Goal: Task Accomplishment & Management: Use online tool/utility

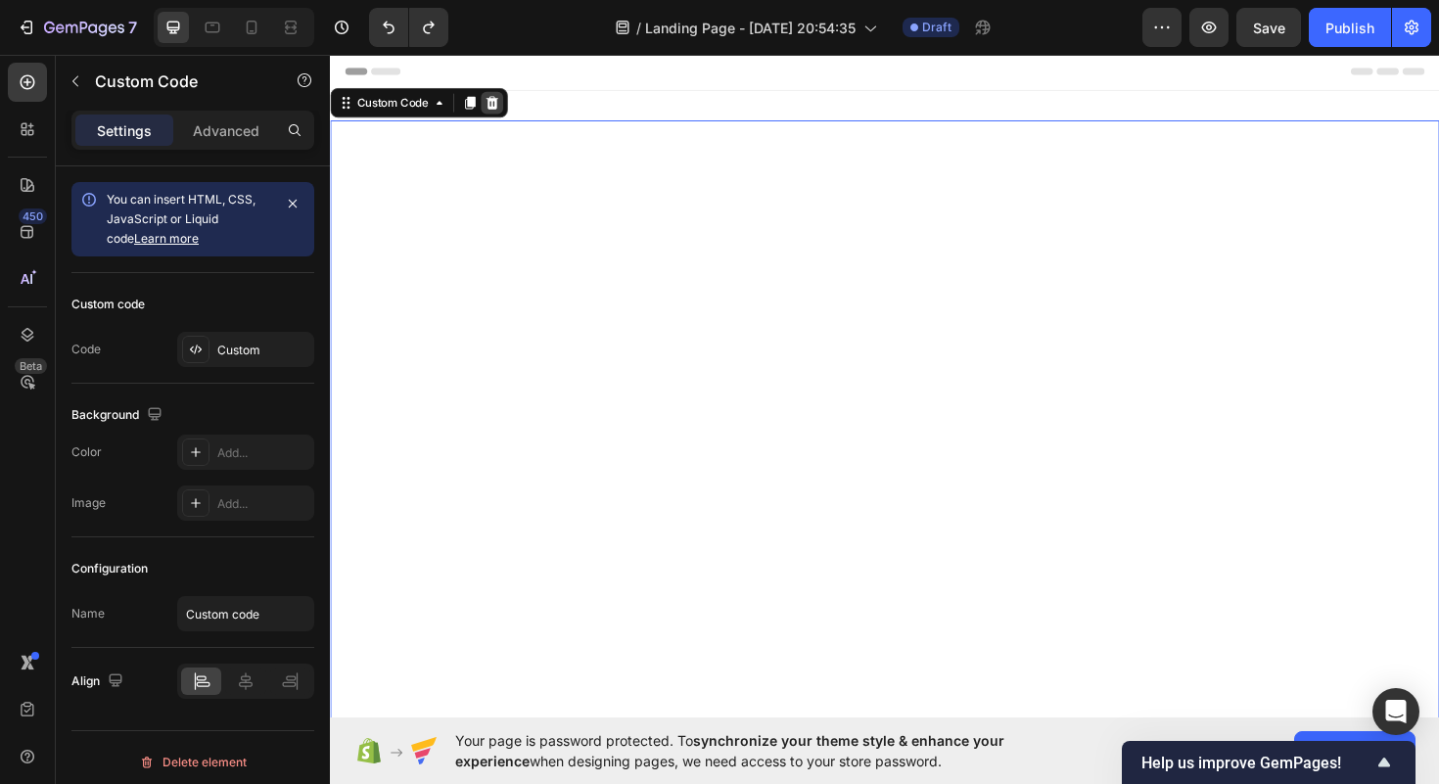
click at [505, 105] on icon at bounding box center [501, 106] width 13 height 14
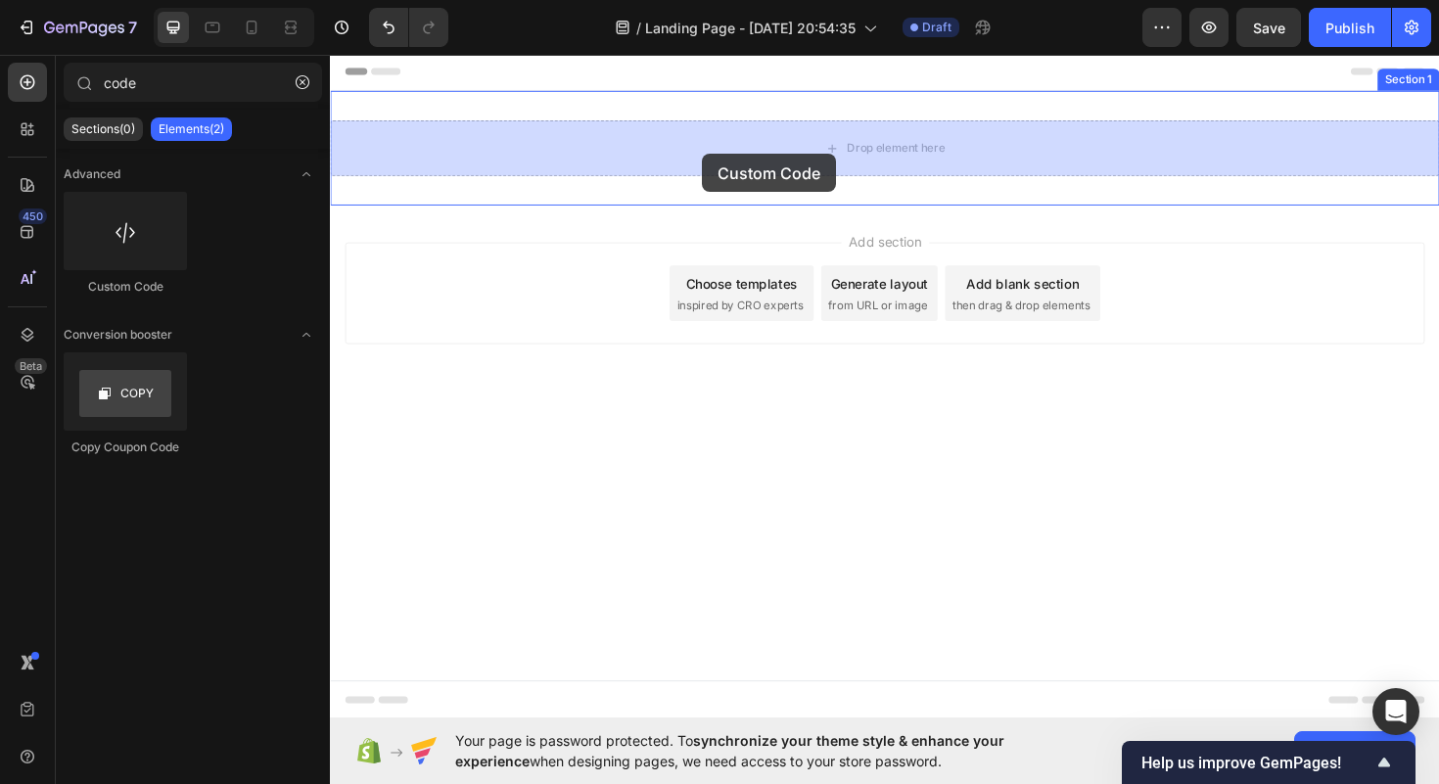
drag, startPoint x: 471, startPoint y: 294, endPoint x: 726, endPoint y: 154, distance: 291.4
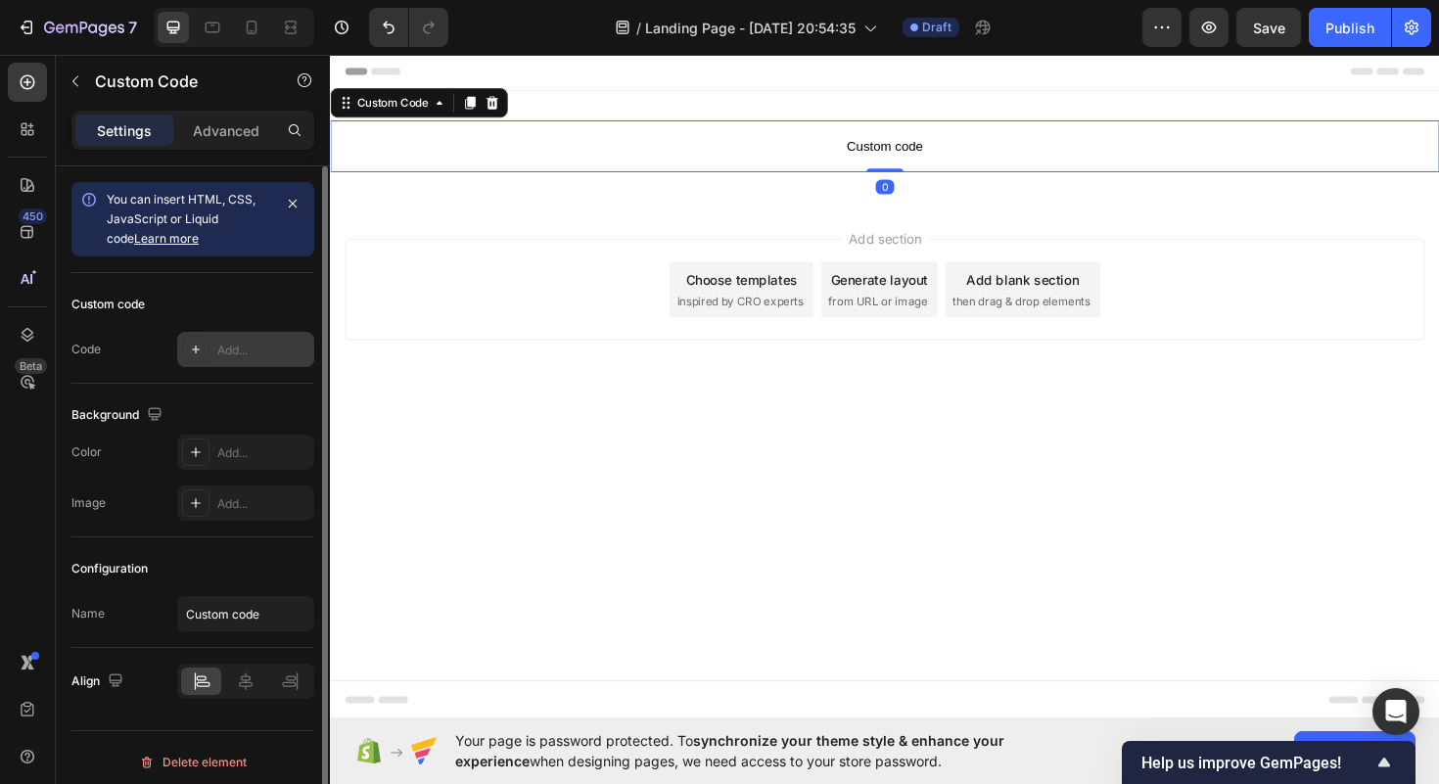
click at [203, 340] on div at bounding box center [195, 349] width 27 height 27
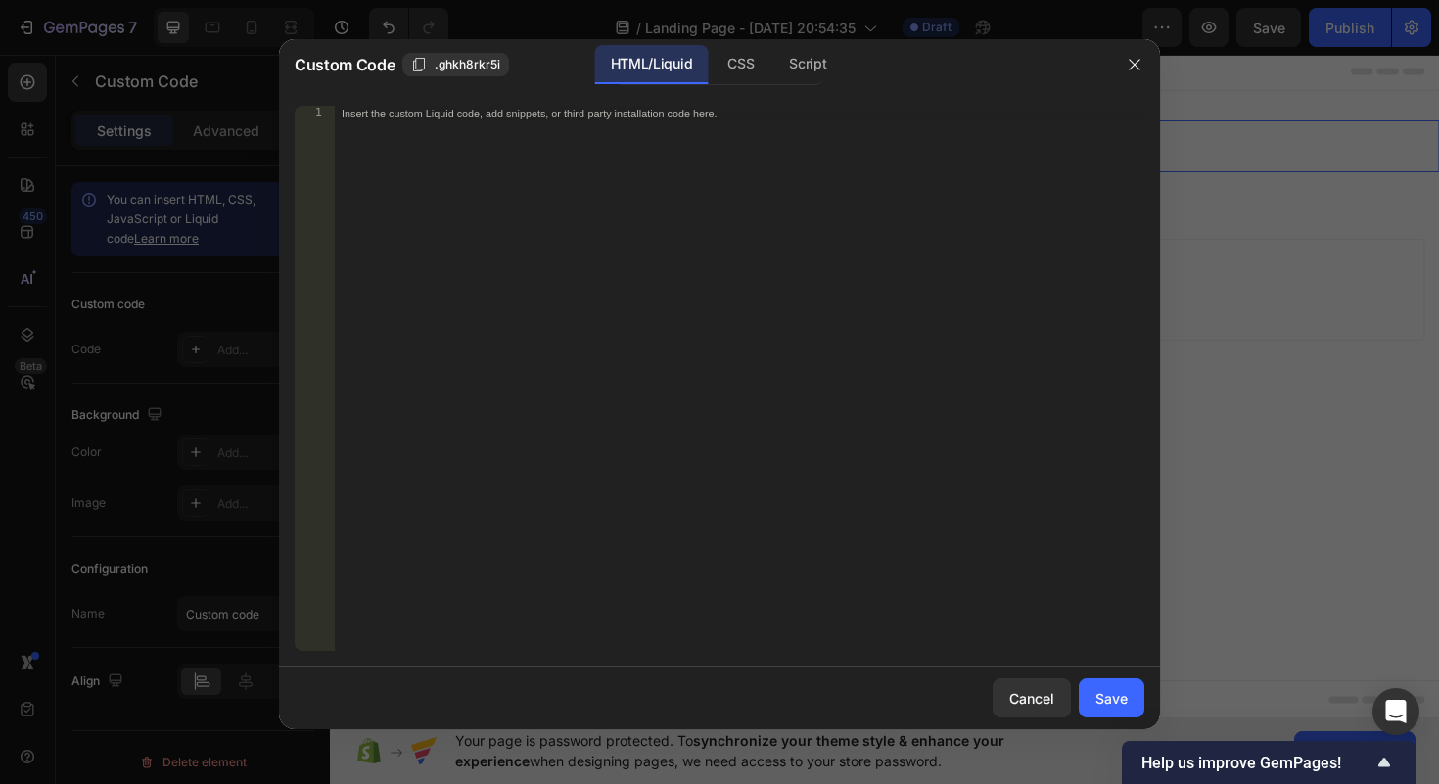
click at [567, 179] on div "Insert the custom Liquid code, add snippets, or third-party installation code h…" at bounding box center [739, 394] width 811 height 577
click at [552, 192] on div "Insert the custom Liquid code, add snippets, or third-party installation code h…" at bounding box center [739, 394] width 811 height 577
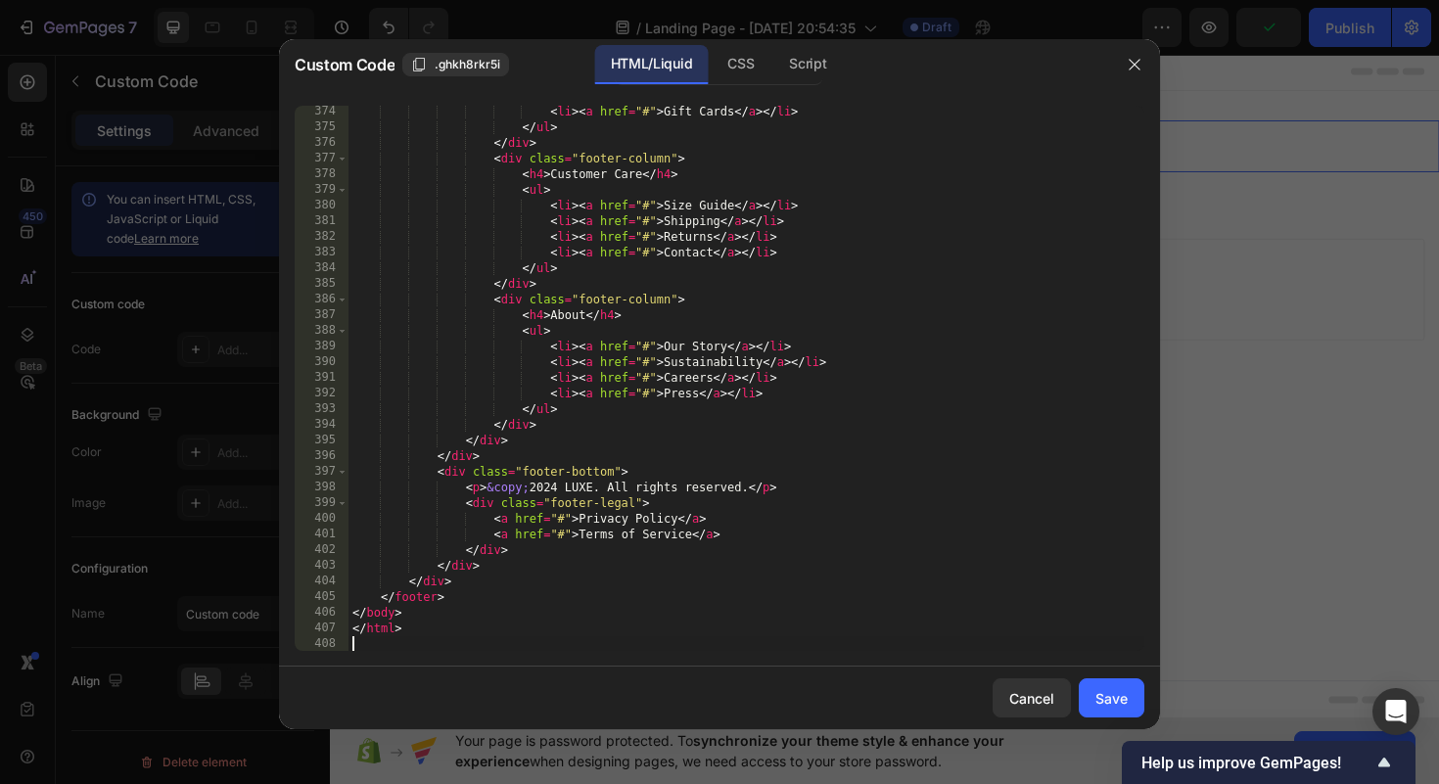
scroll to position [5907, 0]
click at [745, 70] on div "CSS" at bounding box center [741, 64] width 58 height 39
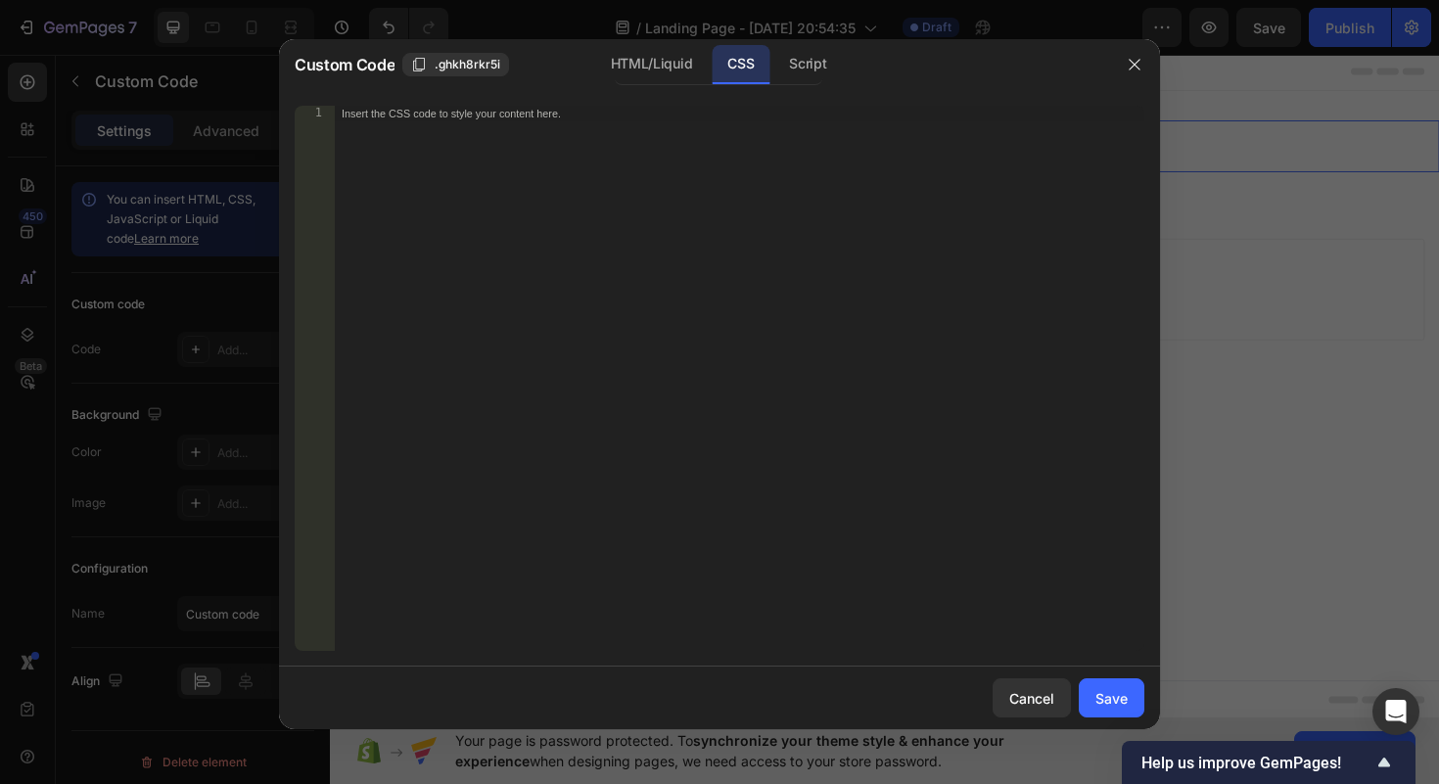
click at [558, 117] on div "Insert the CSS code to style your content here." at bounding box center [699, 114] width 714 height 14
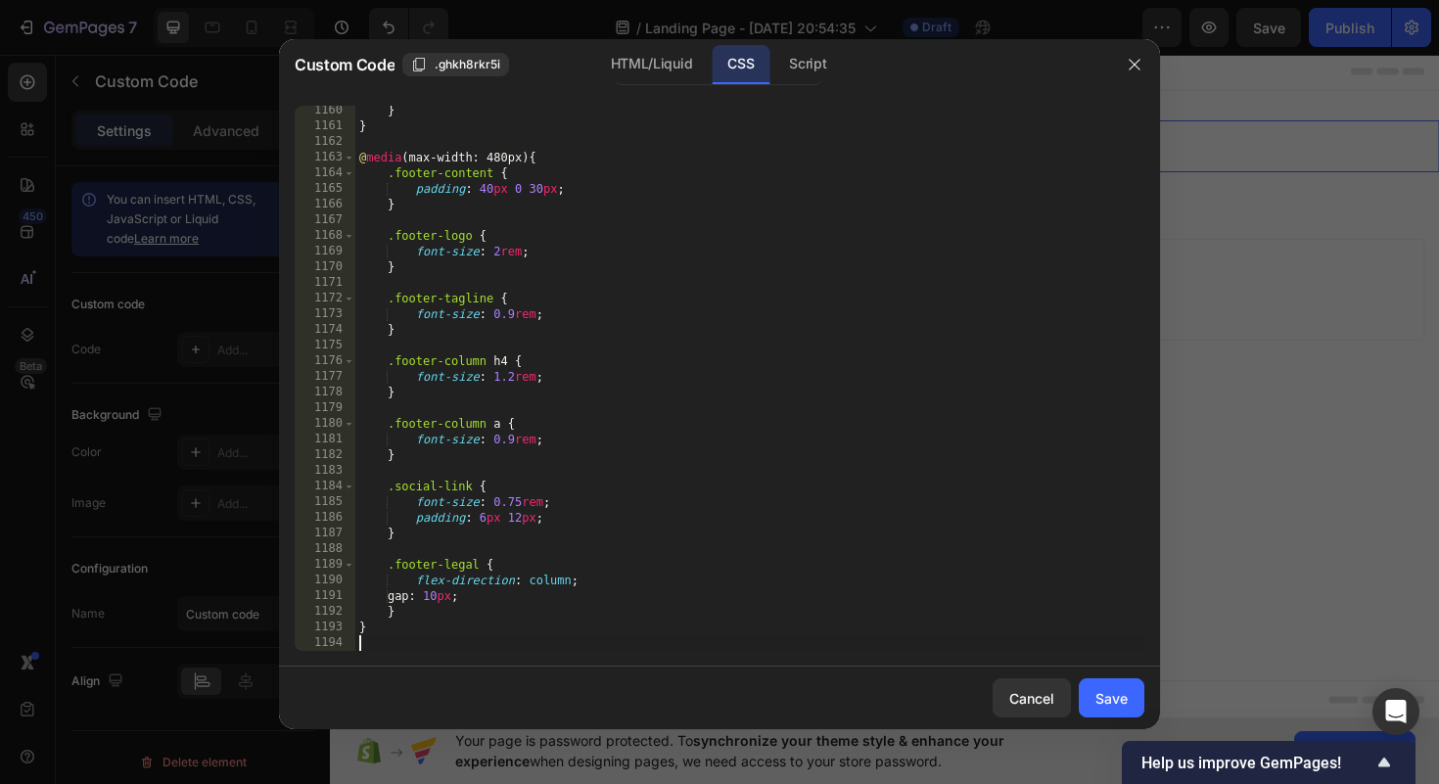
scroll to position [20805, 0]
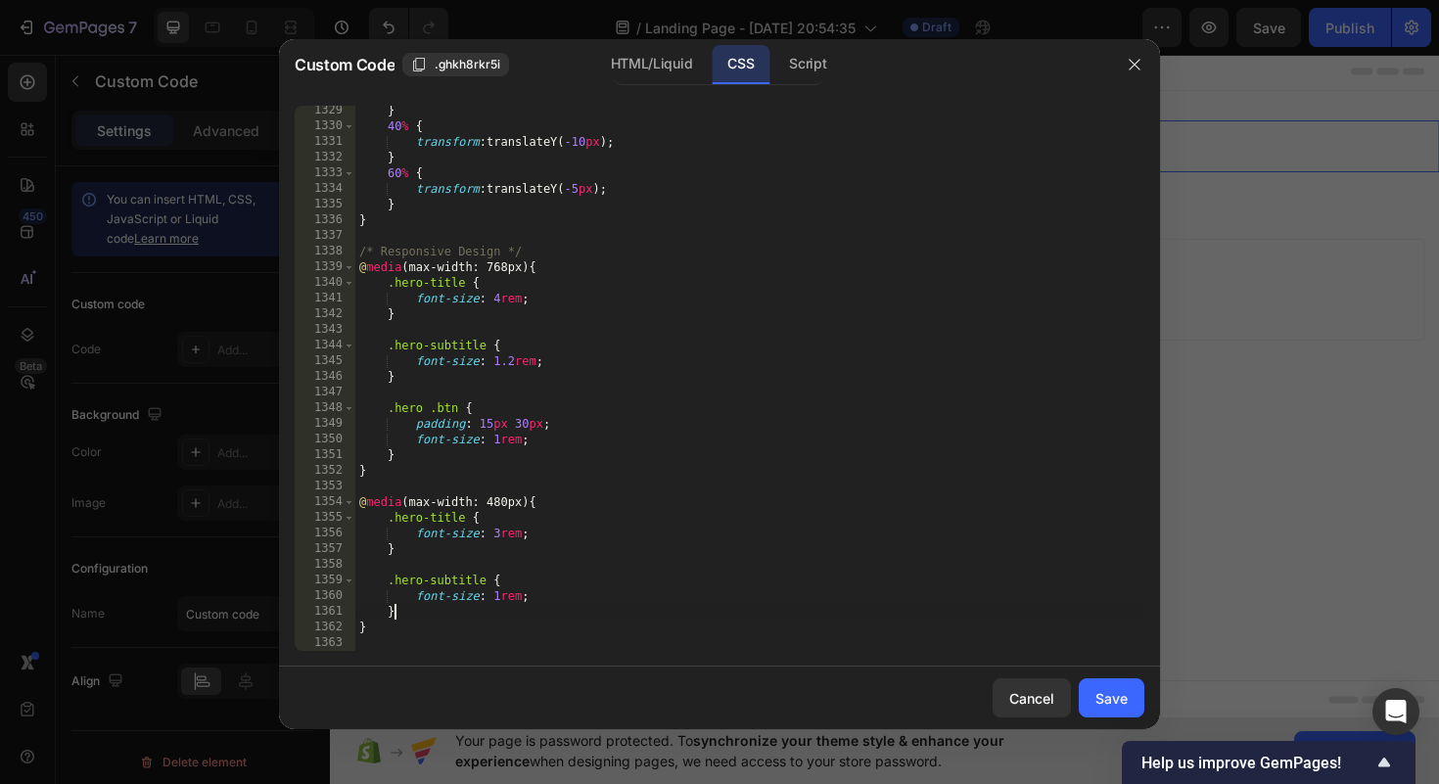
click at [424, 610] on div "} 40 % { transform : translateY( -10 px ) ; } 60 % { transform : translateY( -5…" at bounding box center [749, 391] width 789 height 577
type textarea "}"
click at [404, 646] on div "} 40 % { transform : translateY( -10 px ) ; } 60 % { transform : translateY( -5…" at bounding box center [749, 391] width 789 height 577
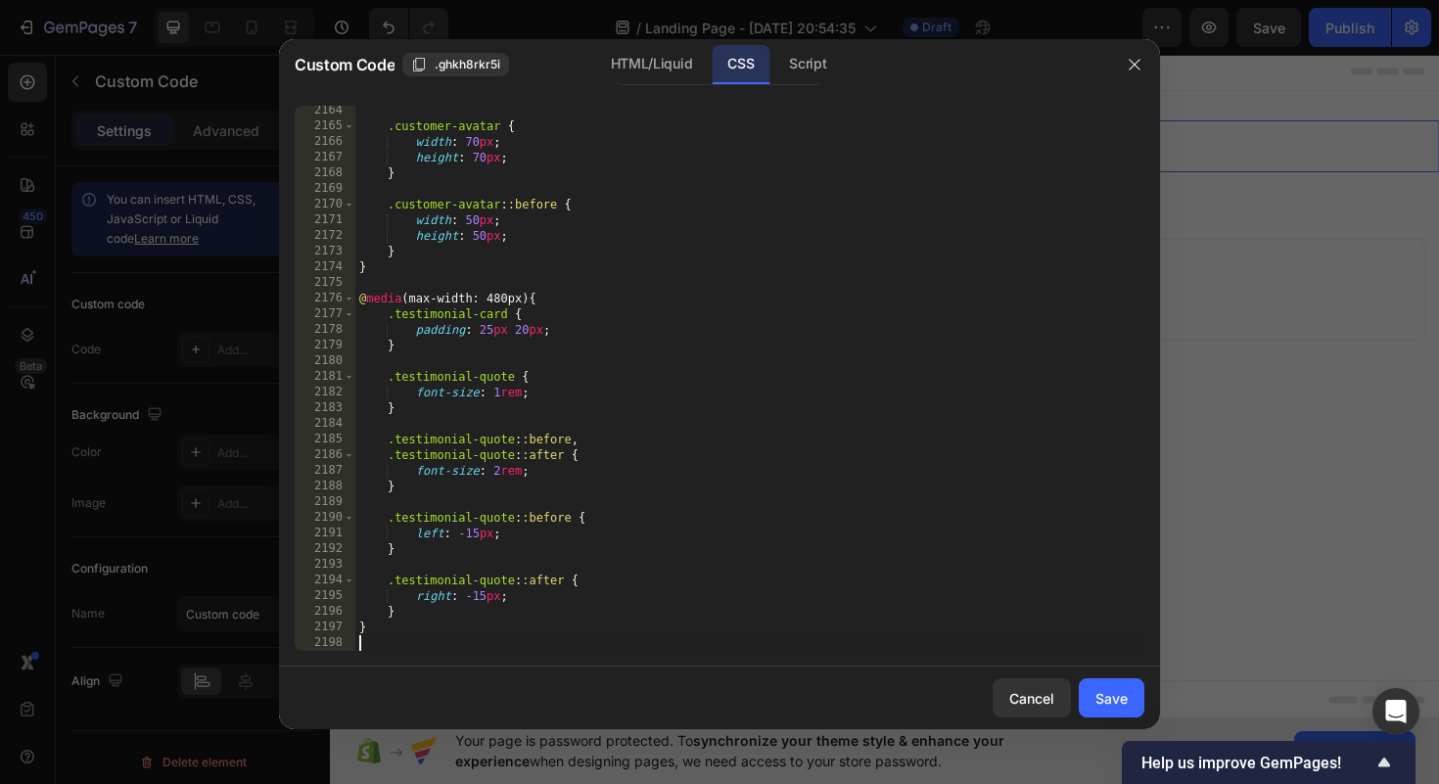
scroll to position [31535, 0]
click at [1111, 701] on div "Save" at bounding box center [1112, 698] width 32 height 21
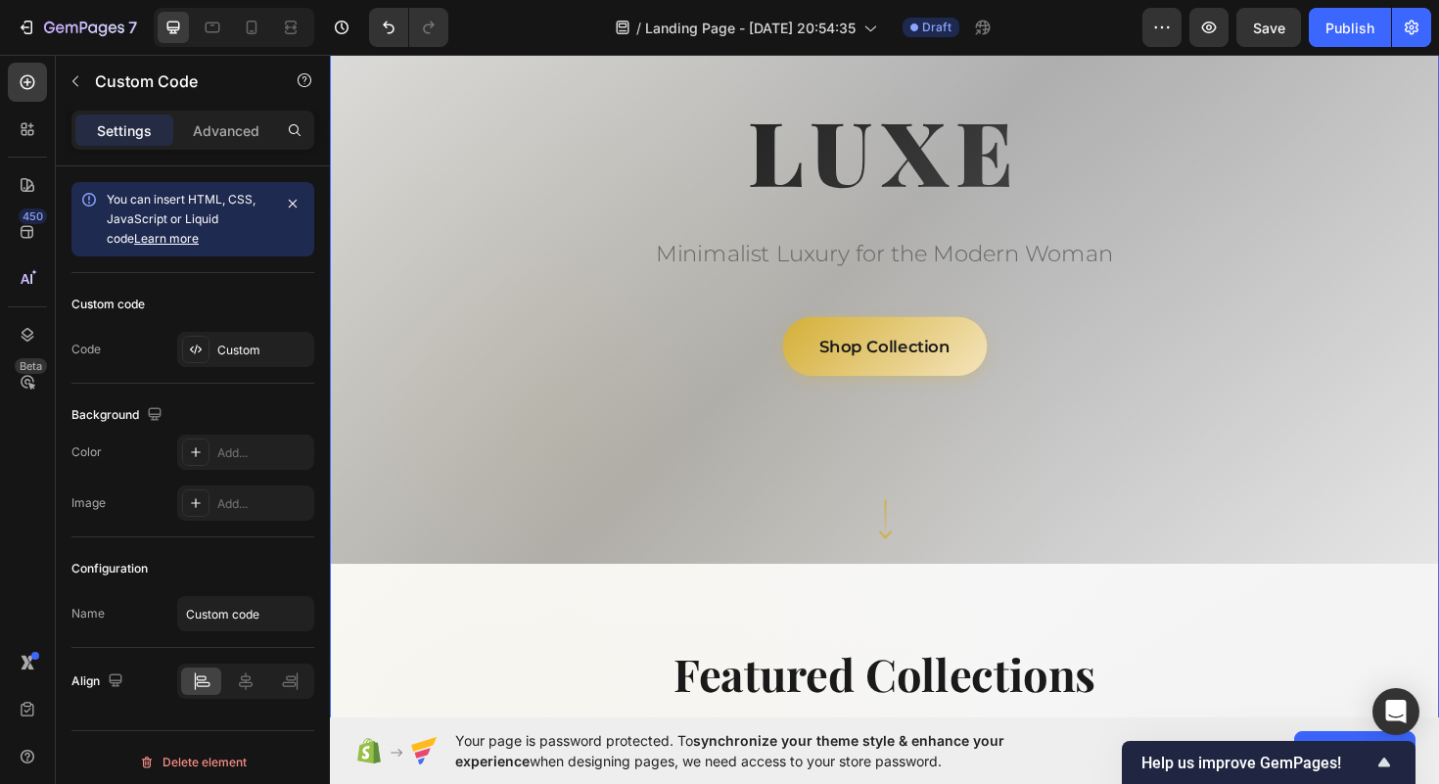
scroll to position [0, 0]
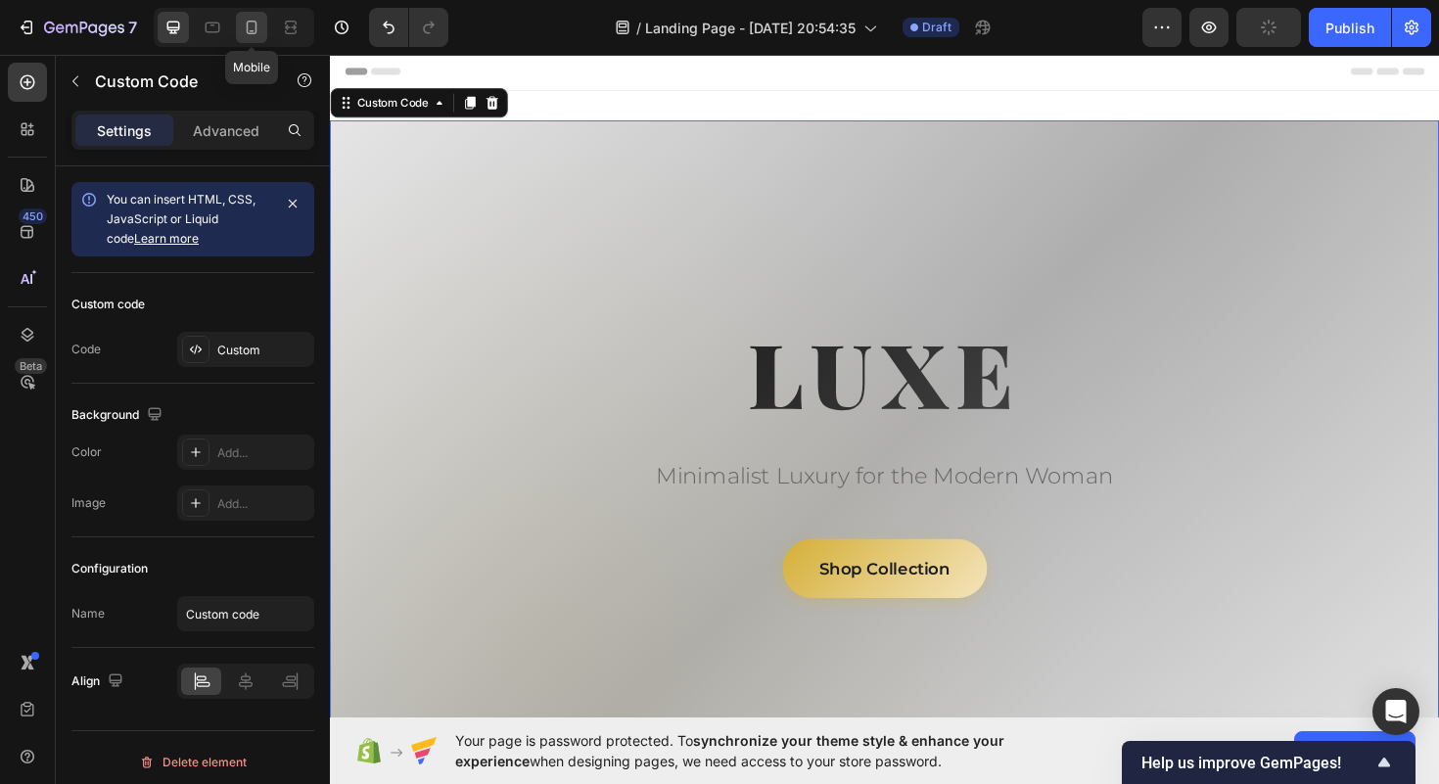
click at [248, 25] on icon at bounding box center [252, 28] width 11 height 14
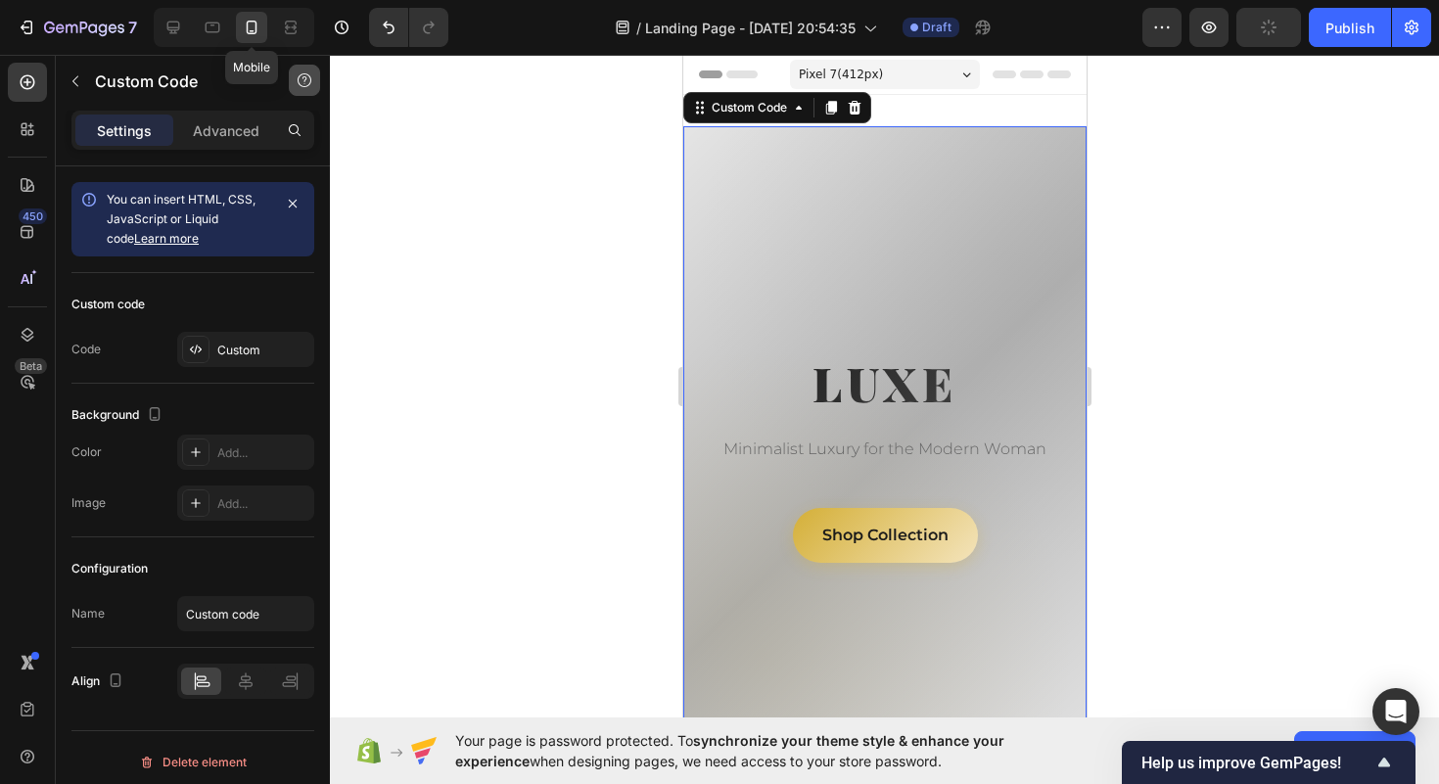
scroll to position [3, 0]
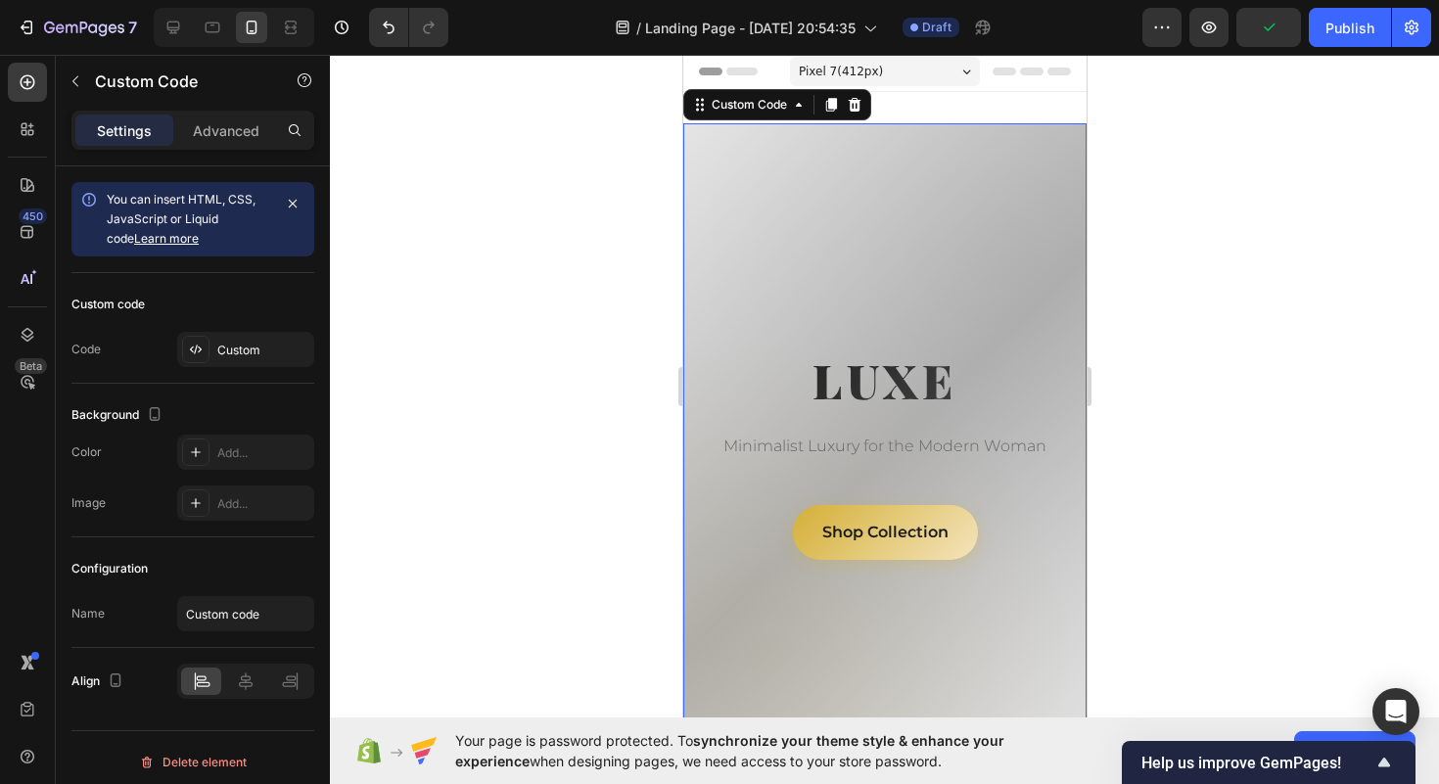
click at [435, 256] on div at bounding box center [884, 419] width 1109 height 729
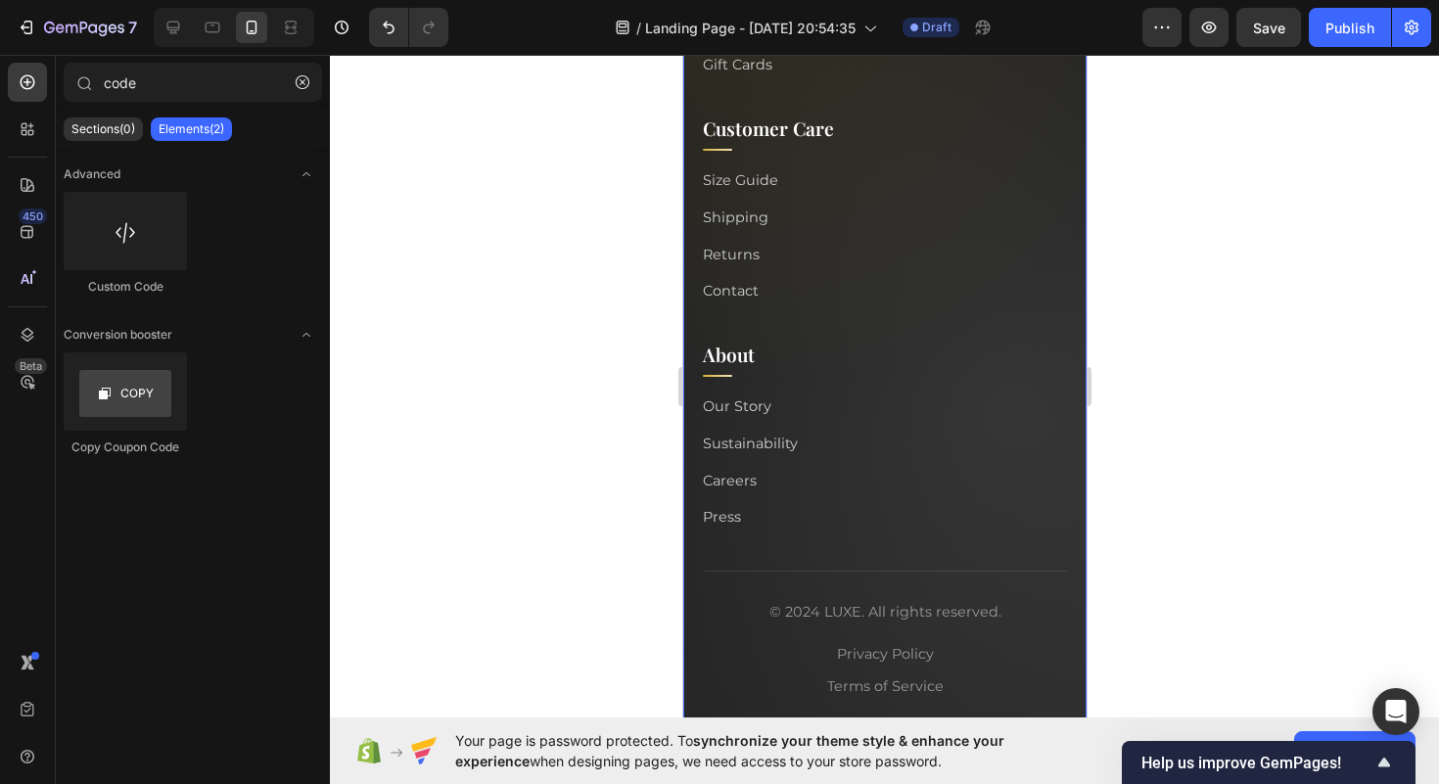
scroll to position [8523, 0]
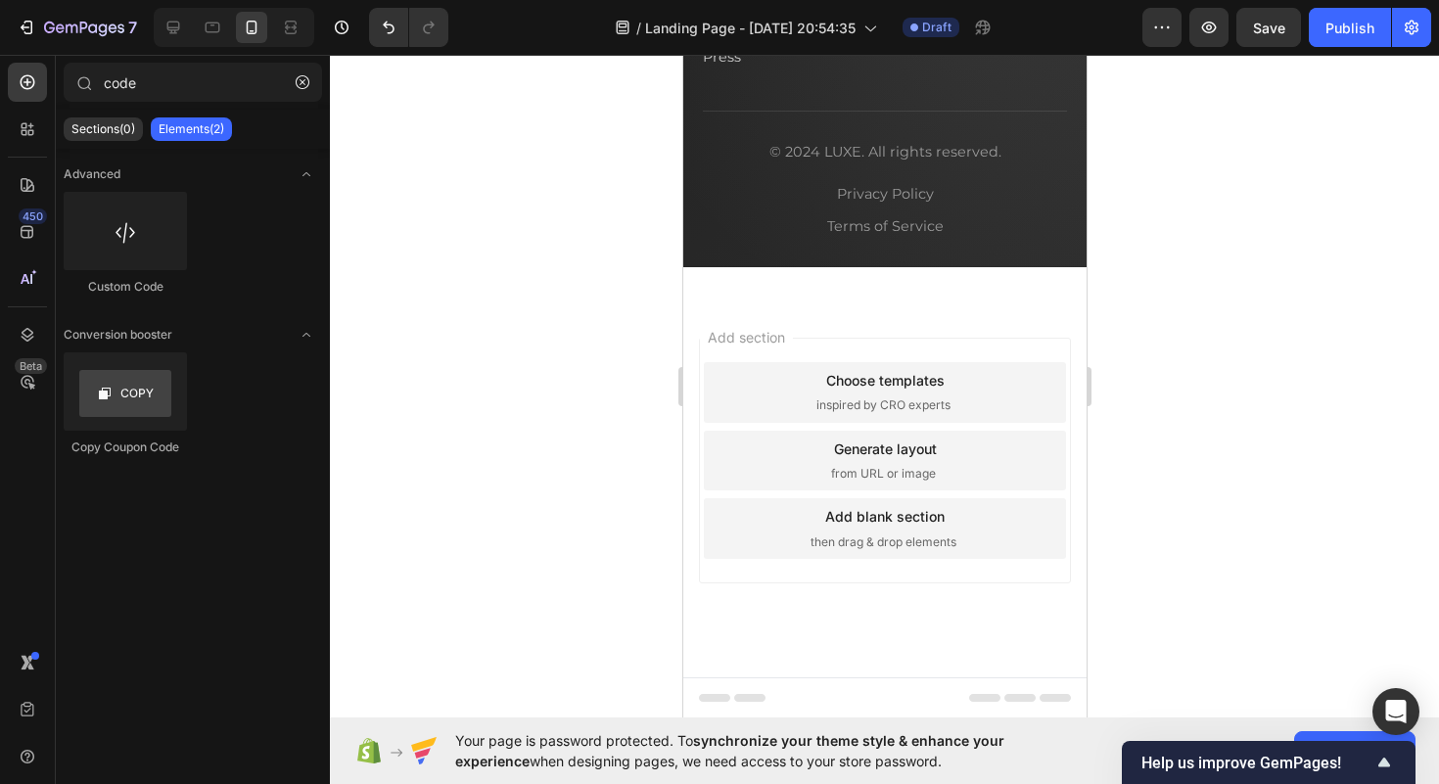
click at [622, 274] on div at bounding box center [884, 419] width 1109 height 729
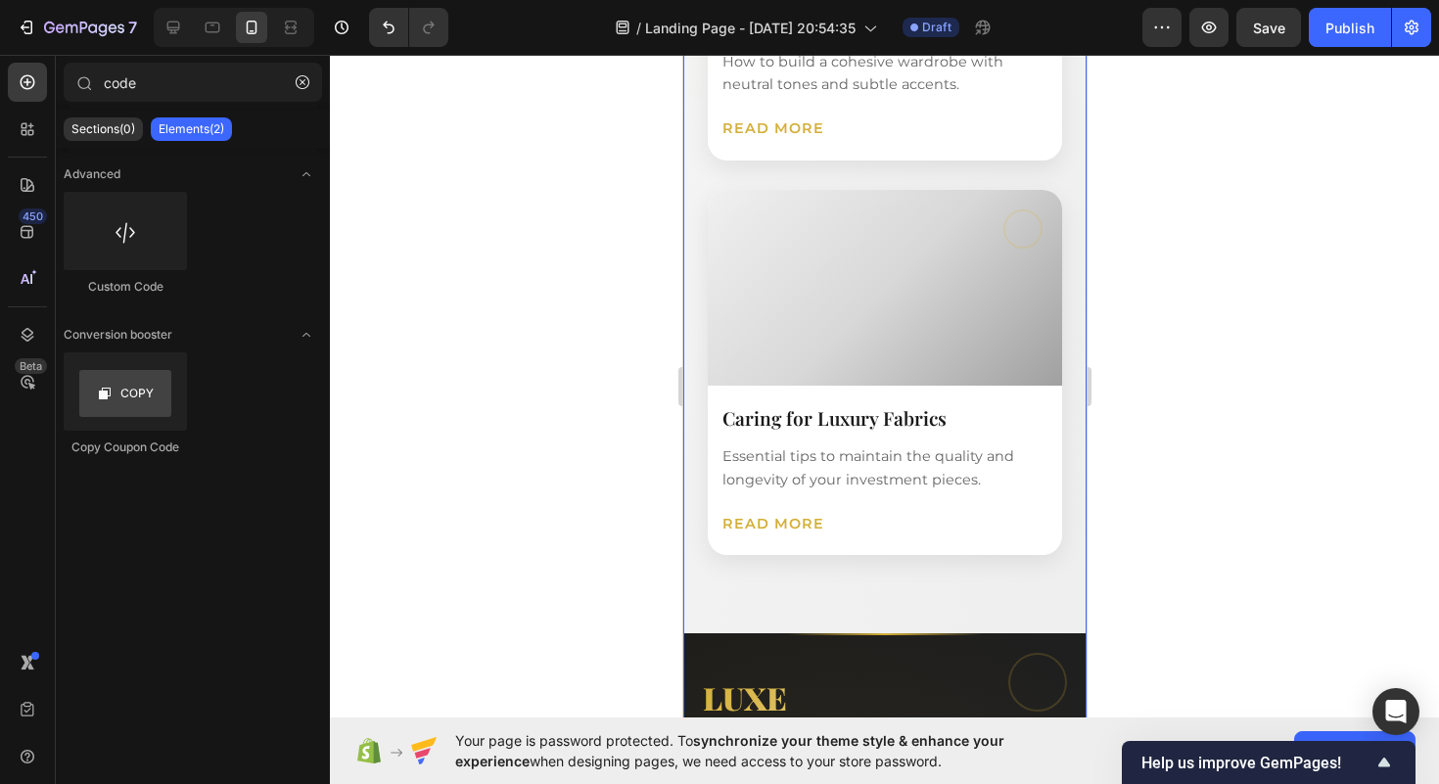
scroll to position [7077, 0]
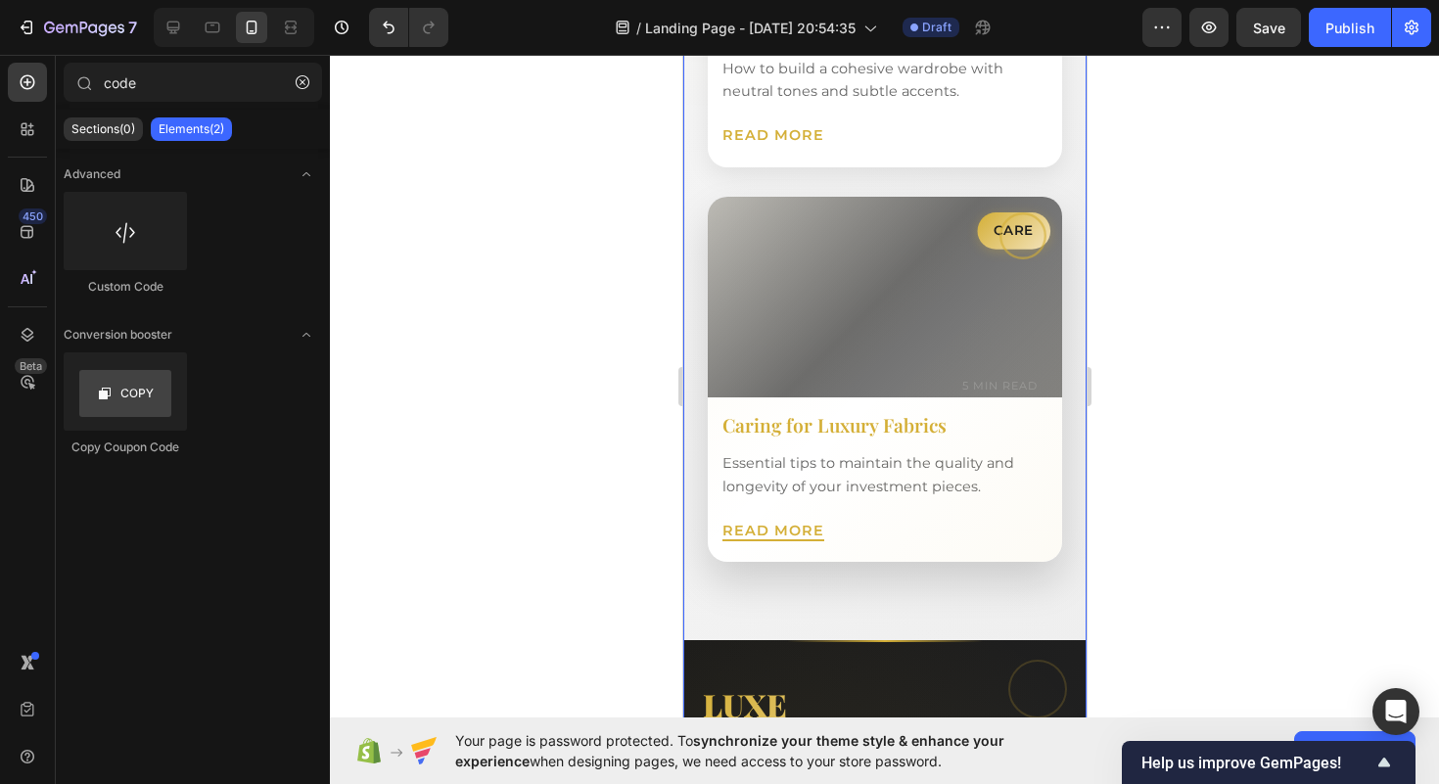
click at [798, 534] on link "Read More" at bounding box center [773, 531] width 102 height 18
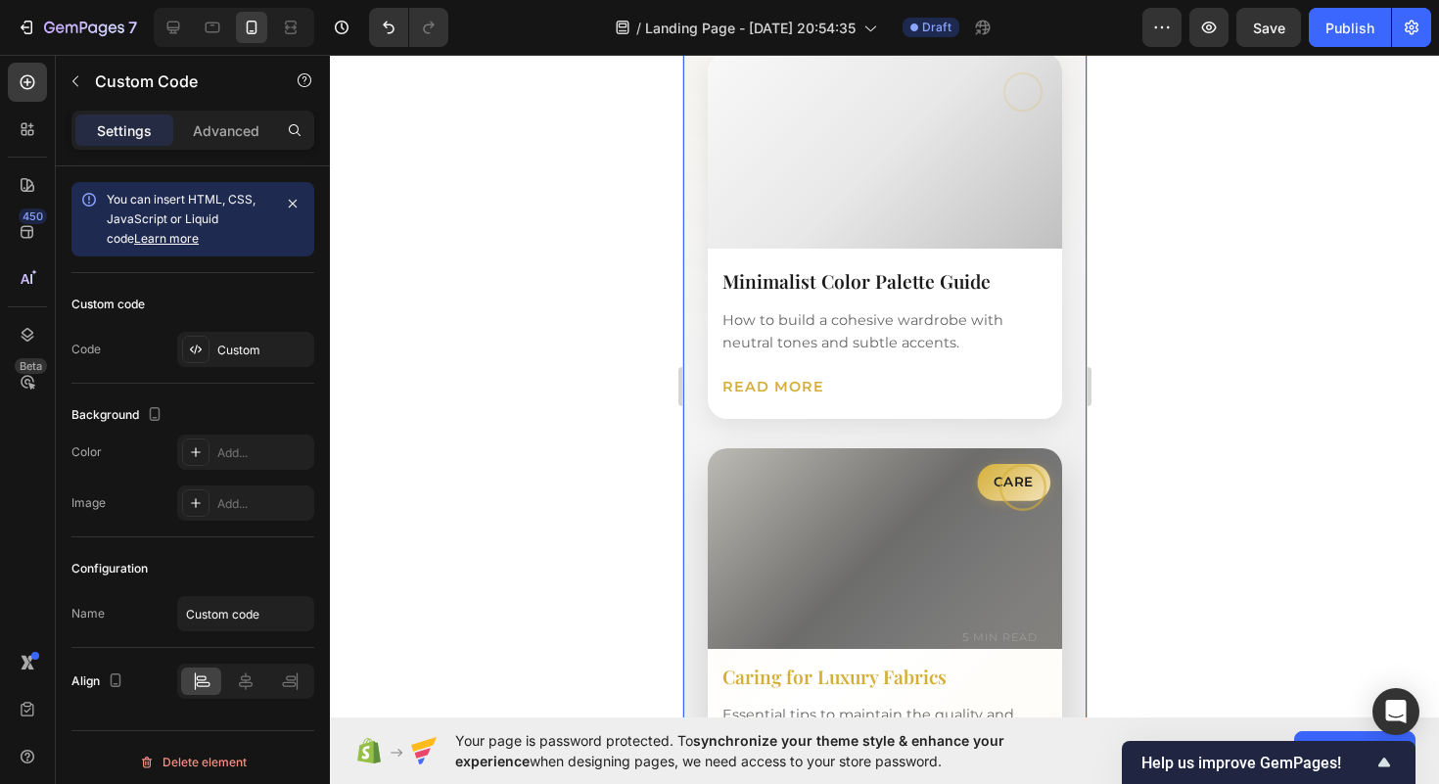
scroll to position [6820, 0]
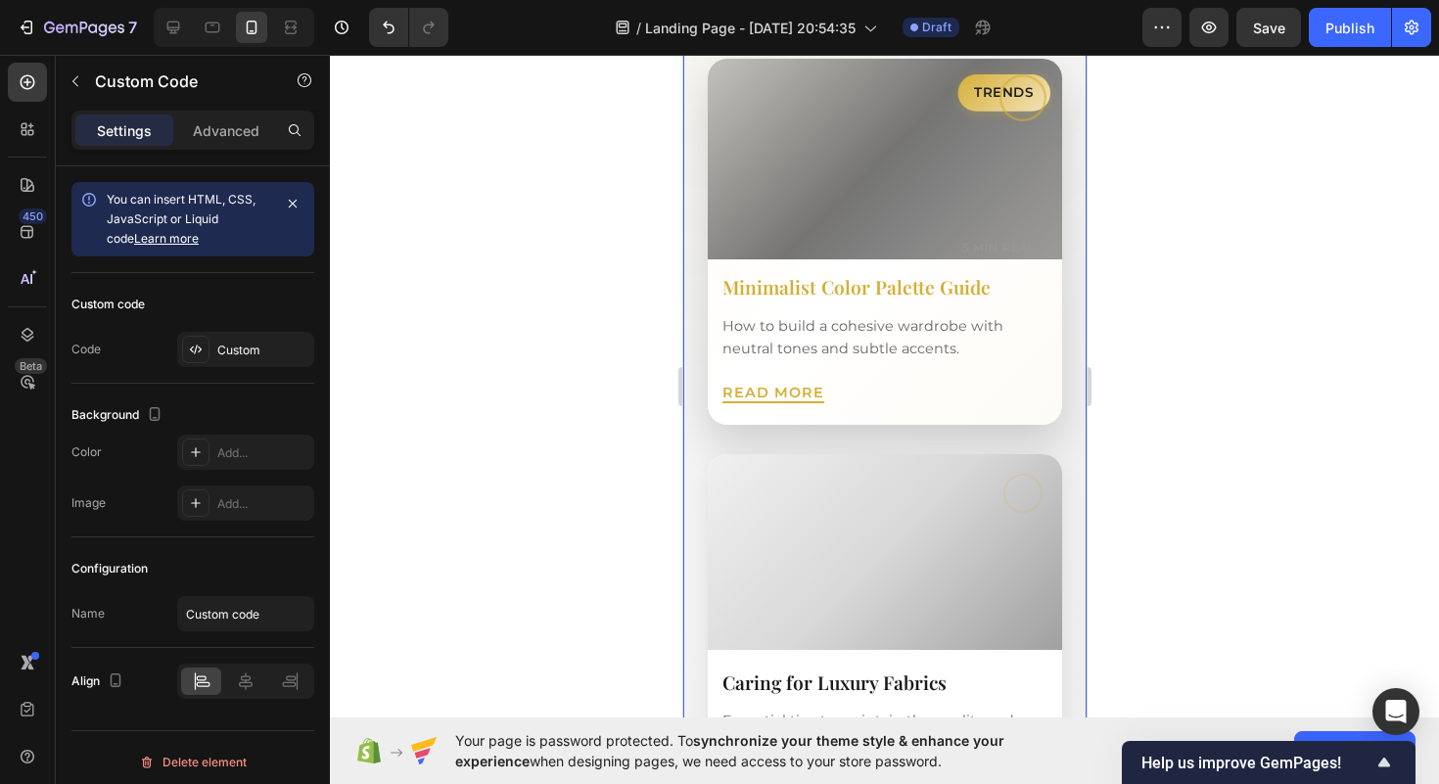
click at [753, 388] on link "Read More" at bounding box center [773, 393] width 102 height 18
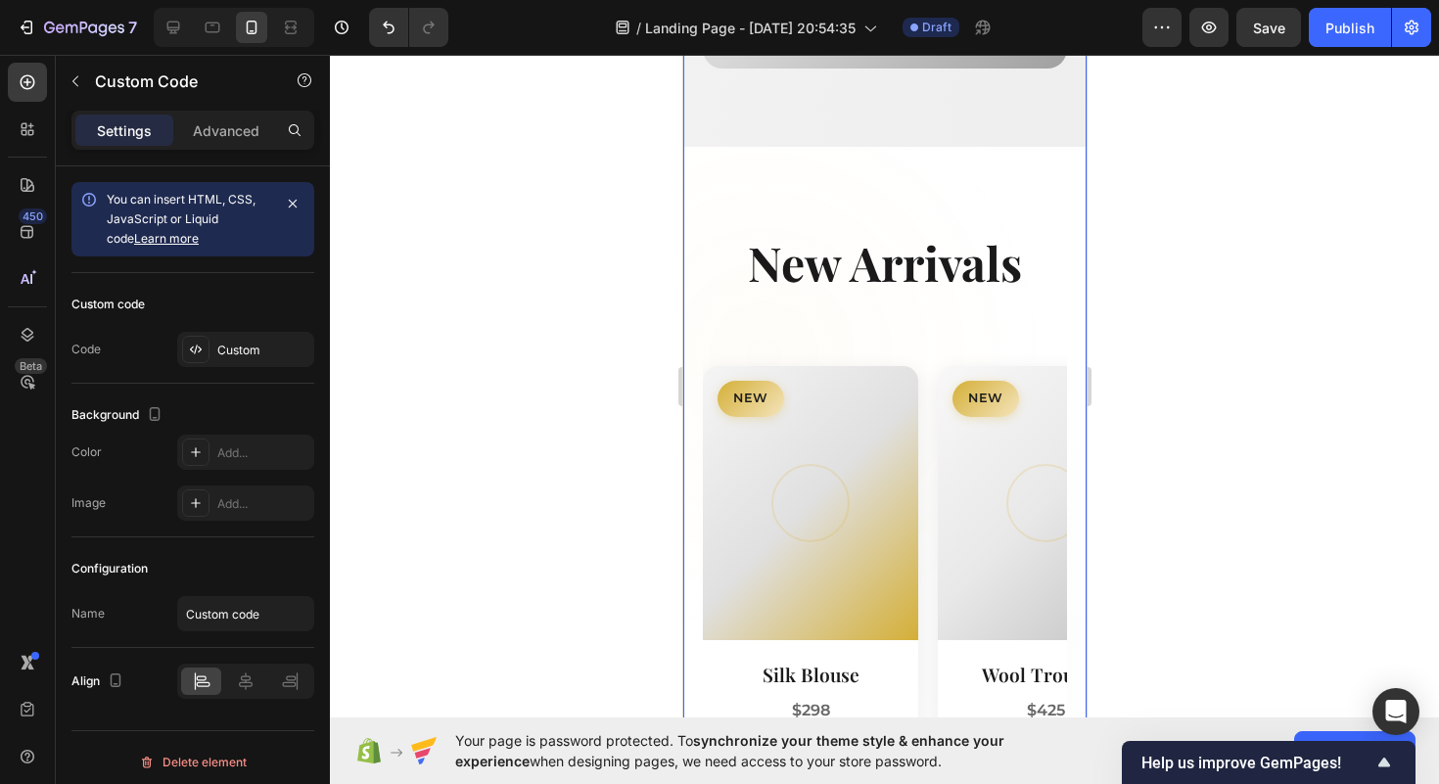
scroll to position [1904, 0]
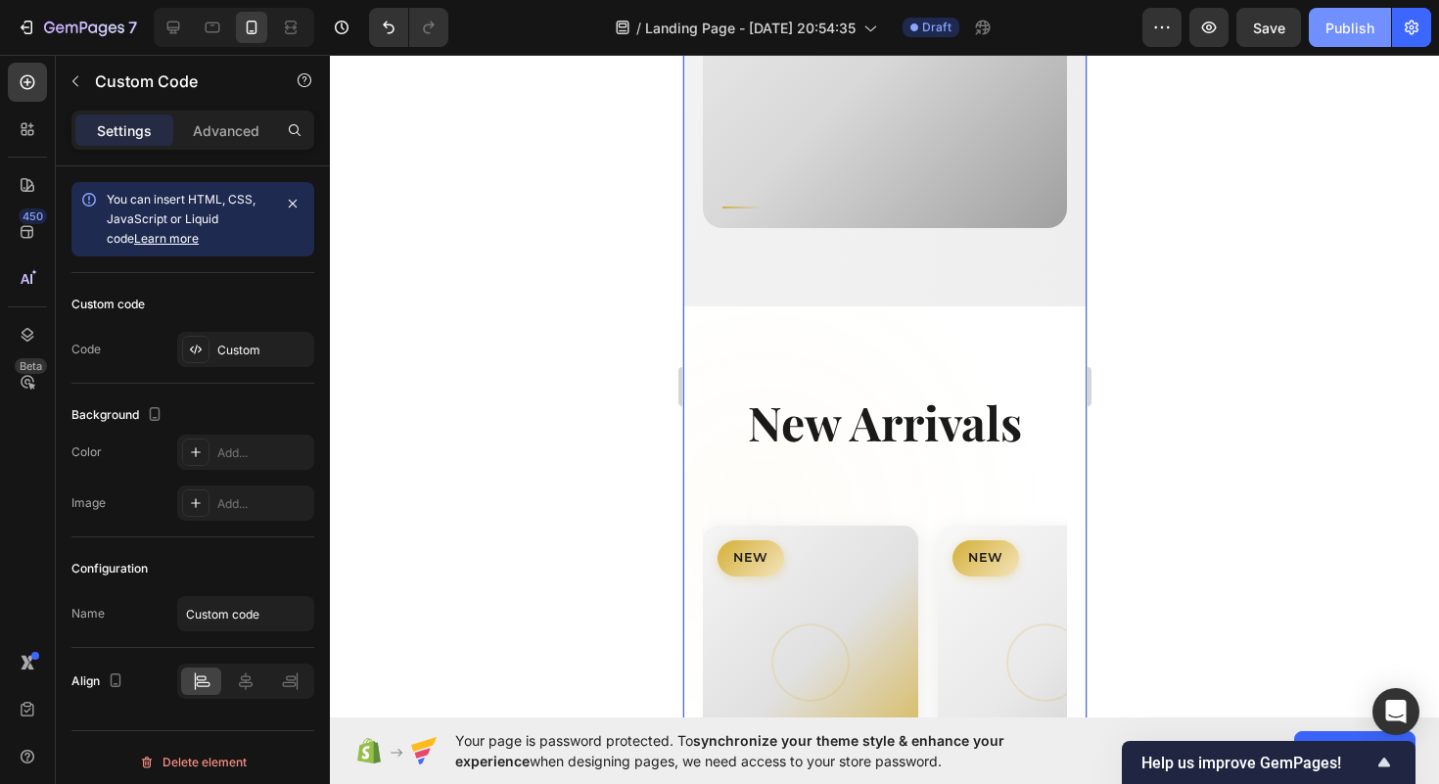
click at [1339, 27] on div "Publish" at bounding box center [1350, 28] width 49 height 21
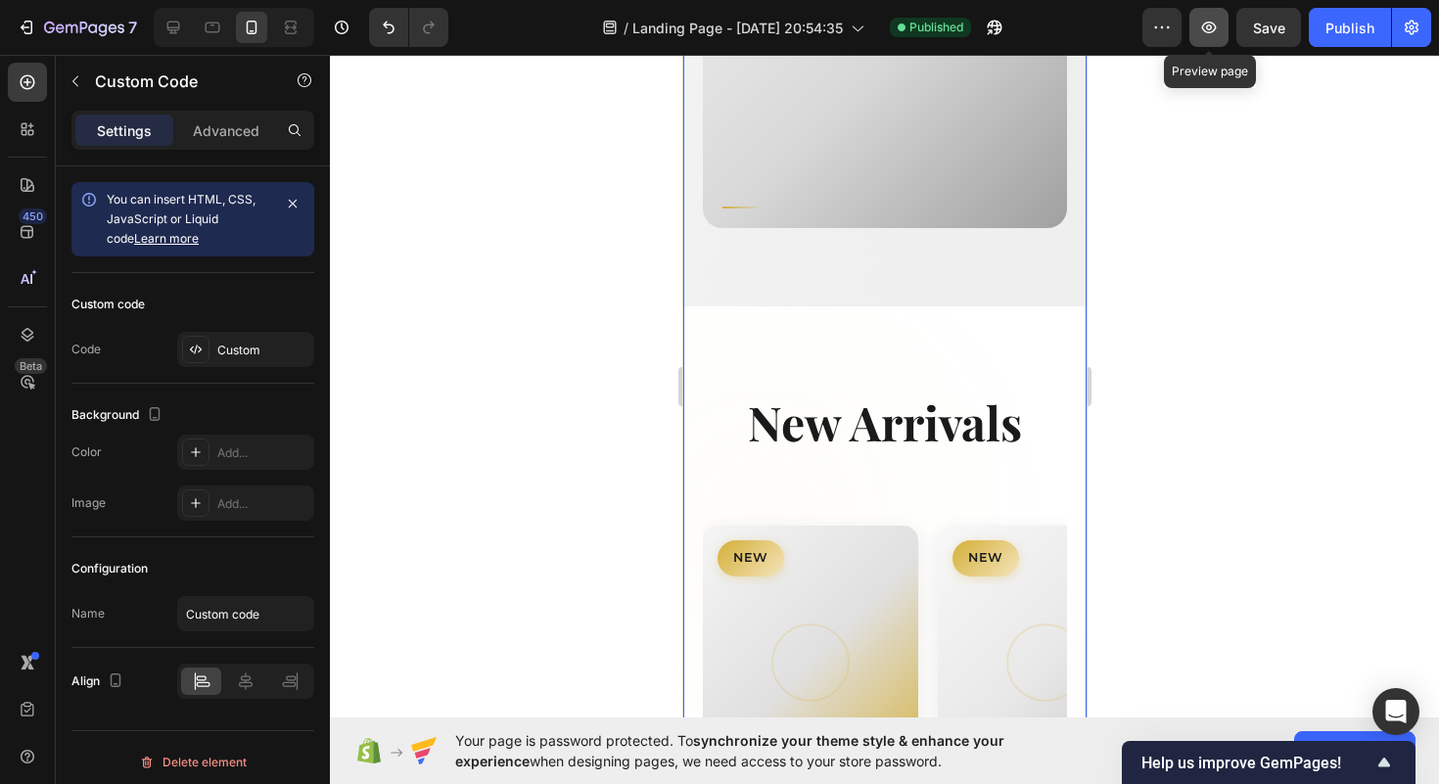
click at [1206, 31] on icon "button" at bounding box center [1209, 28] width 15 height 12
click at [1360, 29] on div "Publish" at bounding box center [1350, 28] width 49 height 21
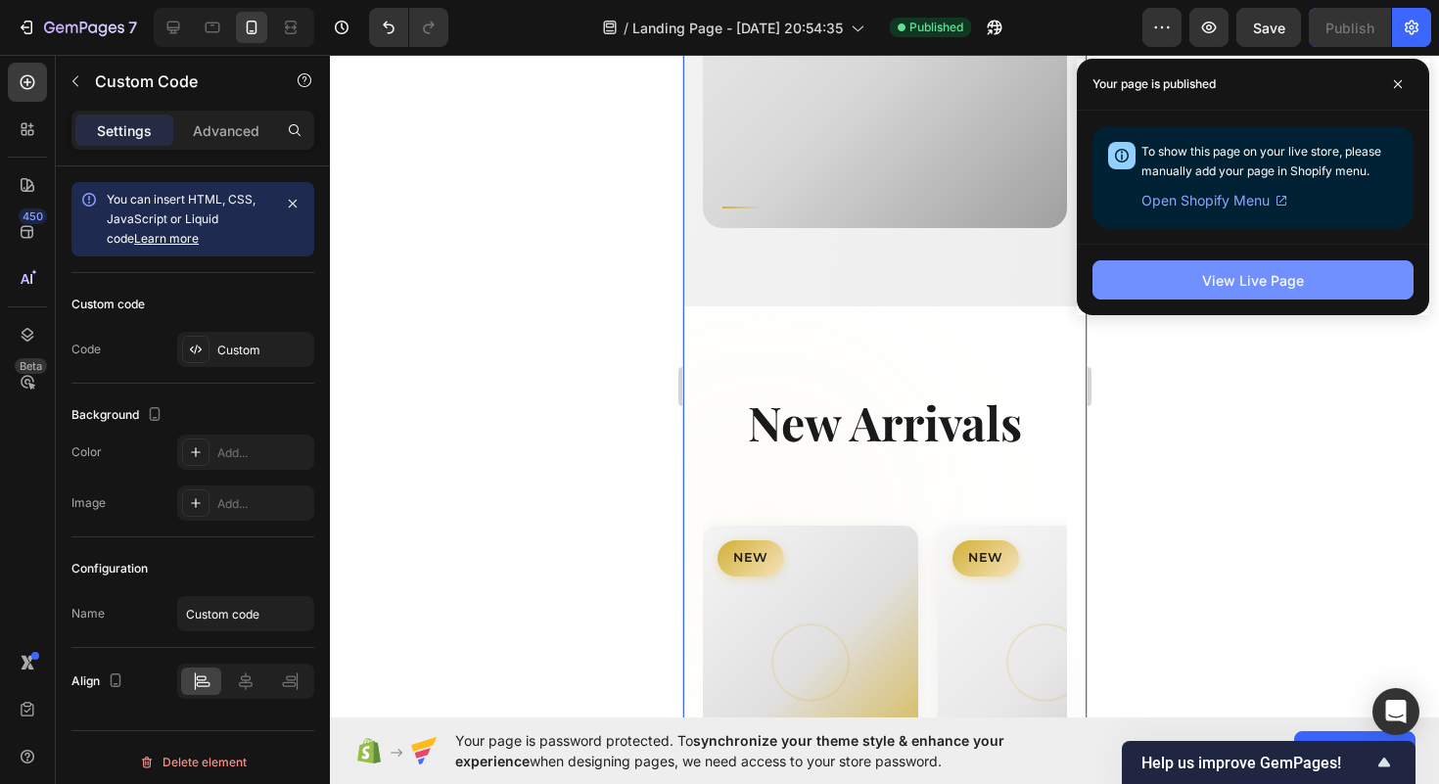
click at [1213, 288] on div "View Live Page" at bounding box center [1253, 280] width 102 height 21
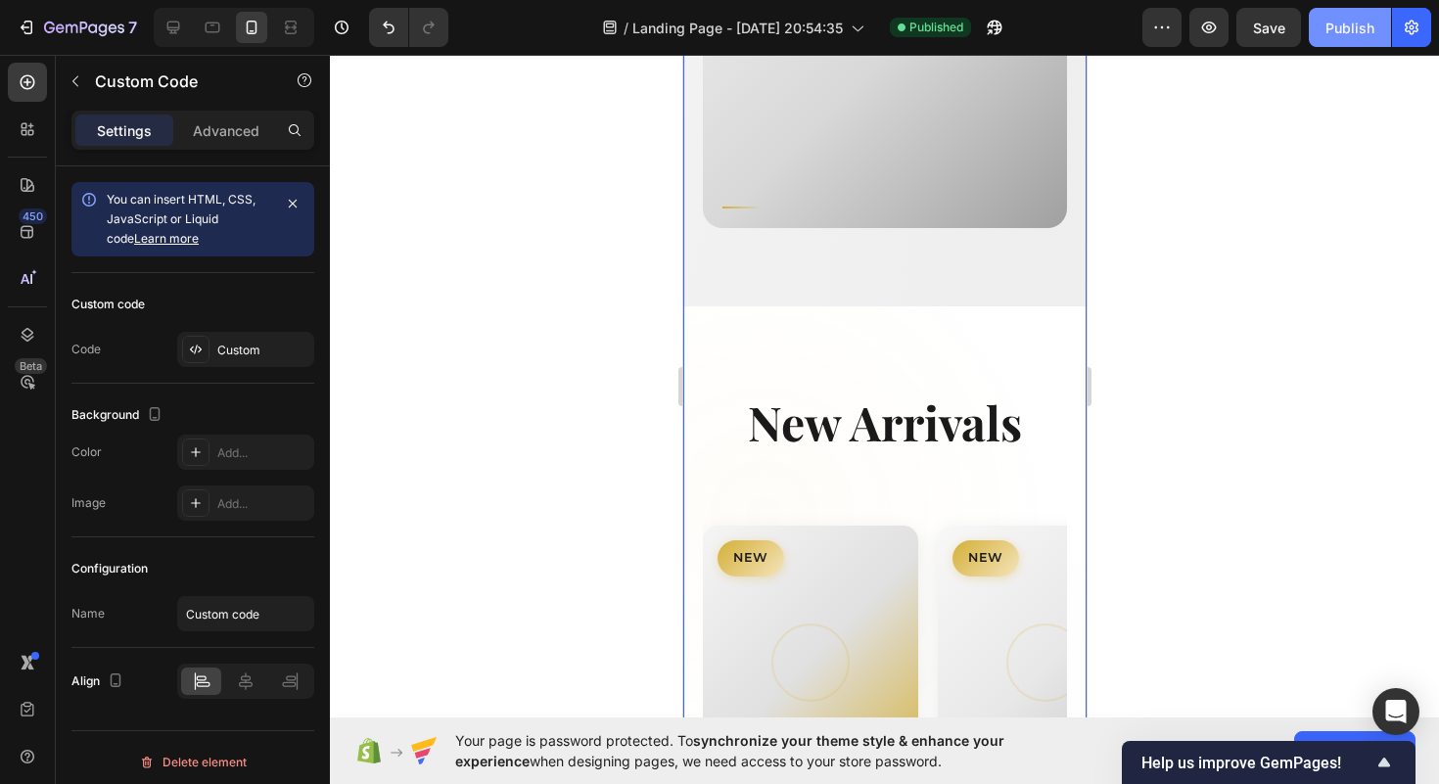
click at [1320, 30] on button "Publish" at bounding box center [1350, 27] width 82 height 39
click at [1403, 35] on icon "button" at bounding box center [1412, 28] width 20 height 20
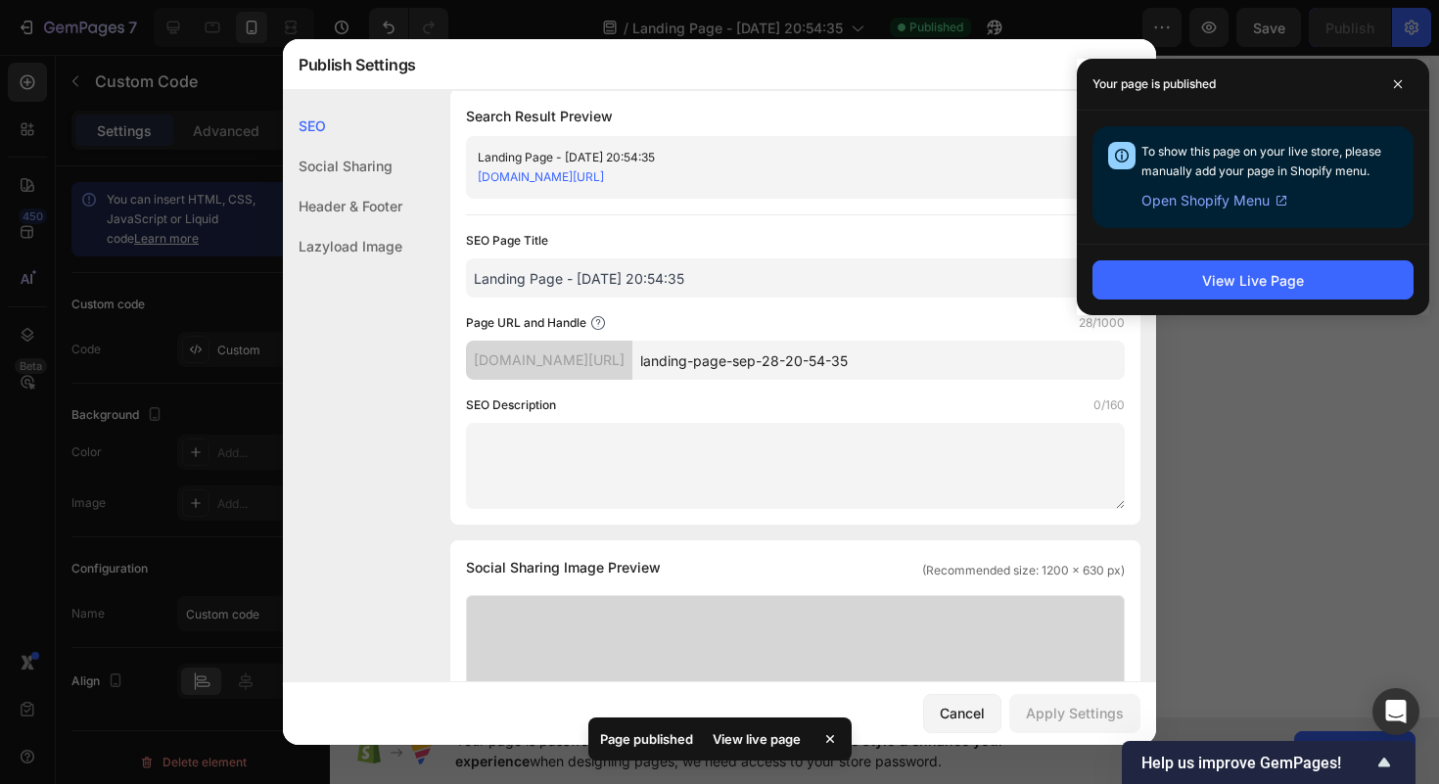
scroll to position [0, 0]
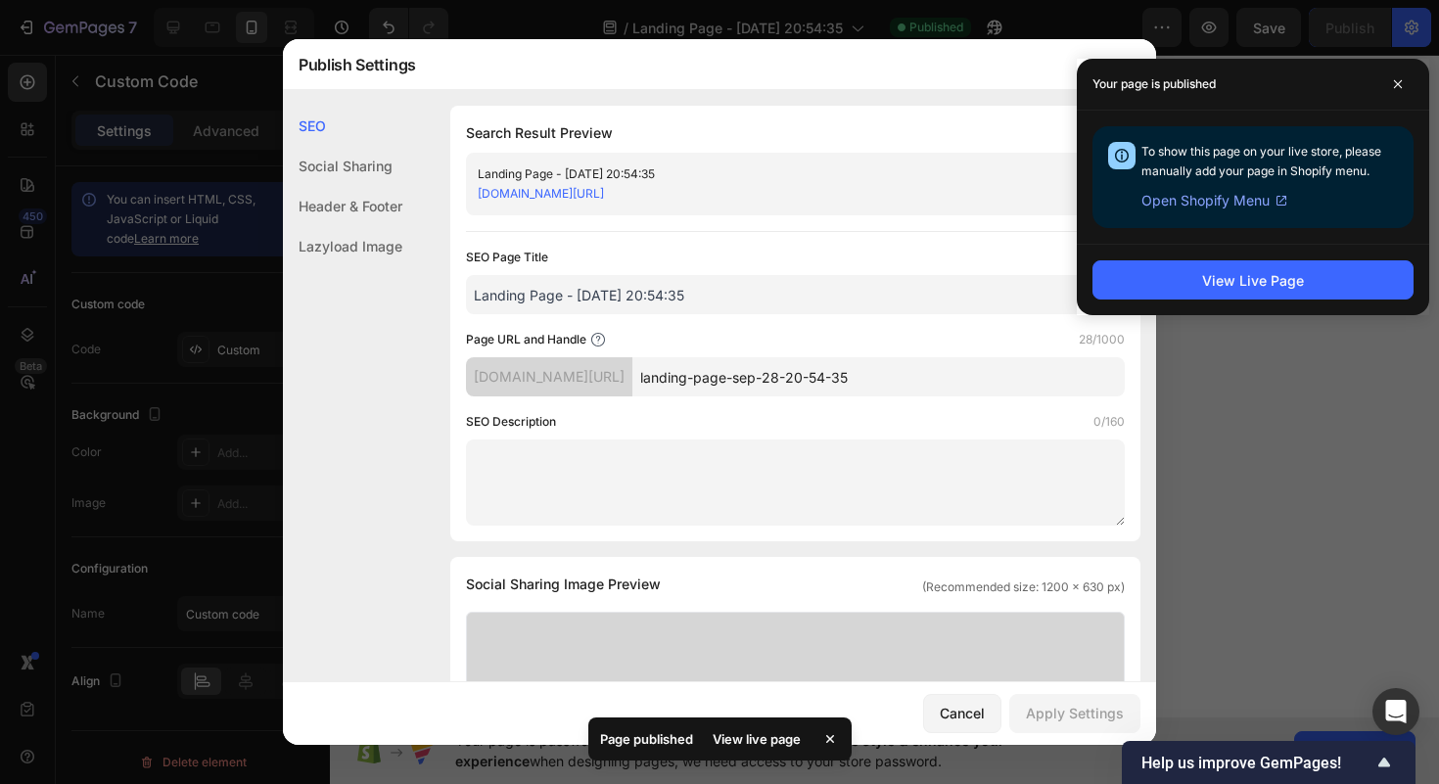
click at [369, 178] on div "Social Sharing" at bounding box center [342, 166] width 119 height 40
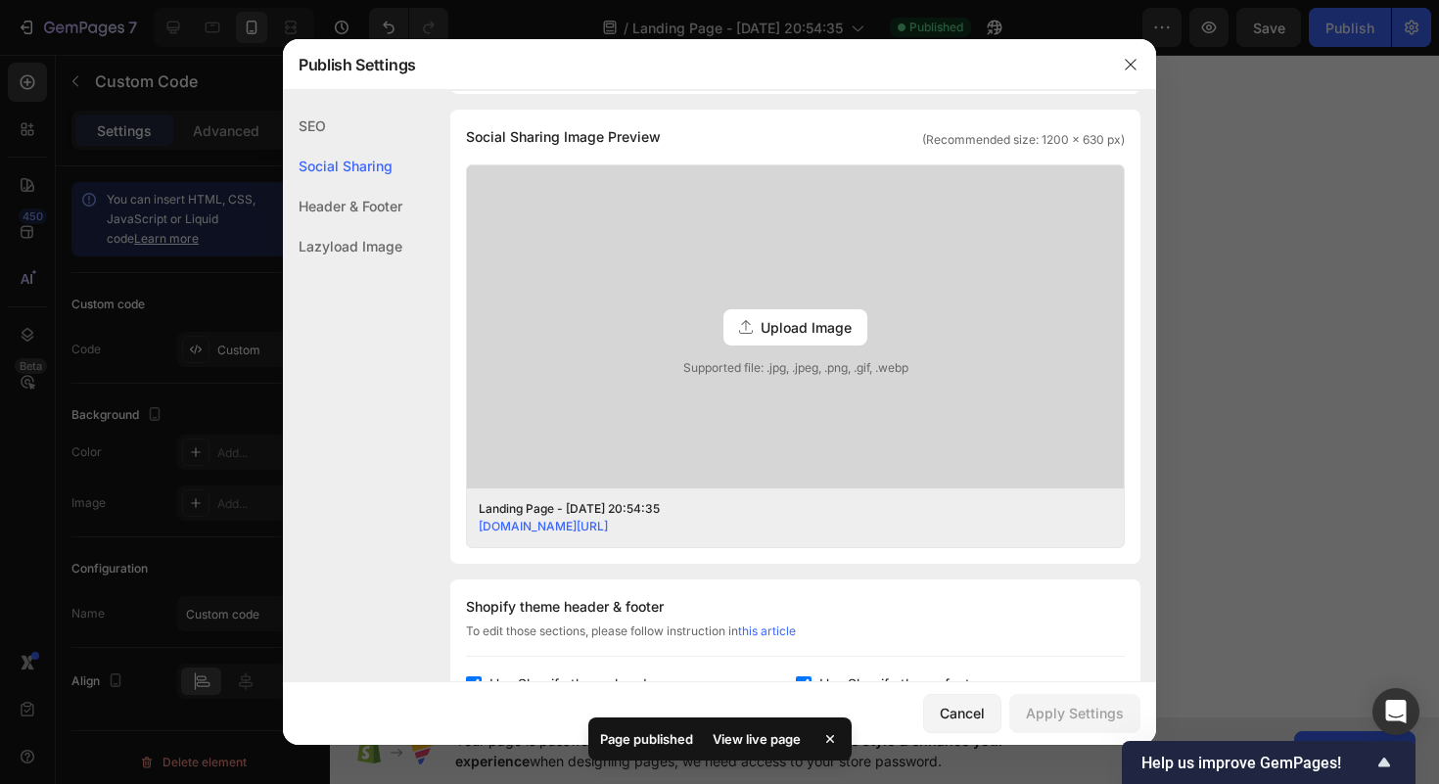
click at [365, 196] on div "Header & Footer" at bounding box center [342, 206] width 119 height 40
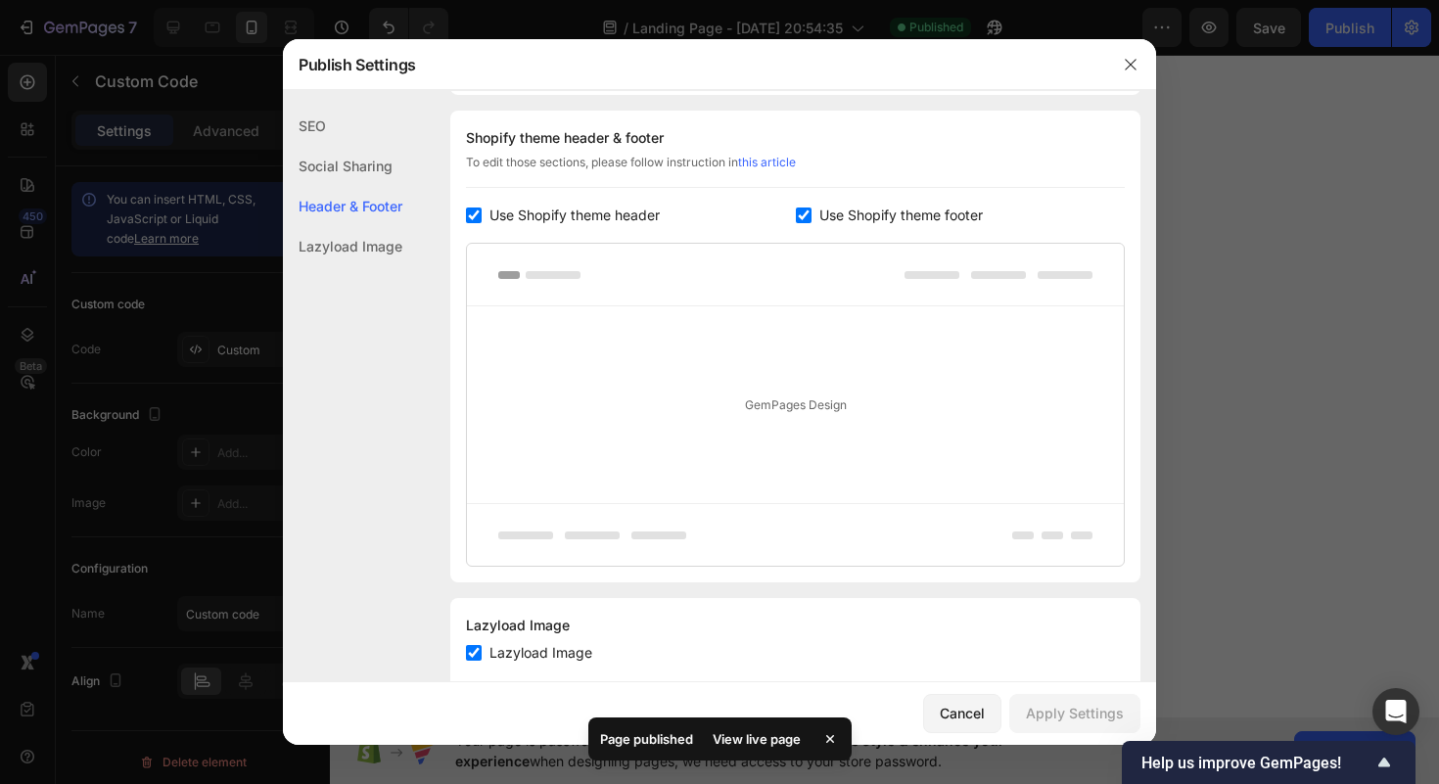
click at [365, 233] on div "Lazyload Image" at bounding box center [342, 246] width 119 height 40
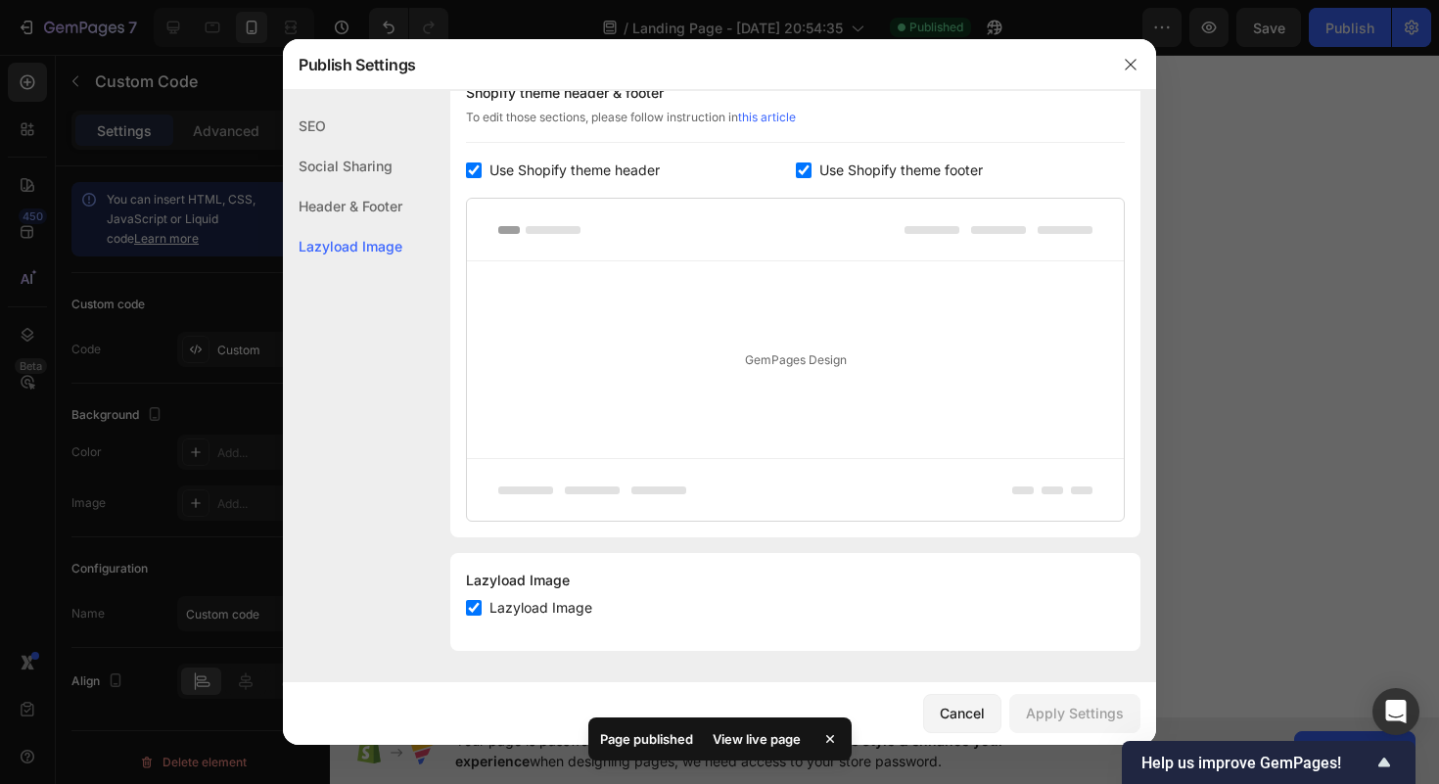
click at [364, 260] on div "Lazyload Image" at bounding box center [342, 246] width 119 height 40
click at [360, 213] on div "Header & Footer" at bounding box center [342, 206] width 119 height 40
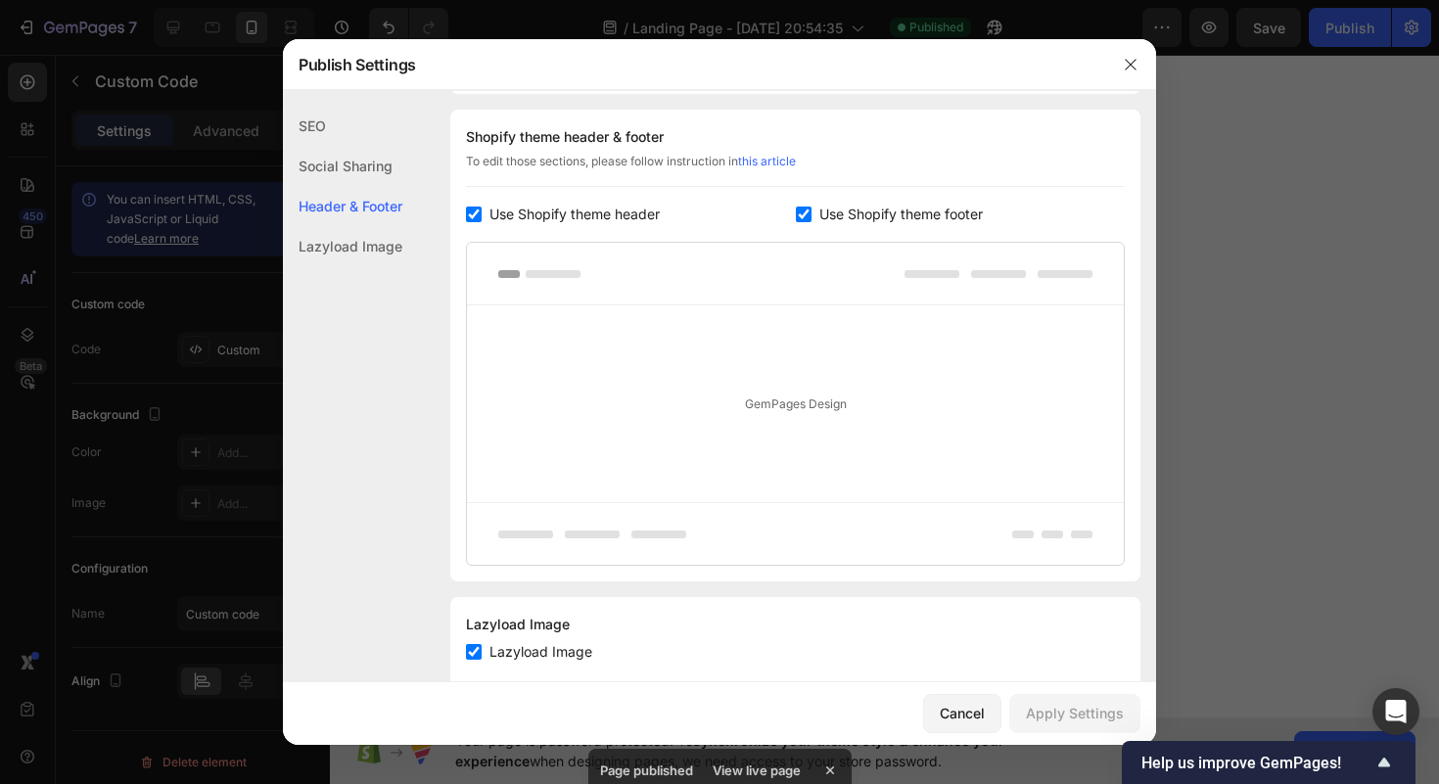
click at [352, 177] on div "Social Sharing" at bounding box center [342, 166] width 119 height 40
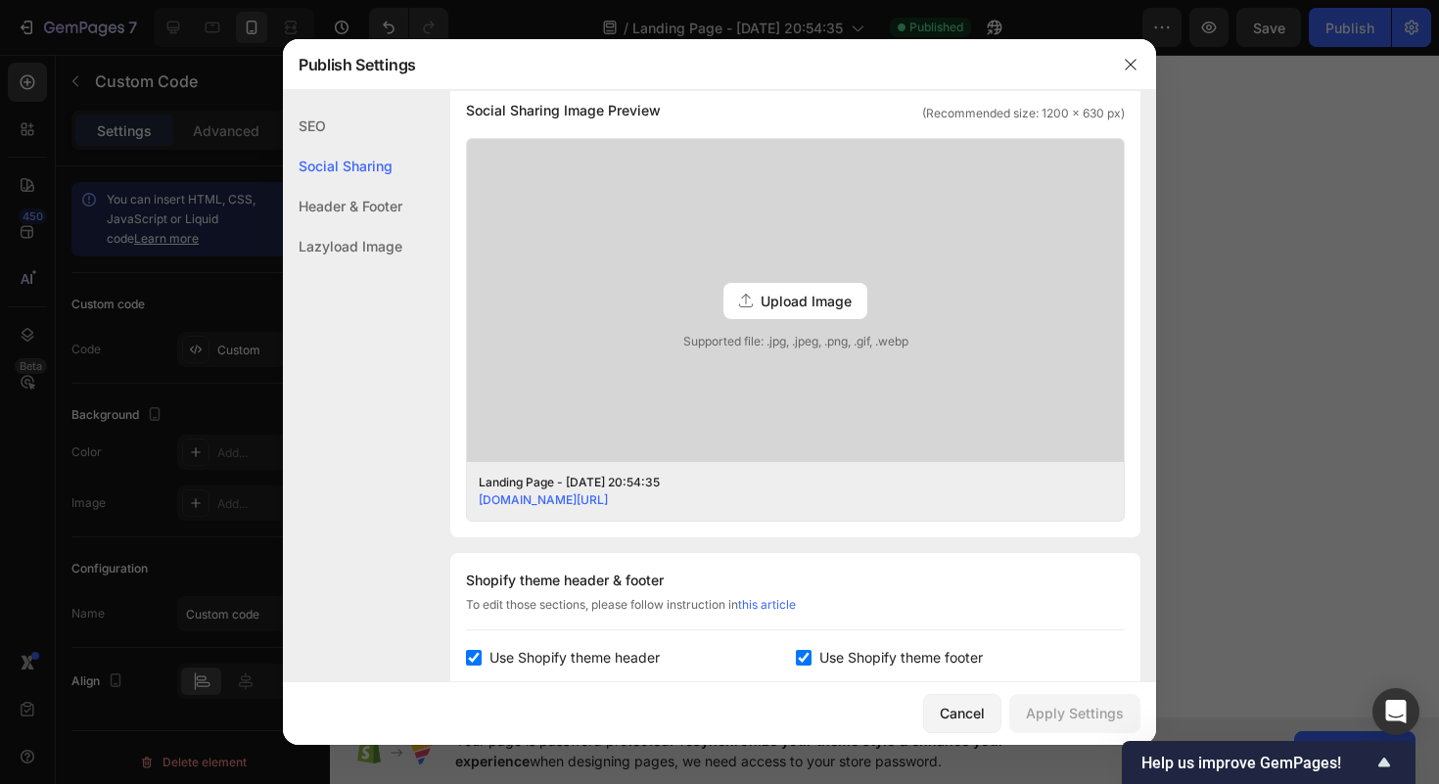
click at [352, 137] on div "SEO" at bounding box center [342, 126] width 119 height 40
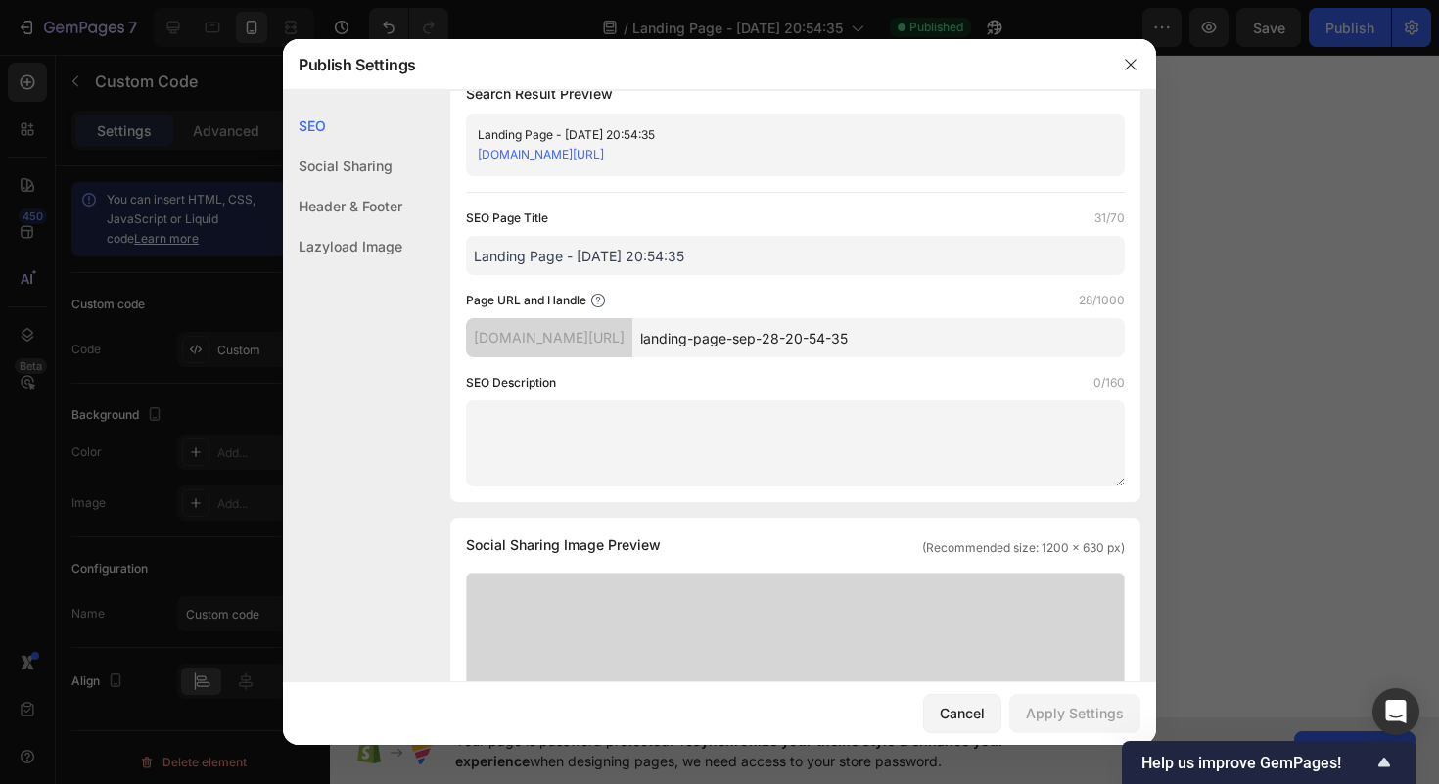
click at [350, 129] on div "SEO" at bounding box center [342, 126] width 119 height 40
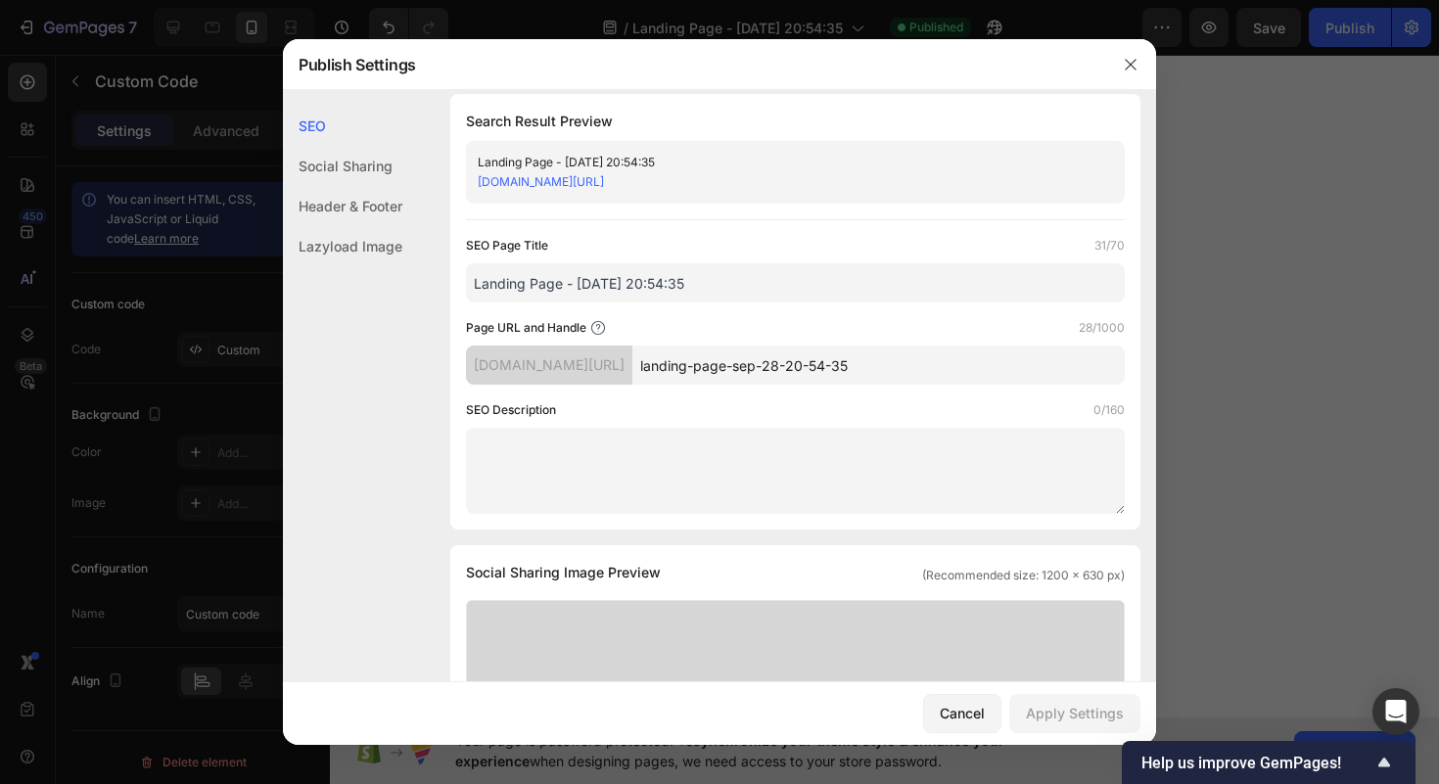
scroll to position [0, 0]
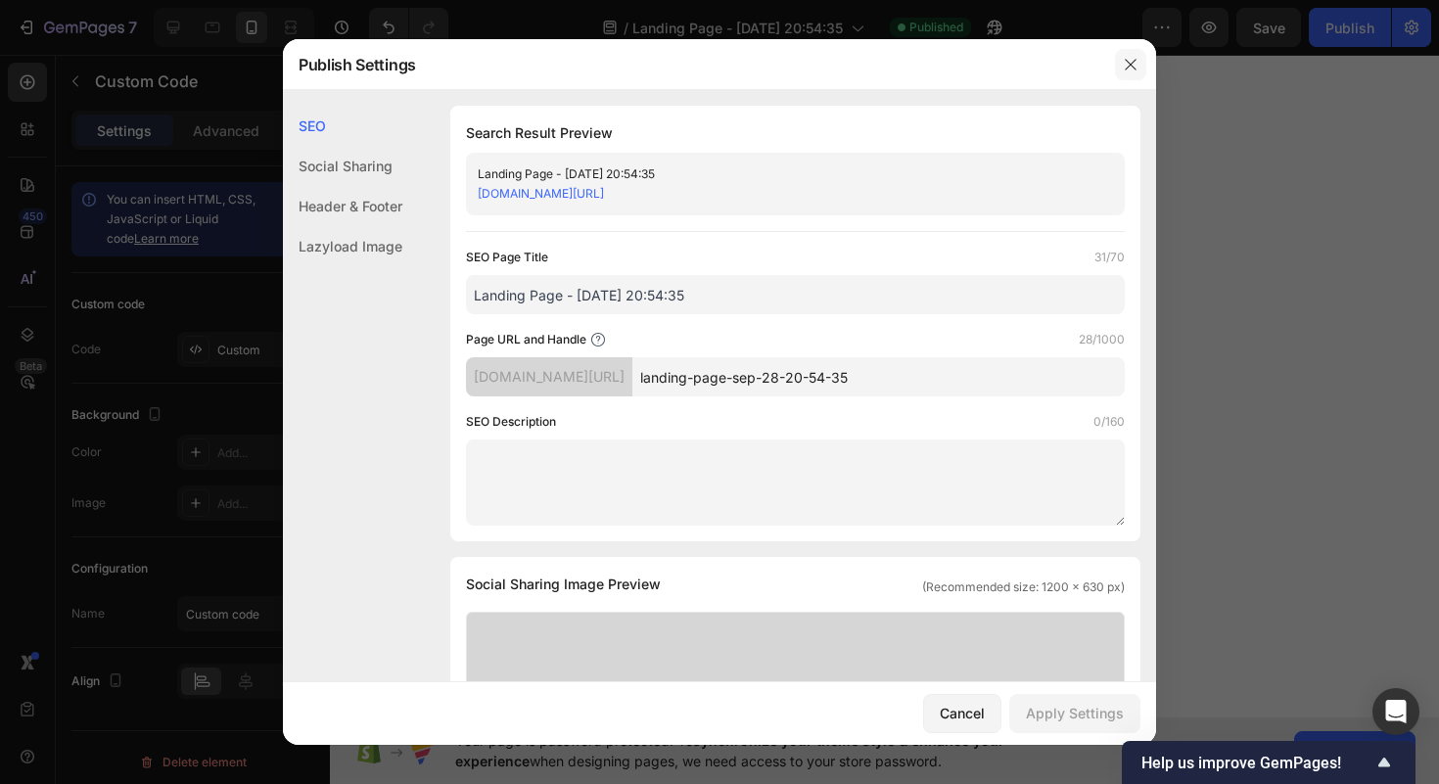
click at [1135, 61] on icon "button" at bounding box center [1131, 65] width 16 height 16
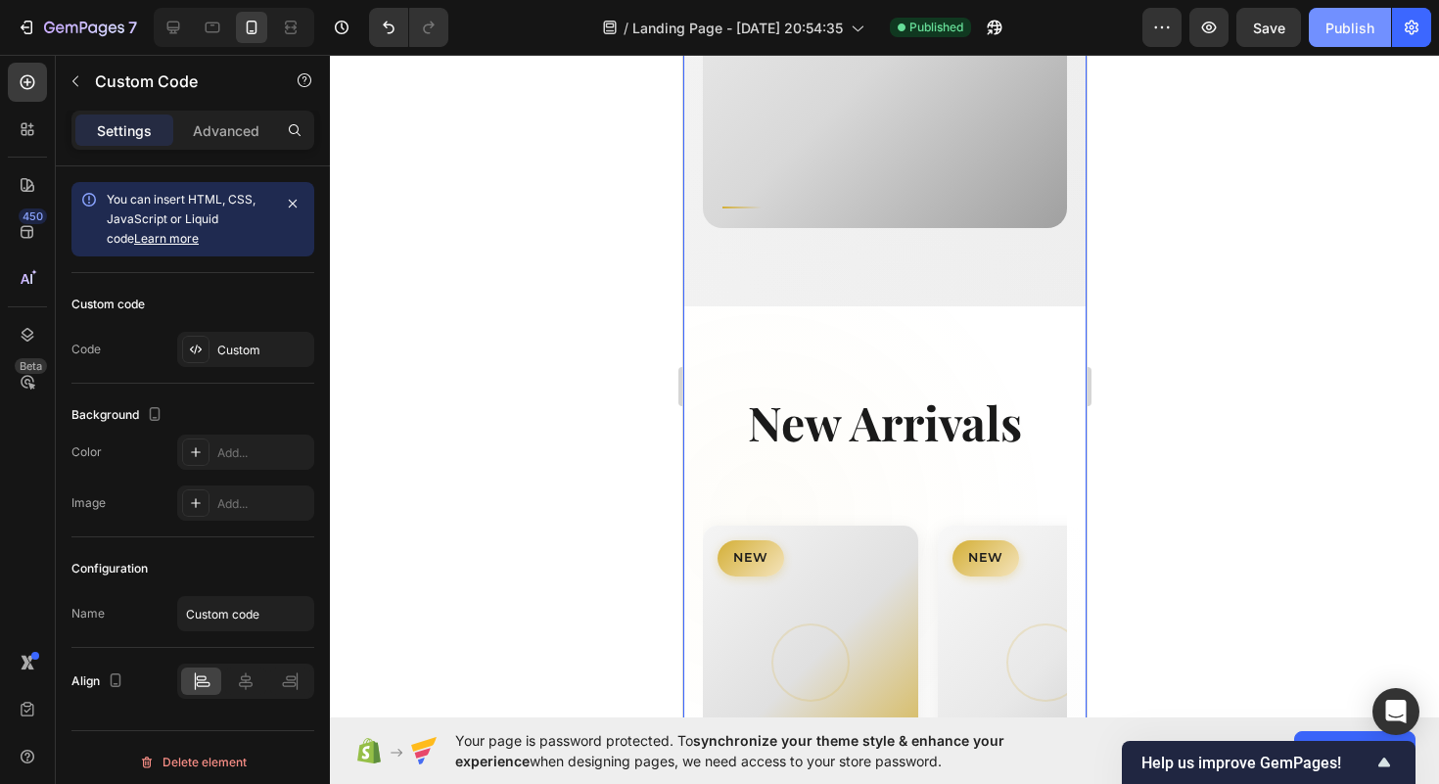
click at [1330, 33] on div "Publish" at bounding box center [1350, 28] width 49 height 21
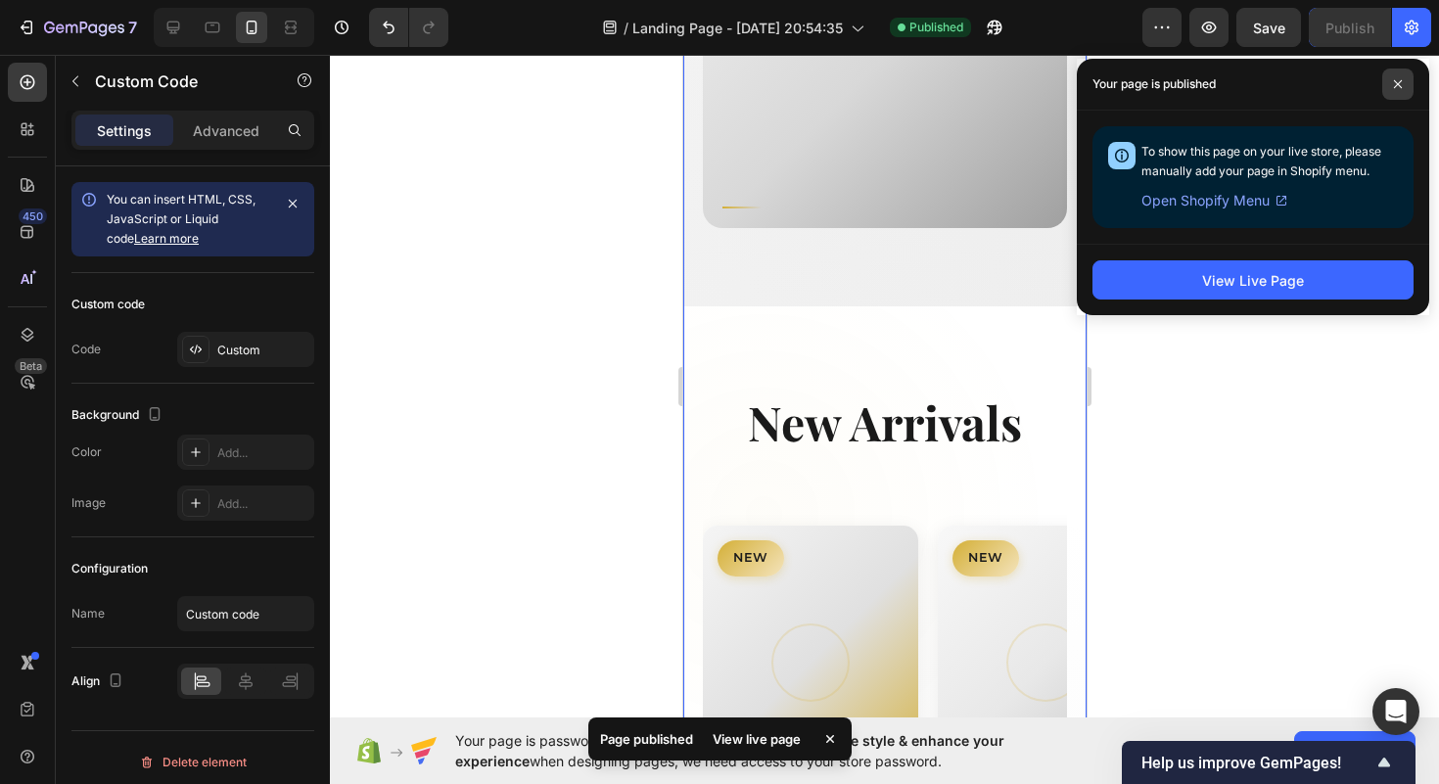
click at [1406, 80] on span at bounding box center [1397, 84] width 31 height 31
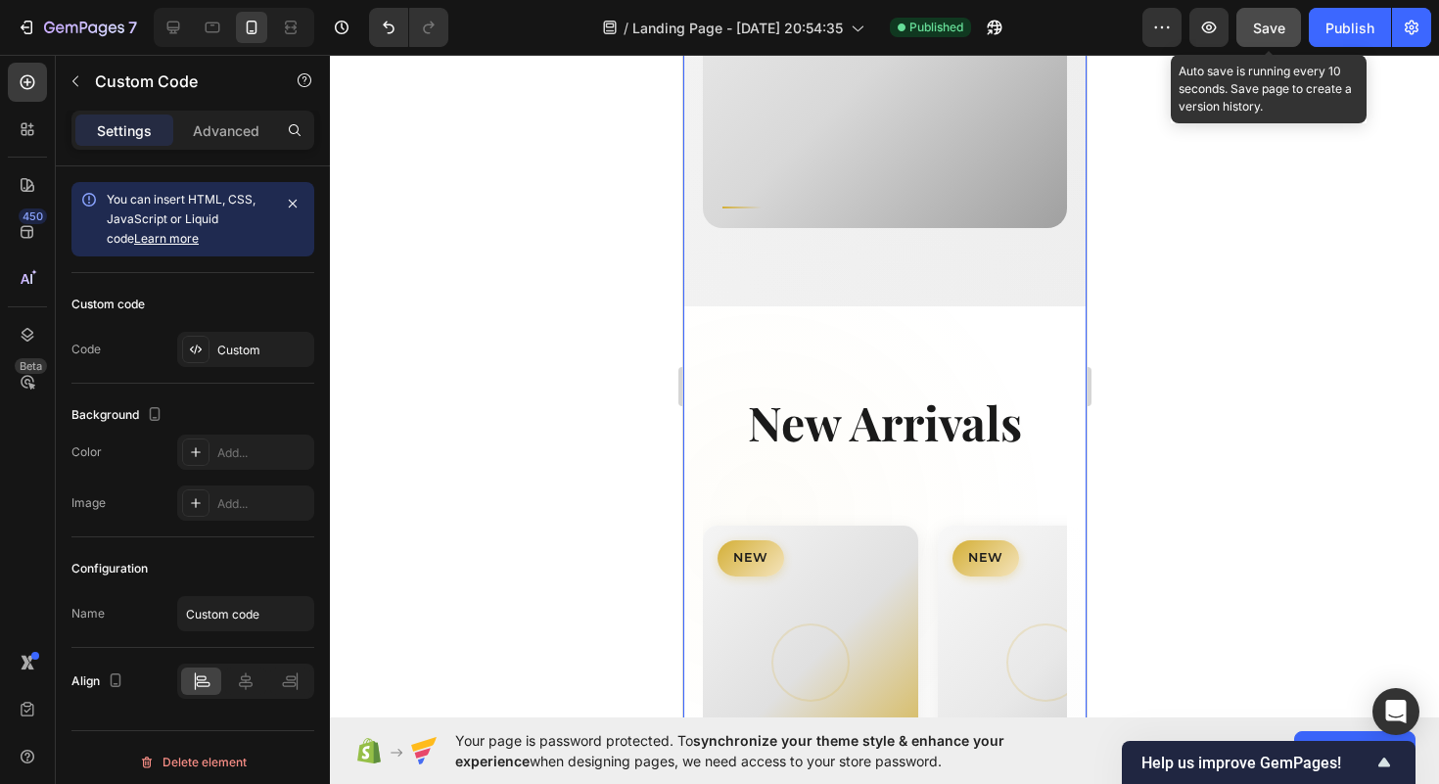
click at [1285, 41] on button "Save" at bounding box center [1268, 27] width 65 height 39
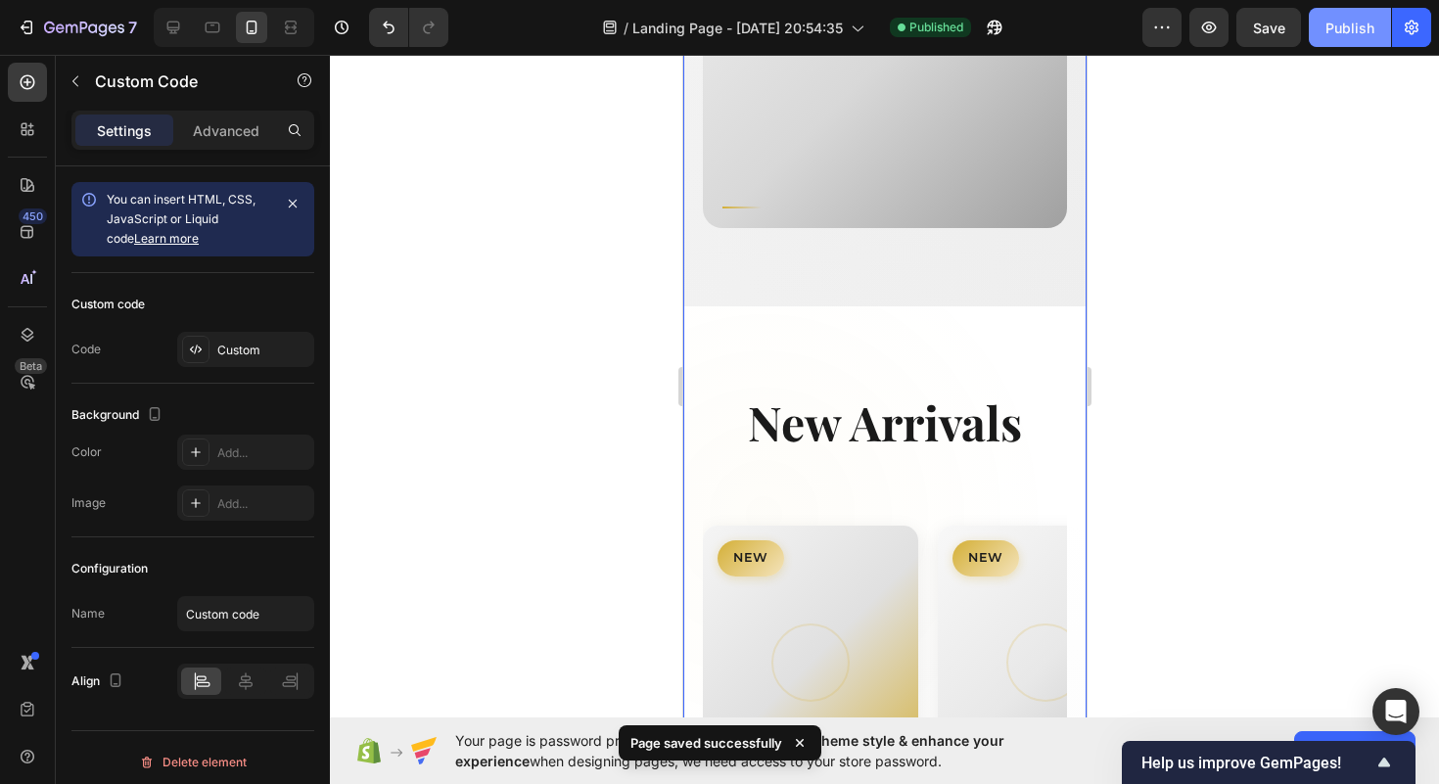
click at [1370, 33] on div "Publish" at bounding box center [1350, 28] width 49 height 21
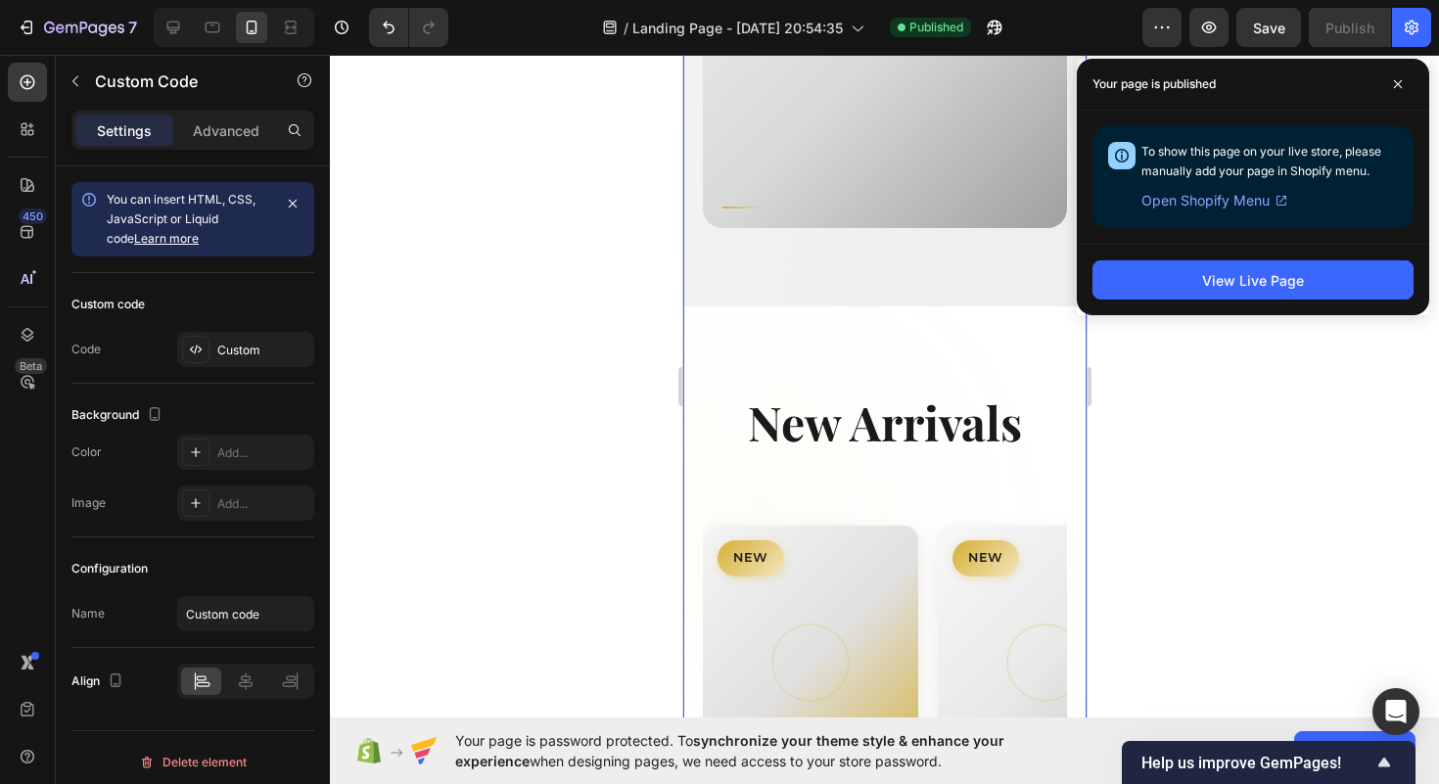
click at [1270, 201] on div "Open Shopify Menu" at bounding box center [1216, 200] width 148 height 23
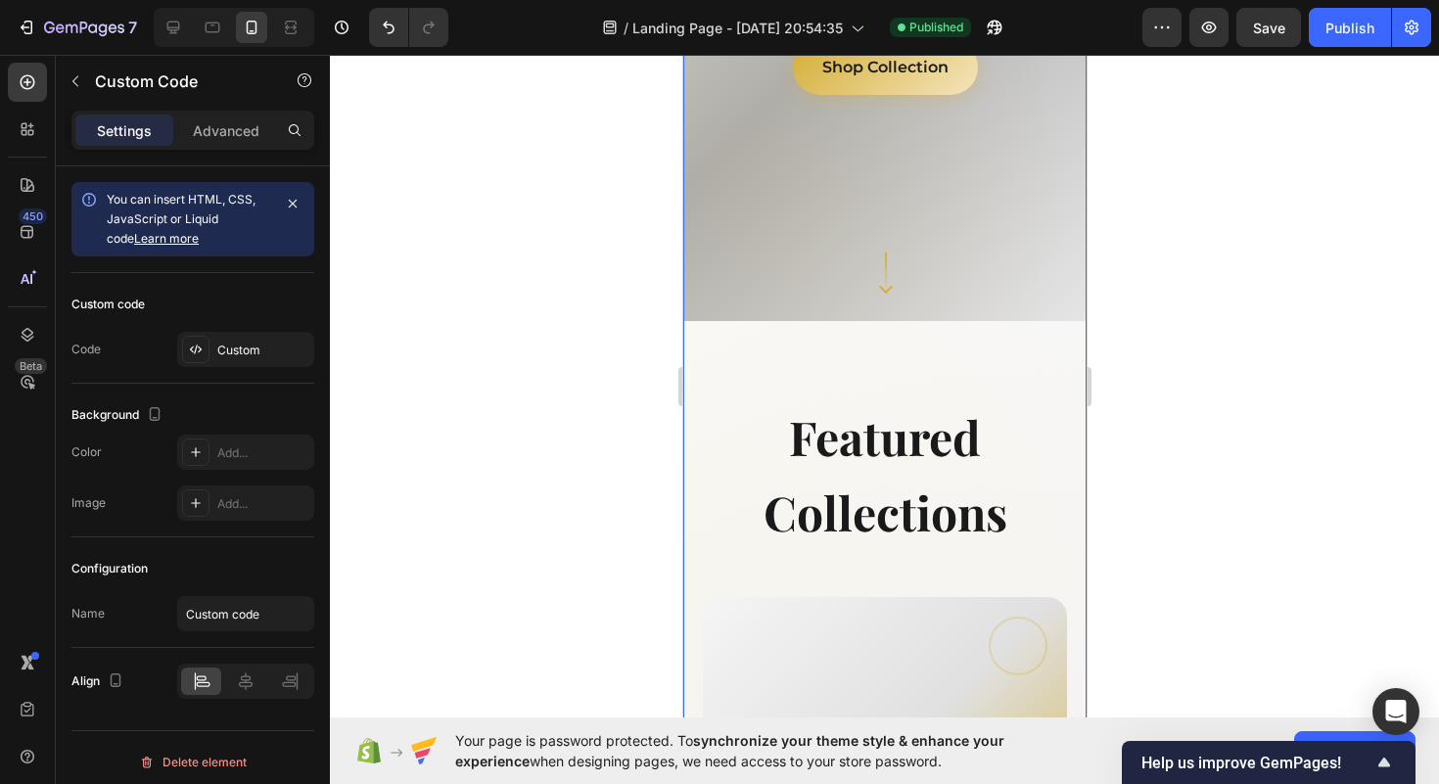
scroll to position [368, 0]
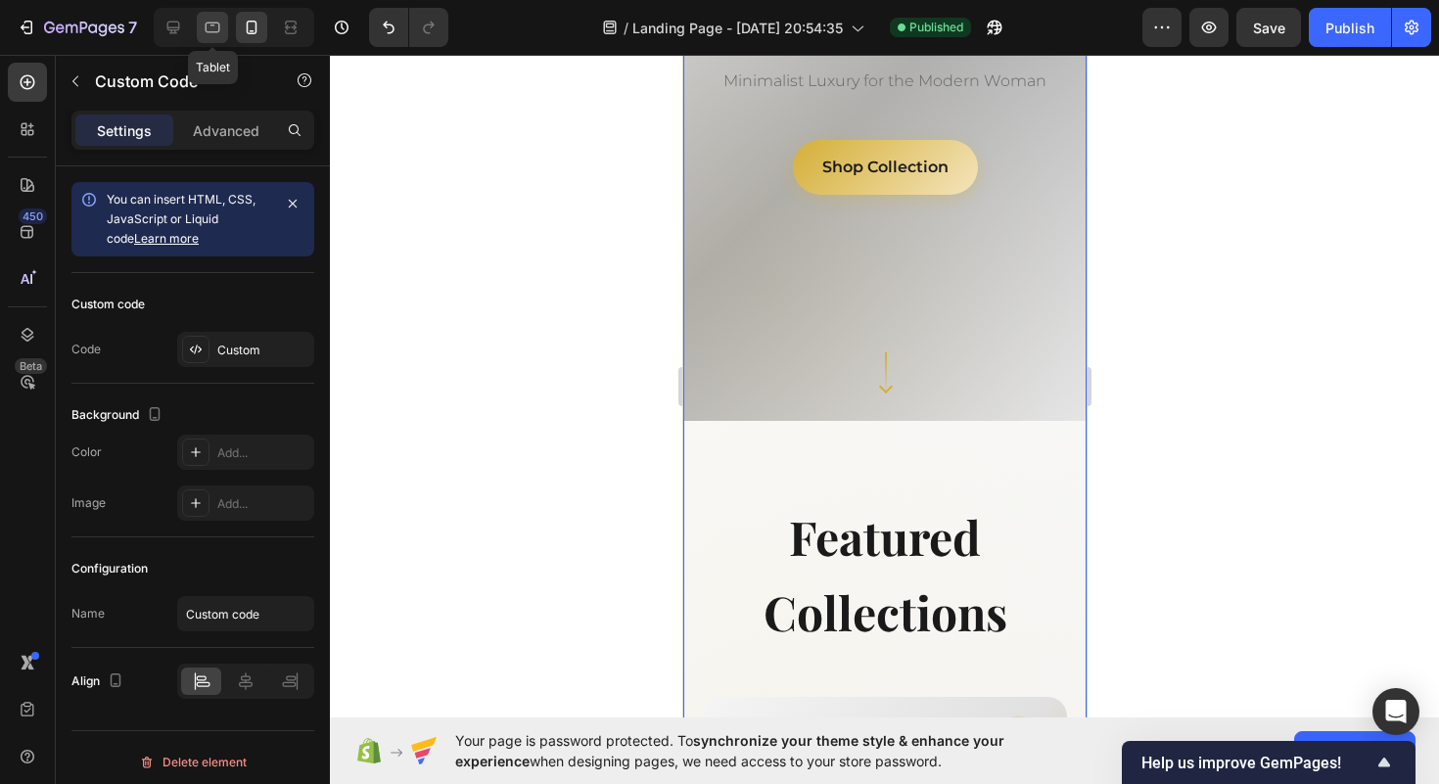
click at [220, 34] on icon at bounding box center [213, 28] width 20 height 20
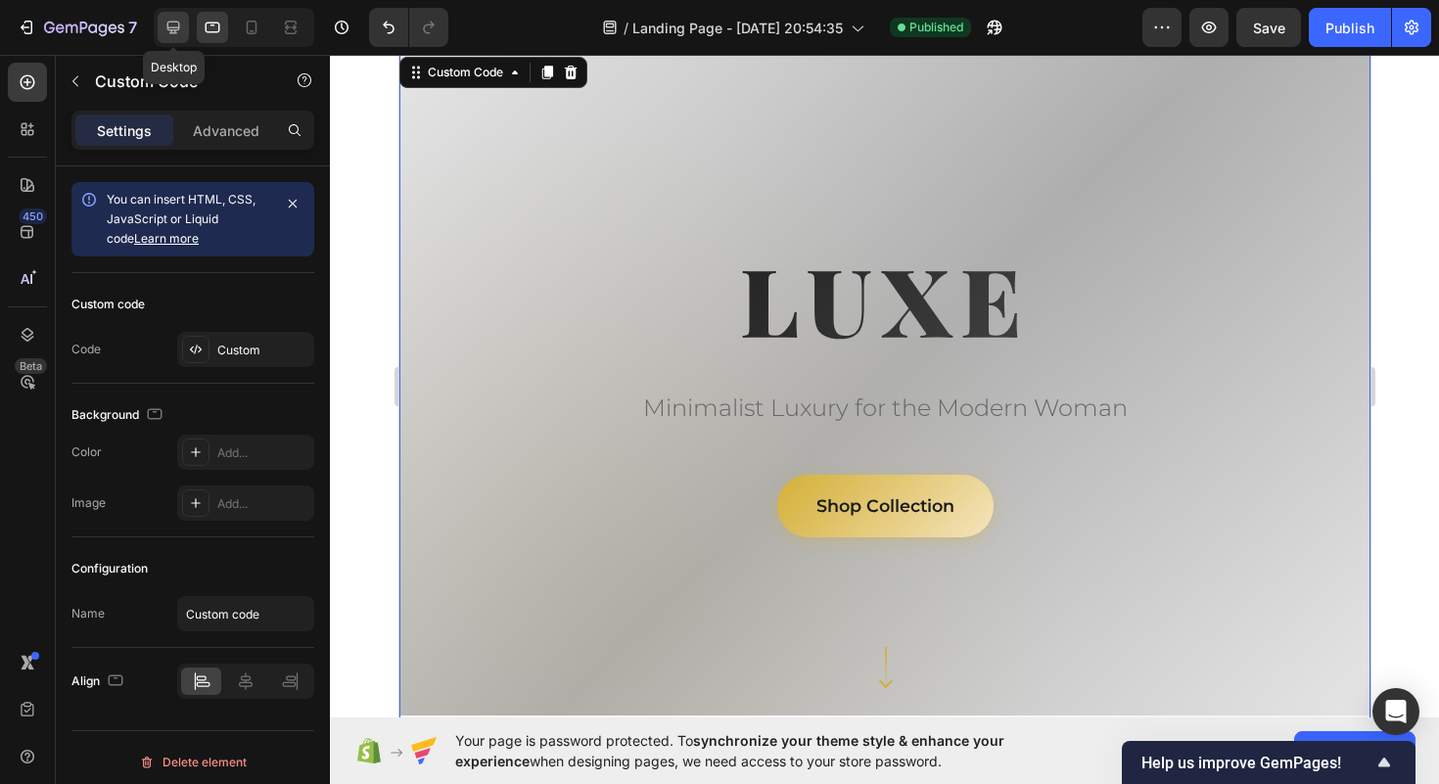
click at [163, 31] on icon at bounding box center [173, 28] width 20 height 20
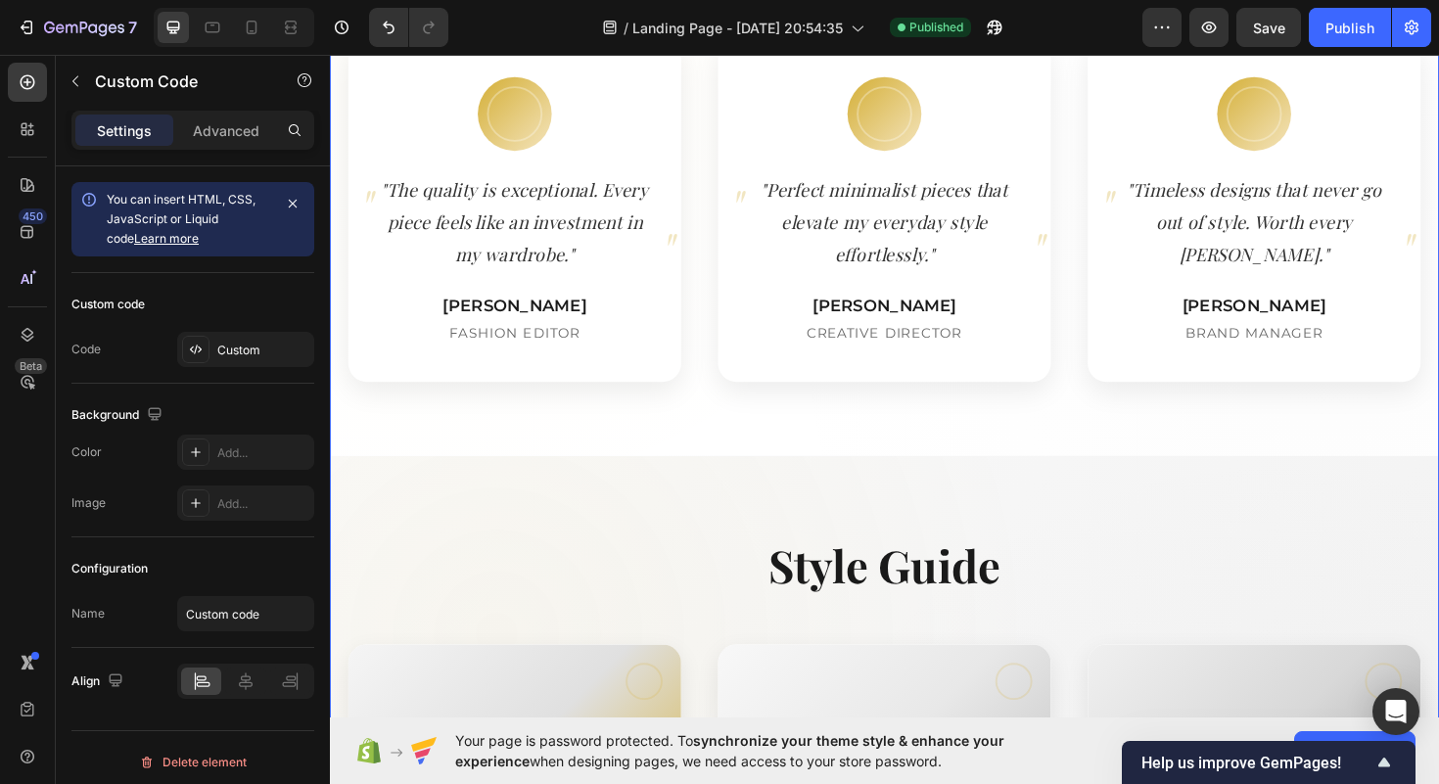
scroll to position [1147, 0]
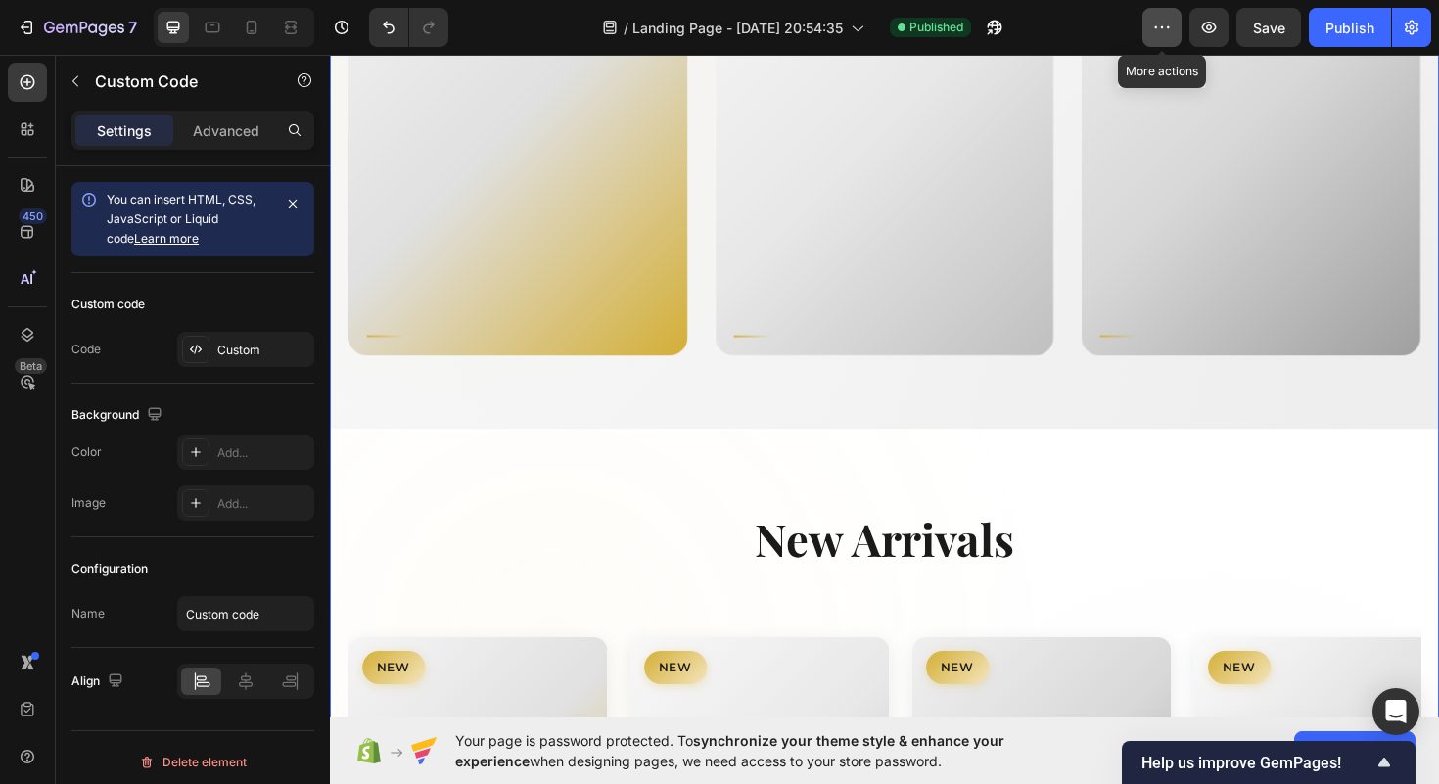
click at [1169, 36] on icon "button" at bounding box center [1162, 28] width 20 height 20
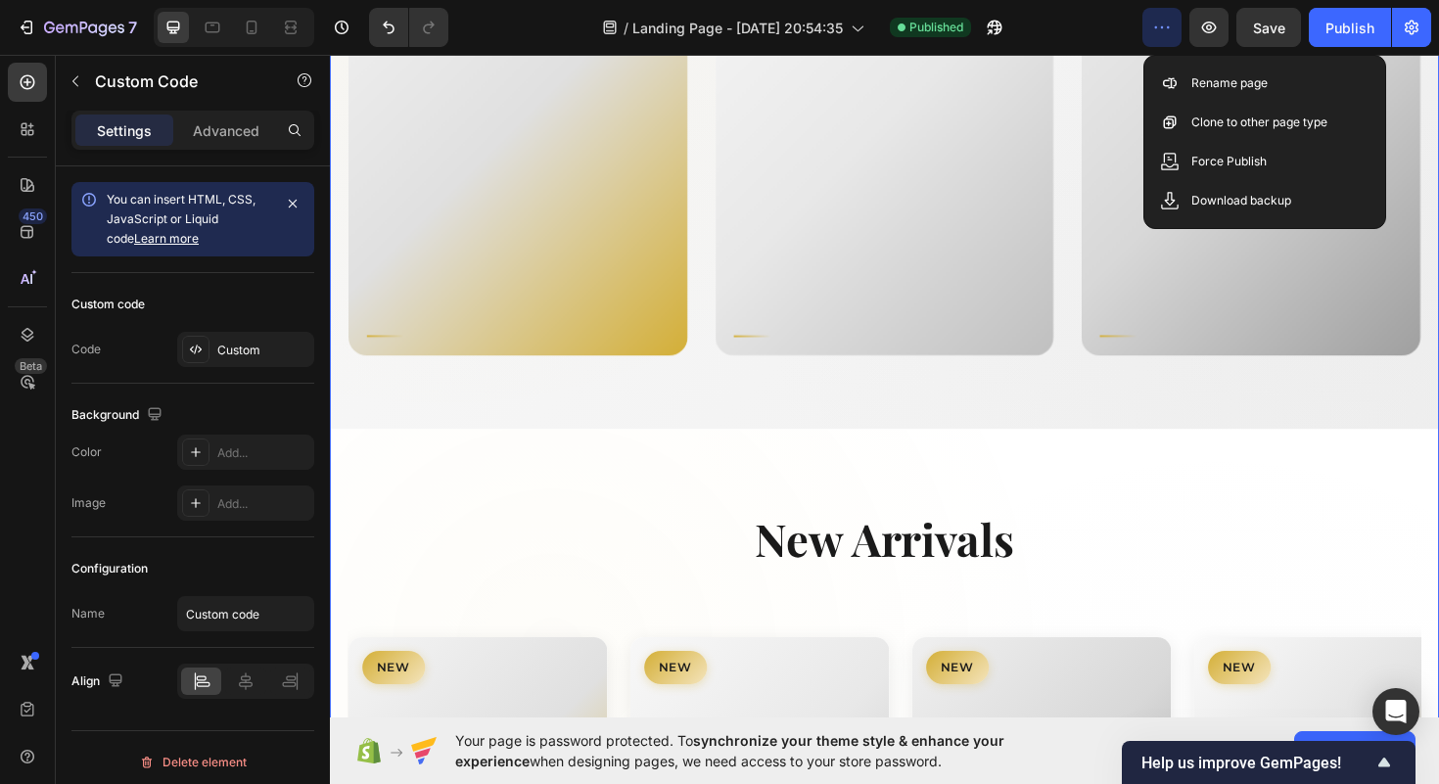
click at [1019, 12] on div "/ Landing Page - Sep 28, 20:54:35 Published" at bounding box center [803, 27] width 678 height 39
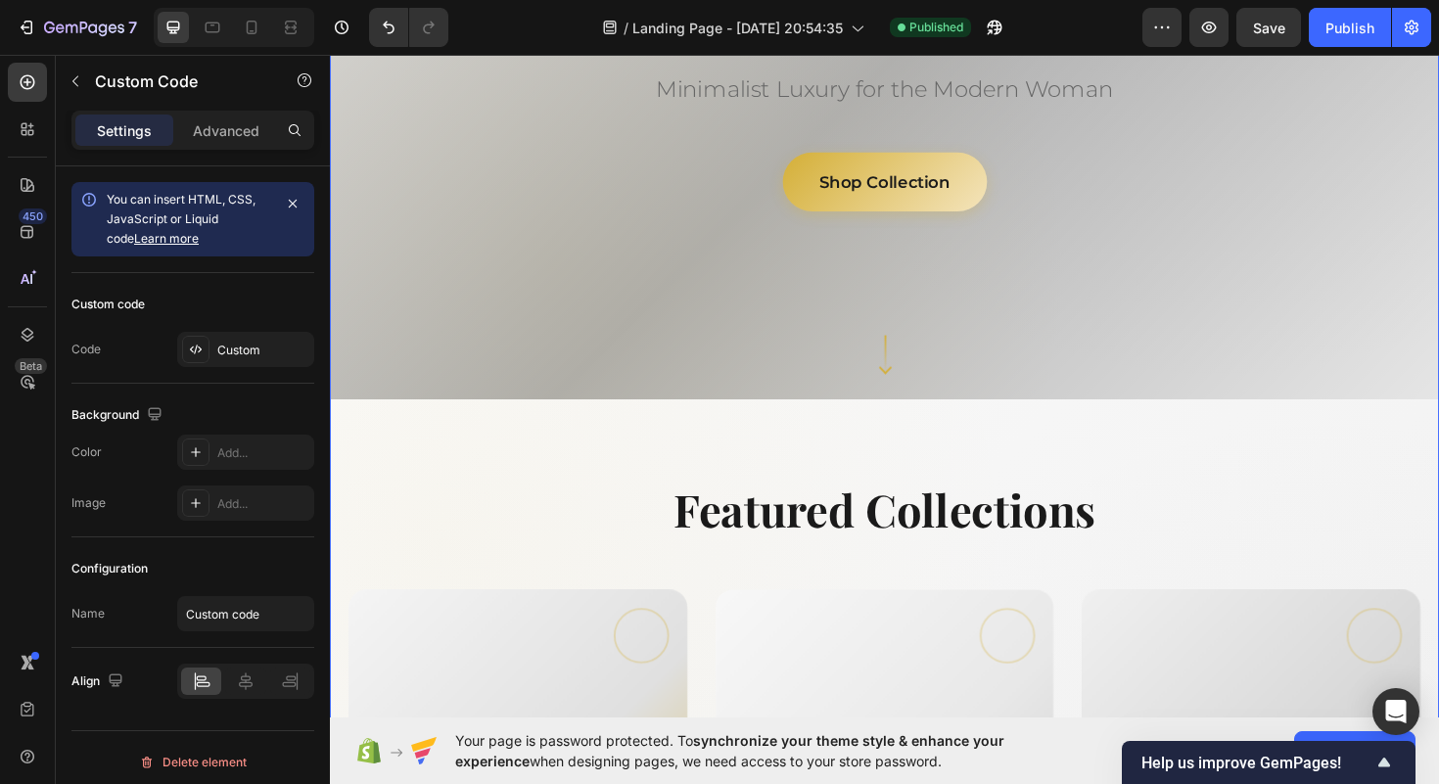
scroll to position [0, 0]
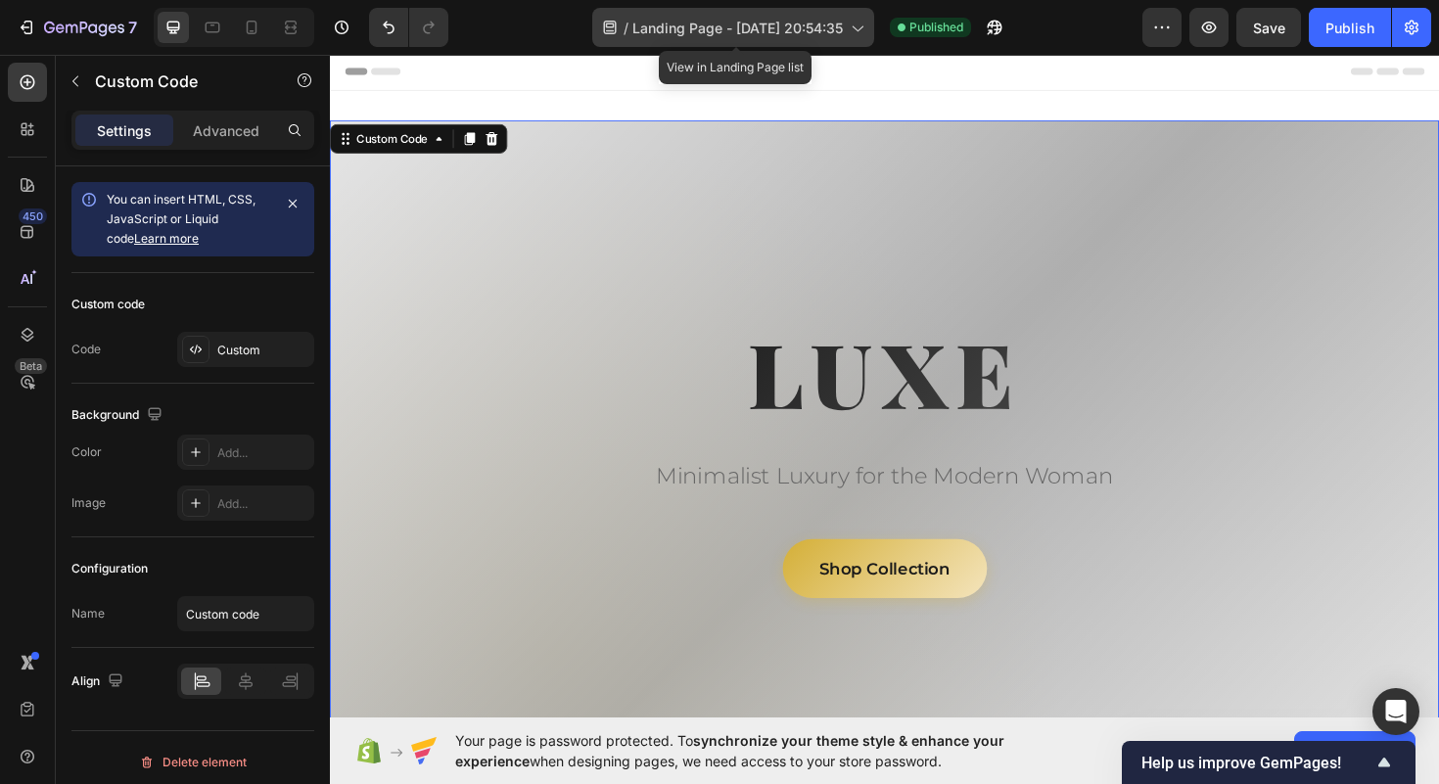
click at [862, 27] on icon at bounding box center [857, 28] width 20 height 20
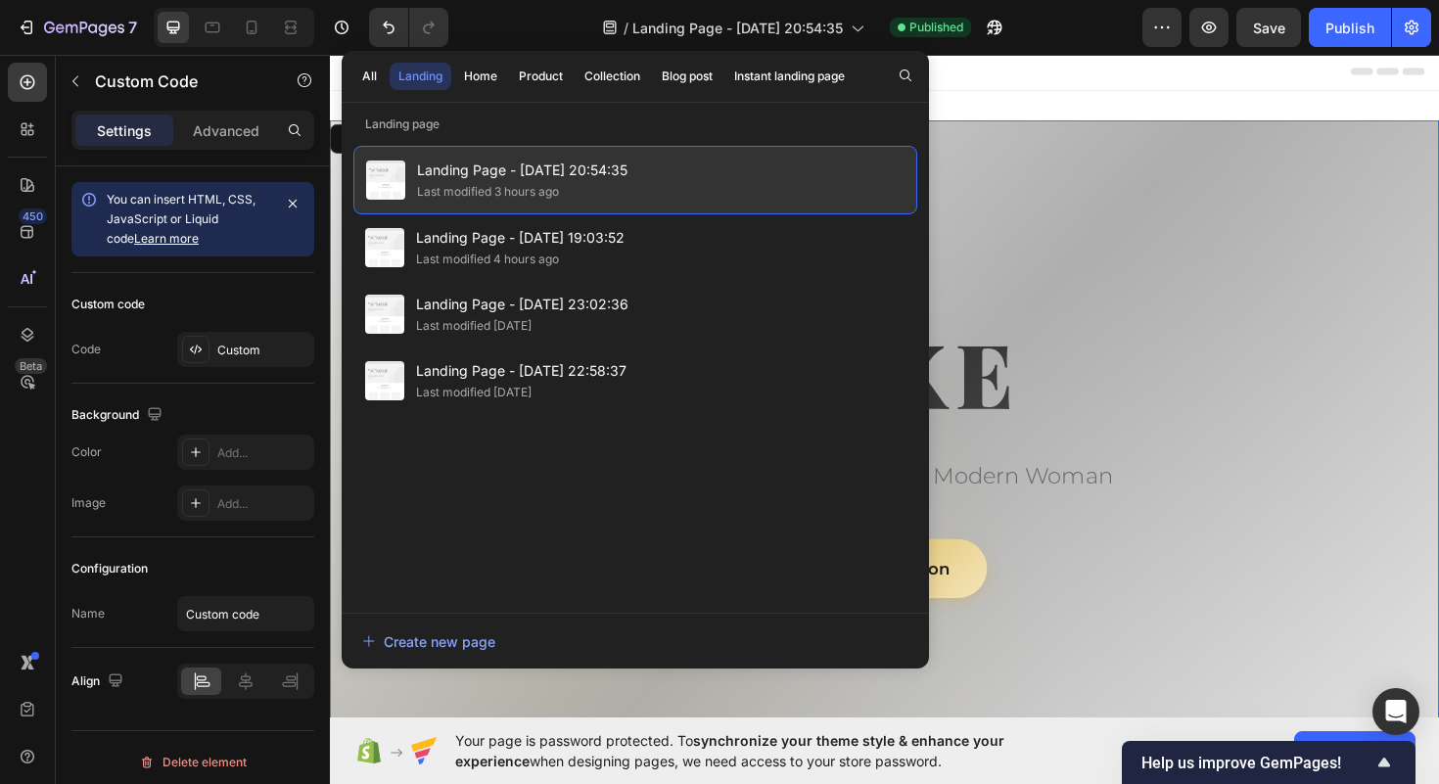
click at [643, 178] on div "Landing Page - Sep 28, 20:54:35 Last modified 3 hours ago" at bounding box center [635, 180] width 564 height 69
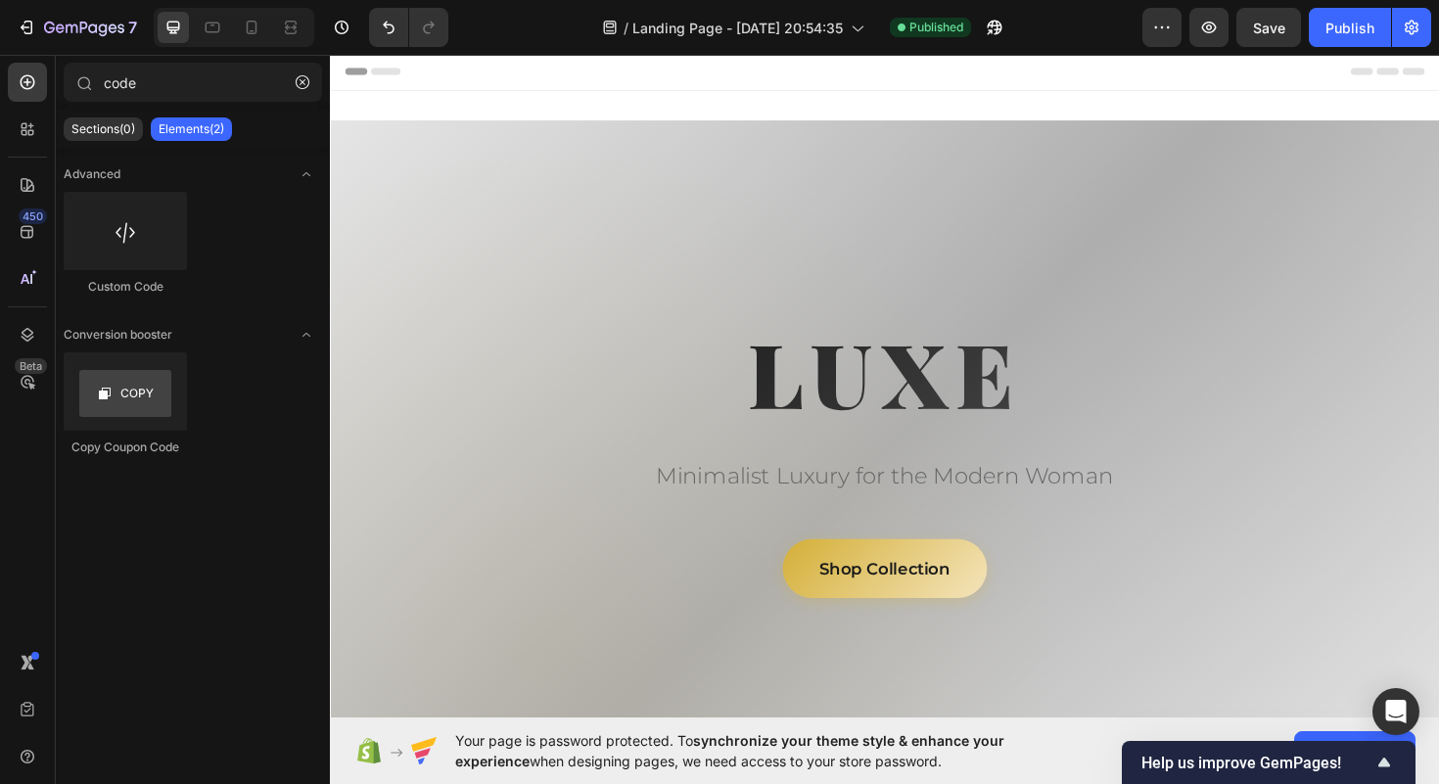
click at [670, 183] on div at bounding box center [917, 477] width 1175 height 706
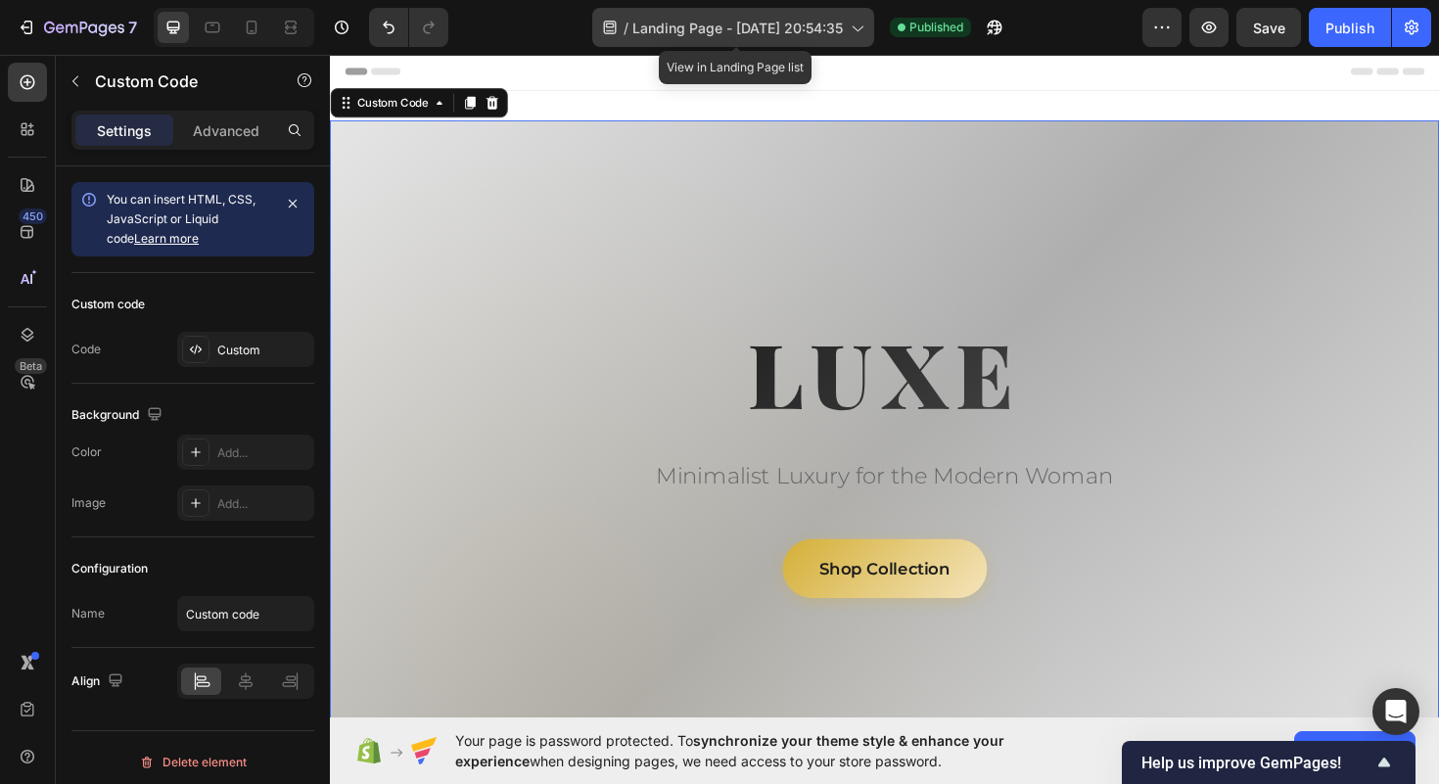
click at [866, 25] on icon at bounding box center [857, 28] width 20 height 20
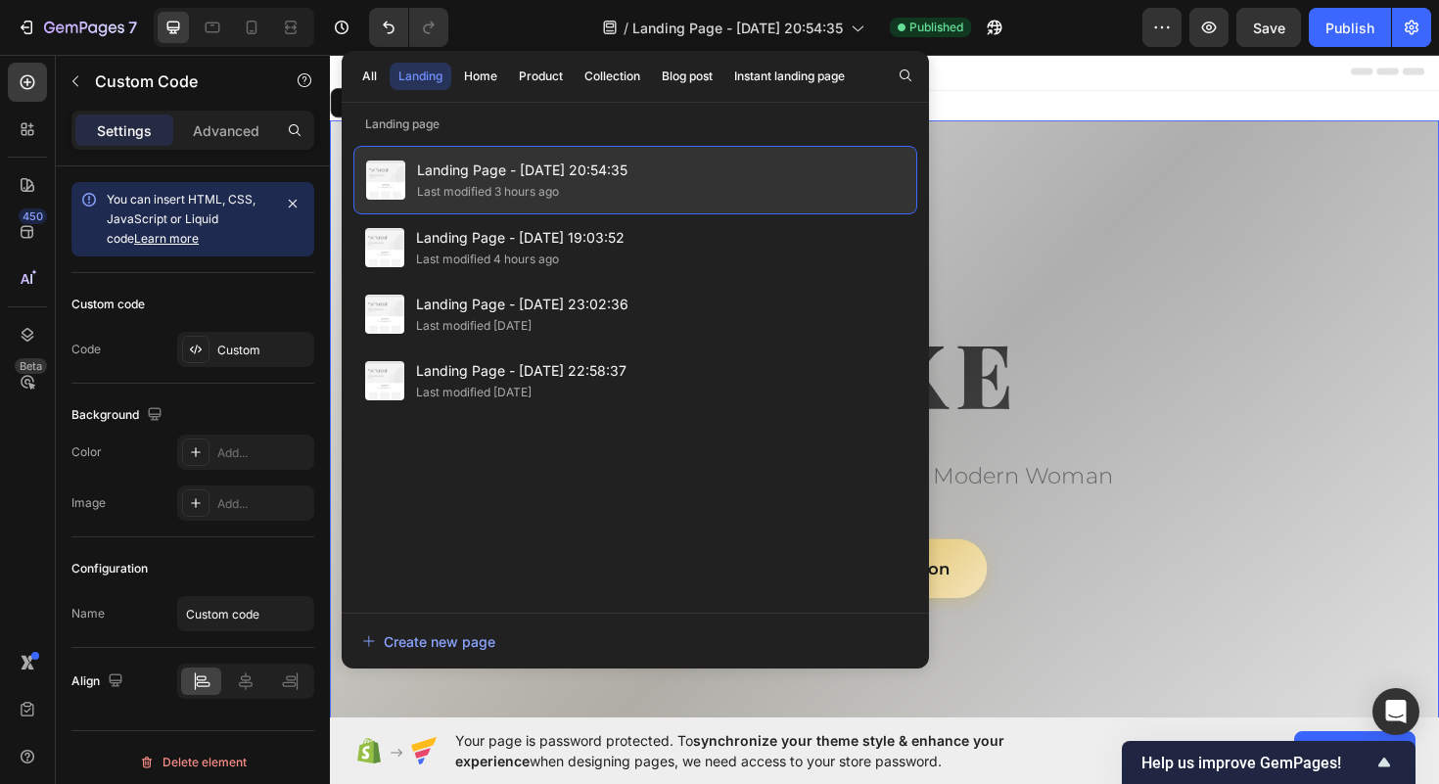
click at [716, 187] on div "Landing Page - Sep 28, 20:54:35 Last modified 3 hours ago" at bounding box center [635, 180] width 564 height 69
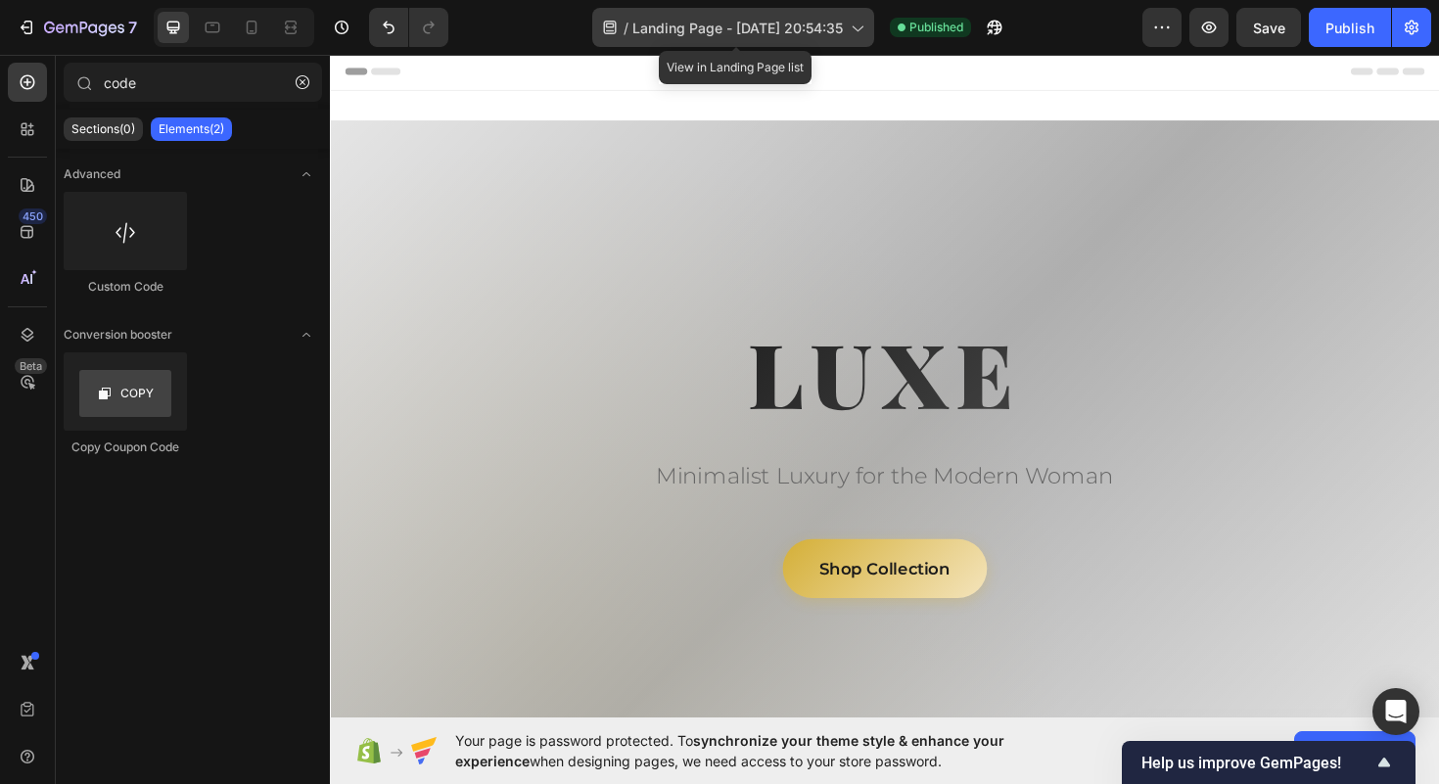
click at [745, 44] on div "/ Landing Page - Sep 28, 20:54:35" at bounding box center [733, 27] width 282 height 39
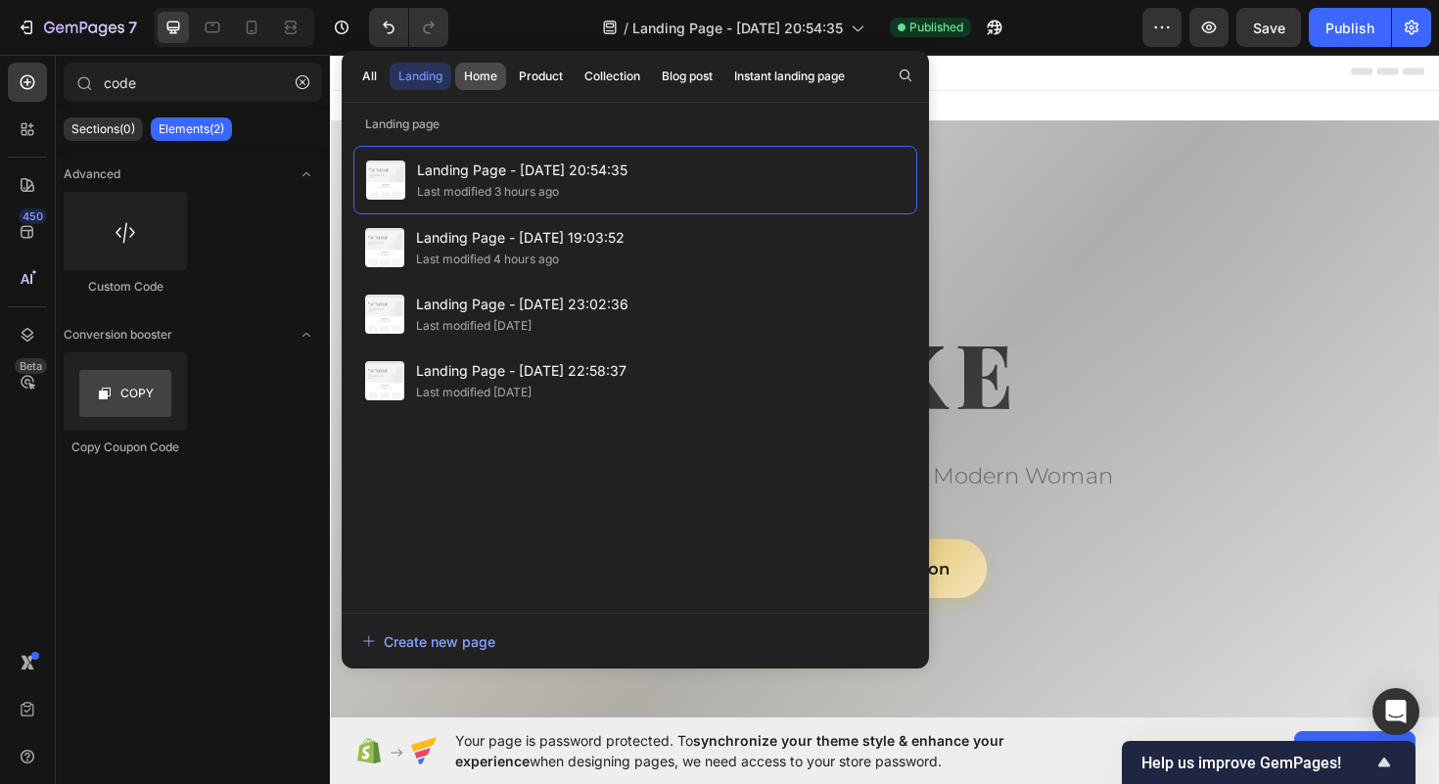
click at [490, 74] on div "Home" at bounding box center [480, 77] width 33 height 18
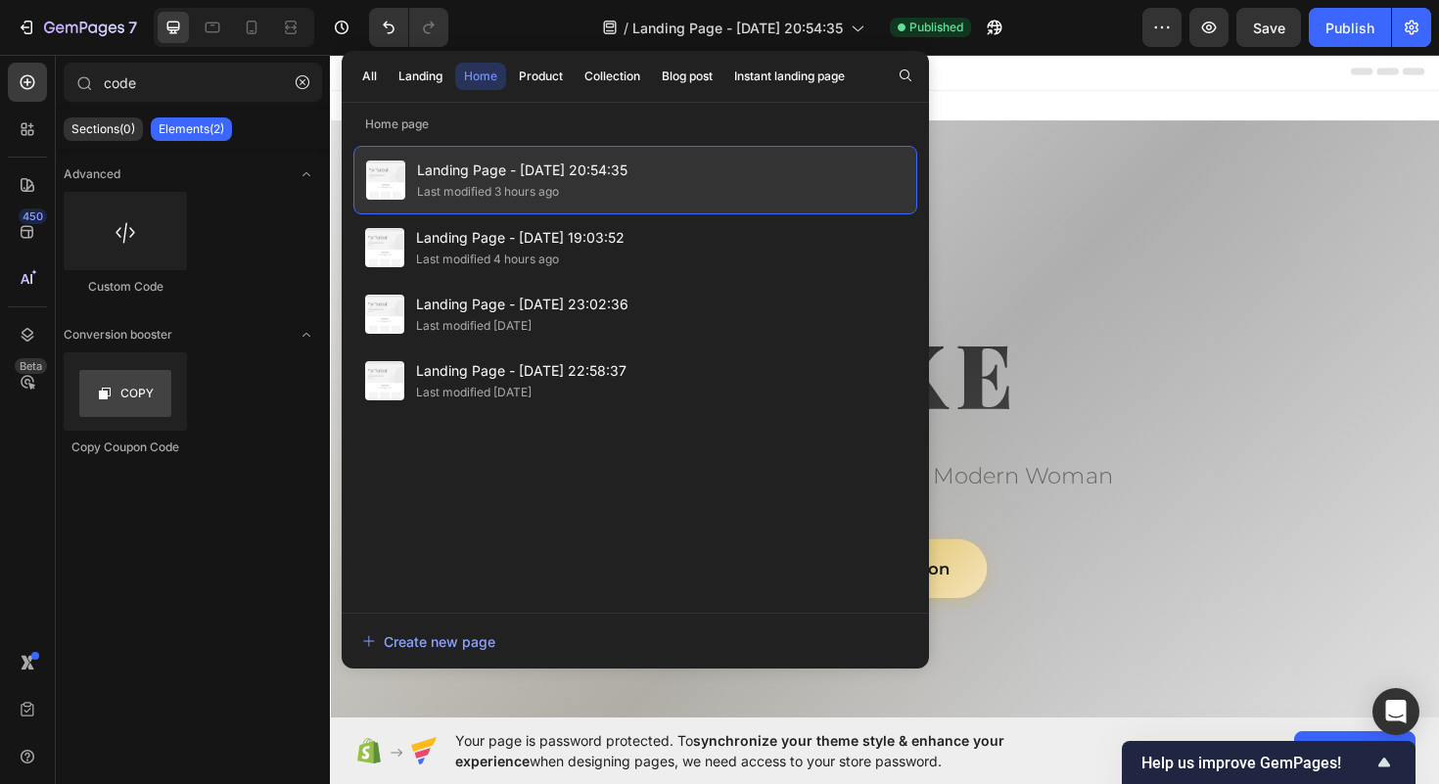
click at [475, 181] on span "Landing Page - Sep 28, 20:54:35" at bounding box center [522, 170] width 210 height 23
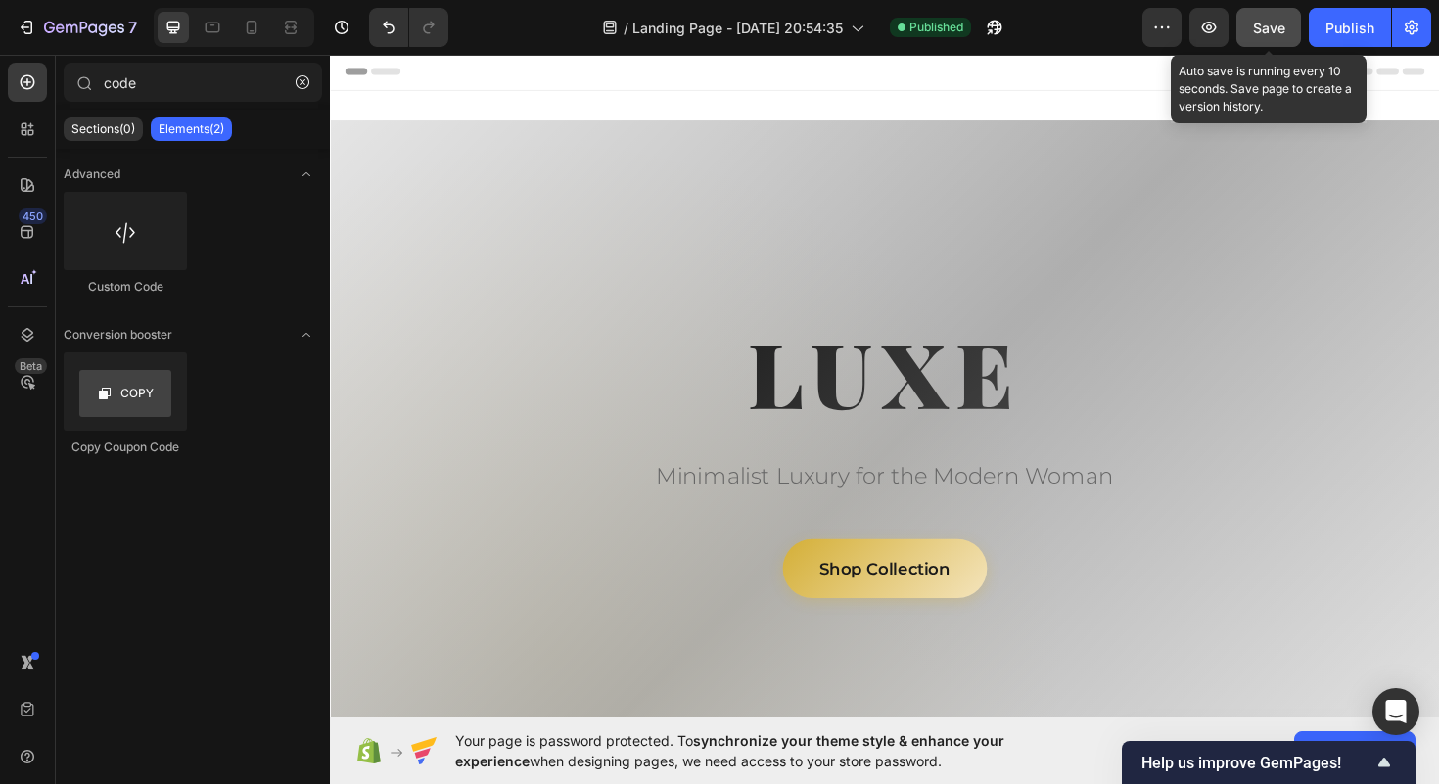
drag, startPoint x: 1010, startPoint y: 104, endPoint x: 1282, endPoint y: 29, distance: 281.2
click at [1282, 29] on span "Save" at bounding box center [1269, 28] width 32 height 17
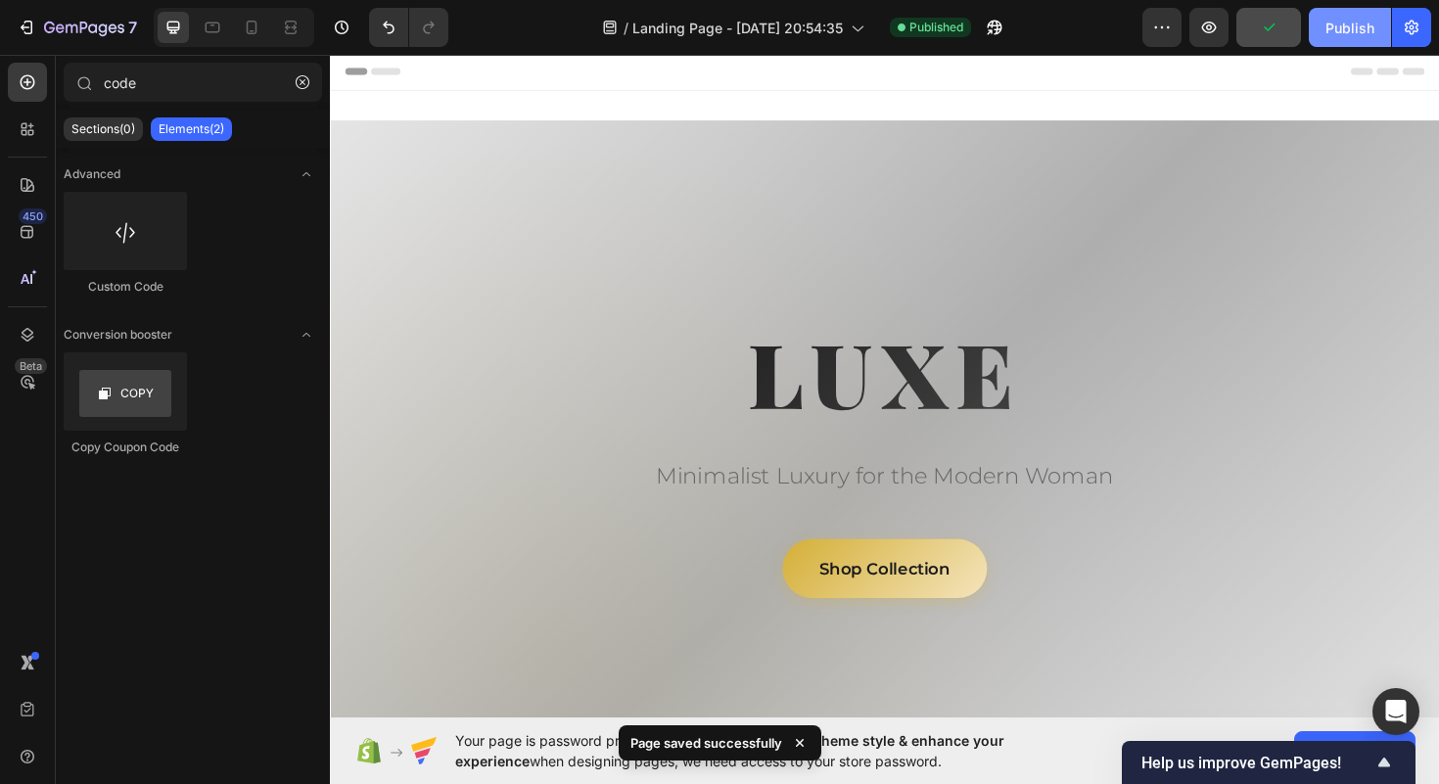
click at [1362, 28] on div "Publish" at bounding box center [1350, 28] width 49 height 21
click at [1360, 41] on button "Publish" at bounding box center [1350, 27] width 82 height 39
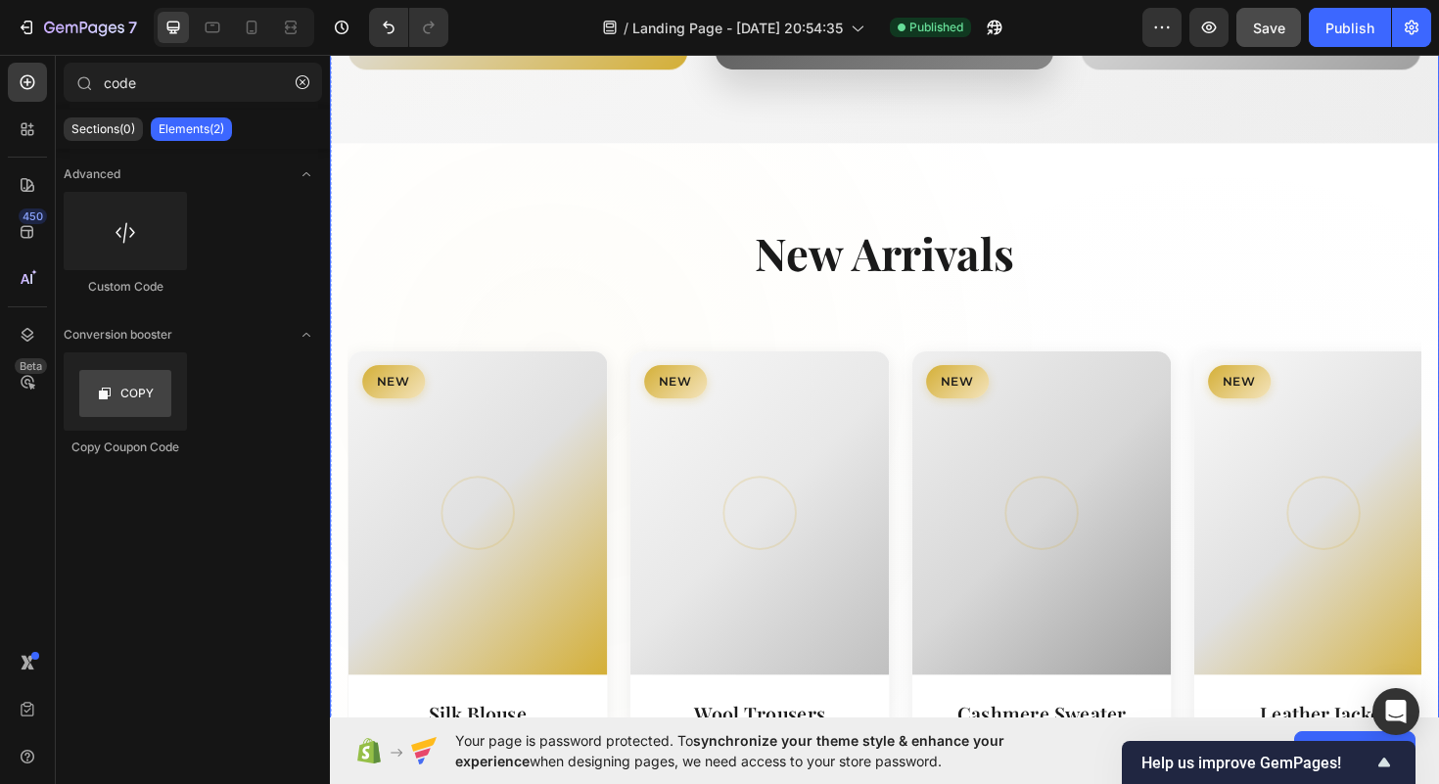
scroll to position [1456, 0]
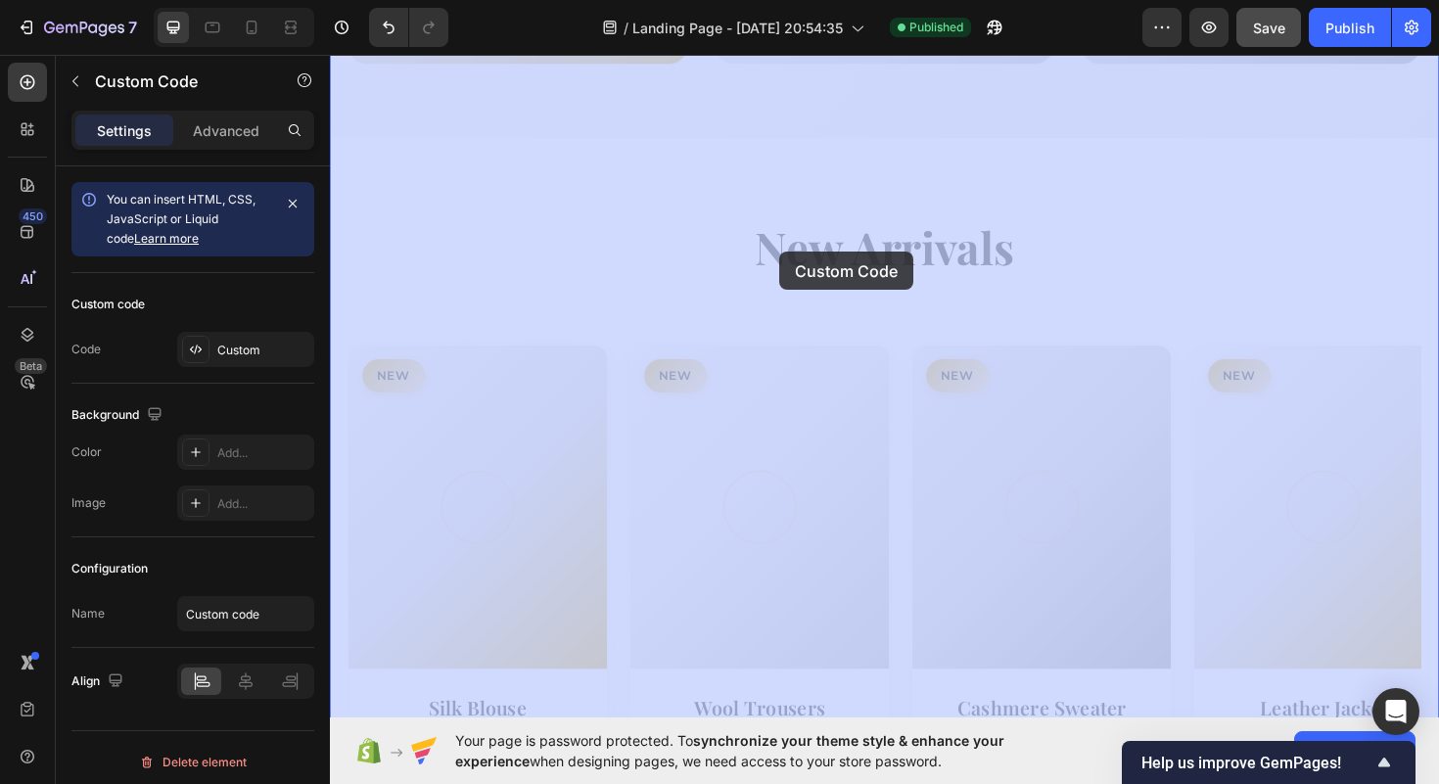
drag, startPoint x: 766, startPoint y: 263, endPoint x: 802, endPoint y: 263, distance: 36.2
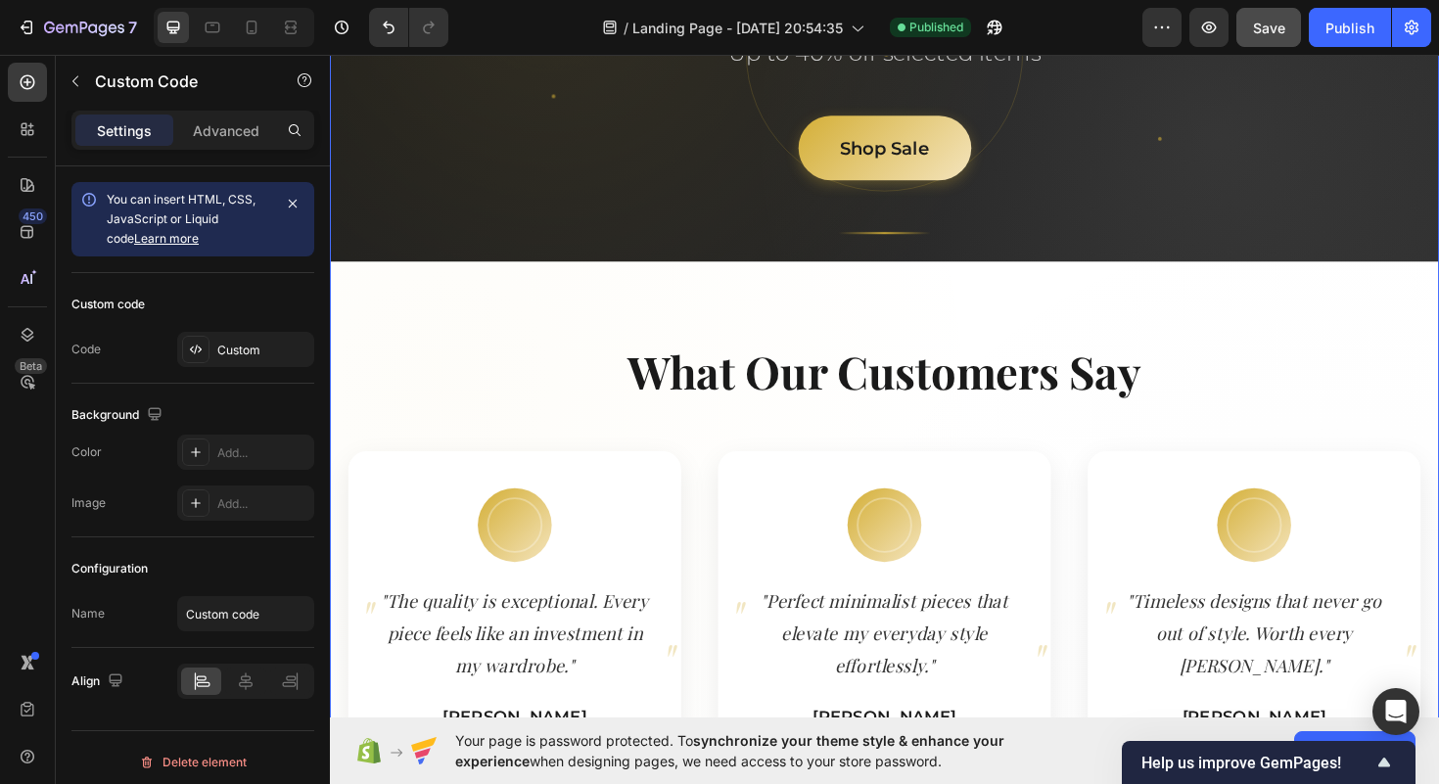
scroll to position [3550, 0]
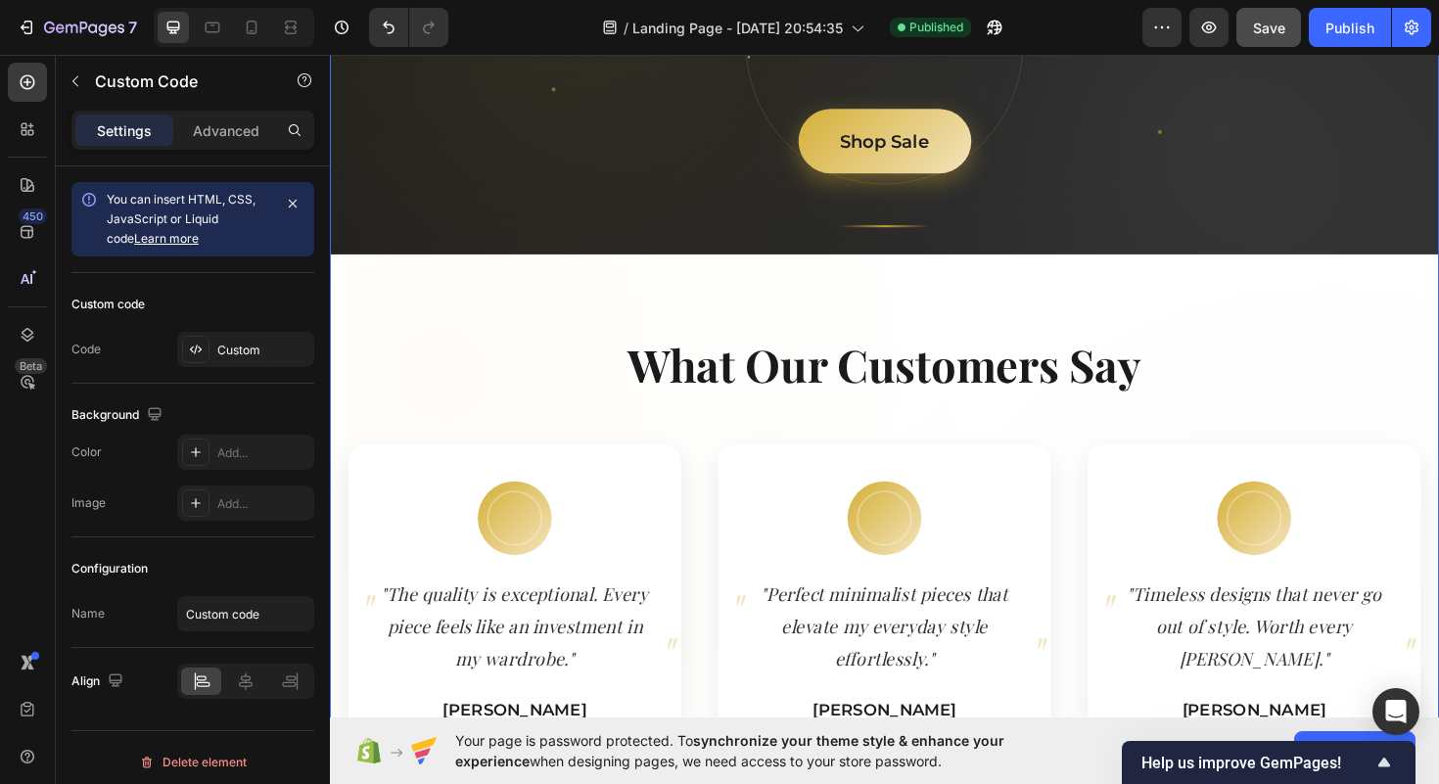
click at [897, 127] on link "Shop Sale" at bounding box center [917, 147] width 183 height 70
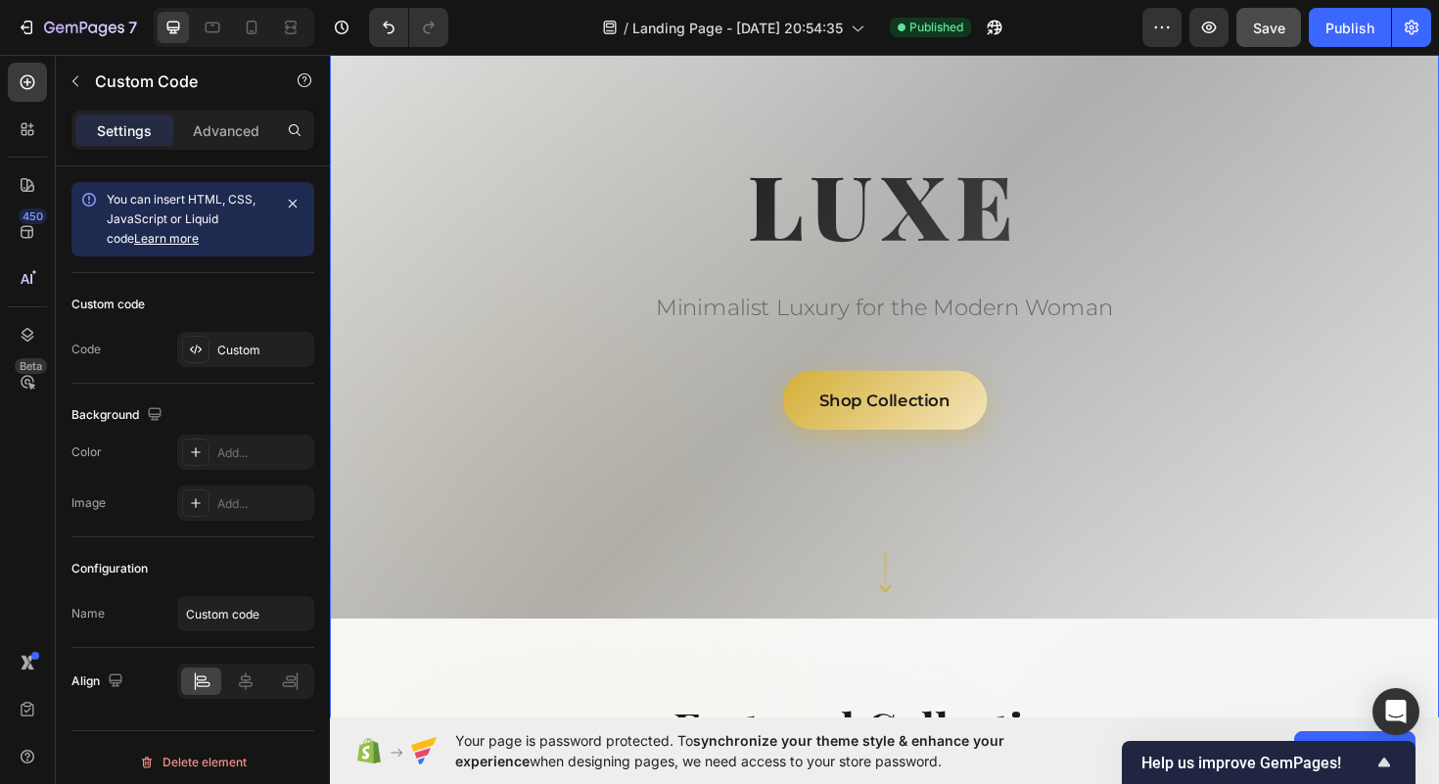
scroll to position [0, 0]
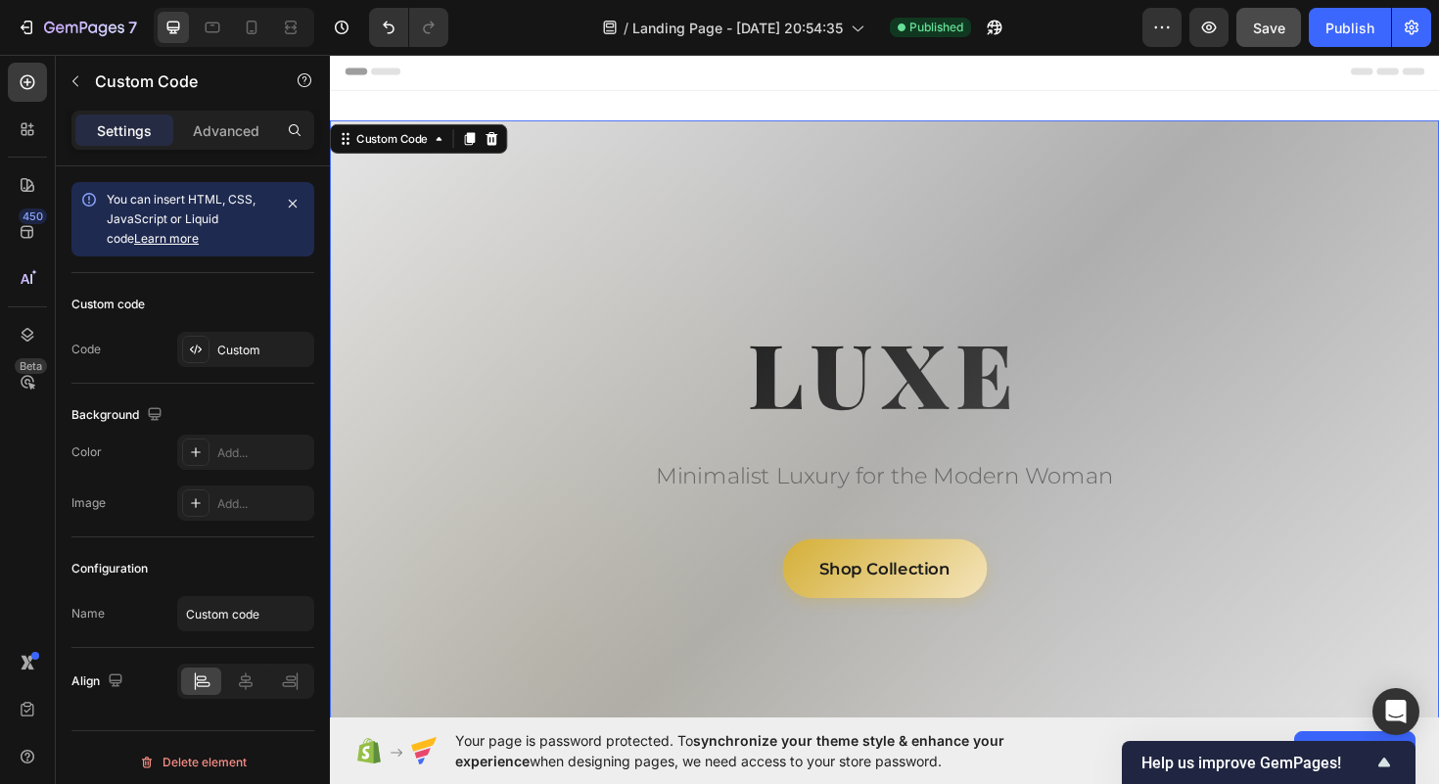
click at [394, 72] on span "Header" at bounding box center [388, 73] width 43 height 20
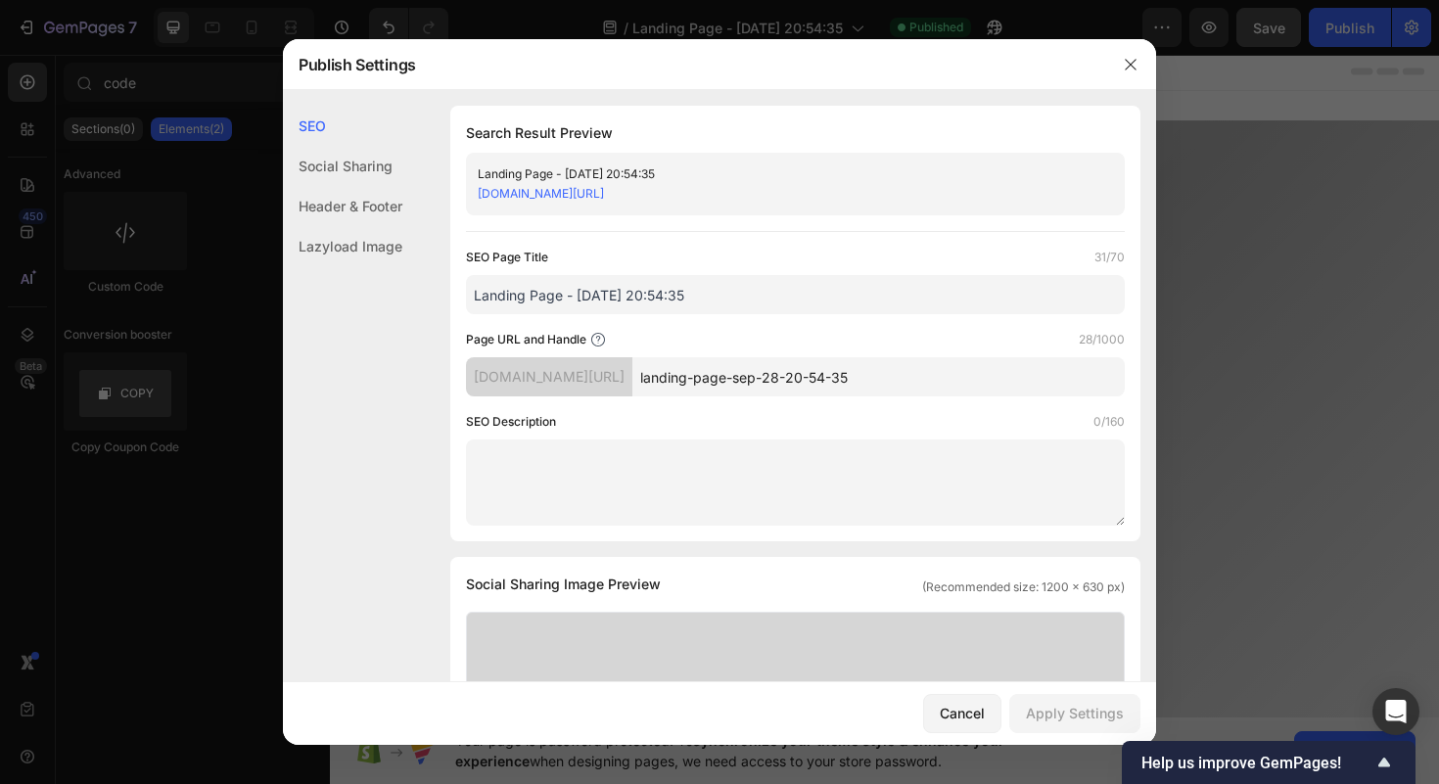
click at [358, 203] on div "Header & Footer" at bounding box center [342, 206] width 119 height 40
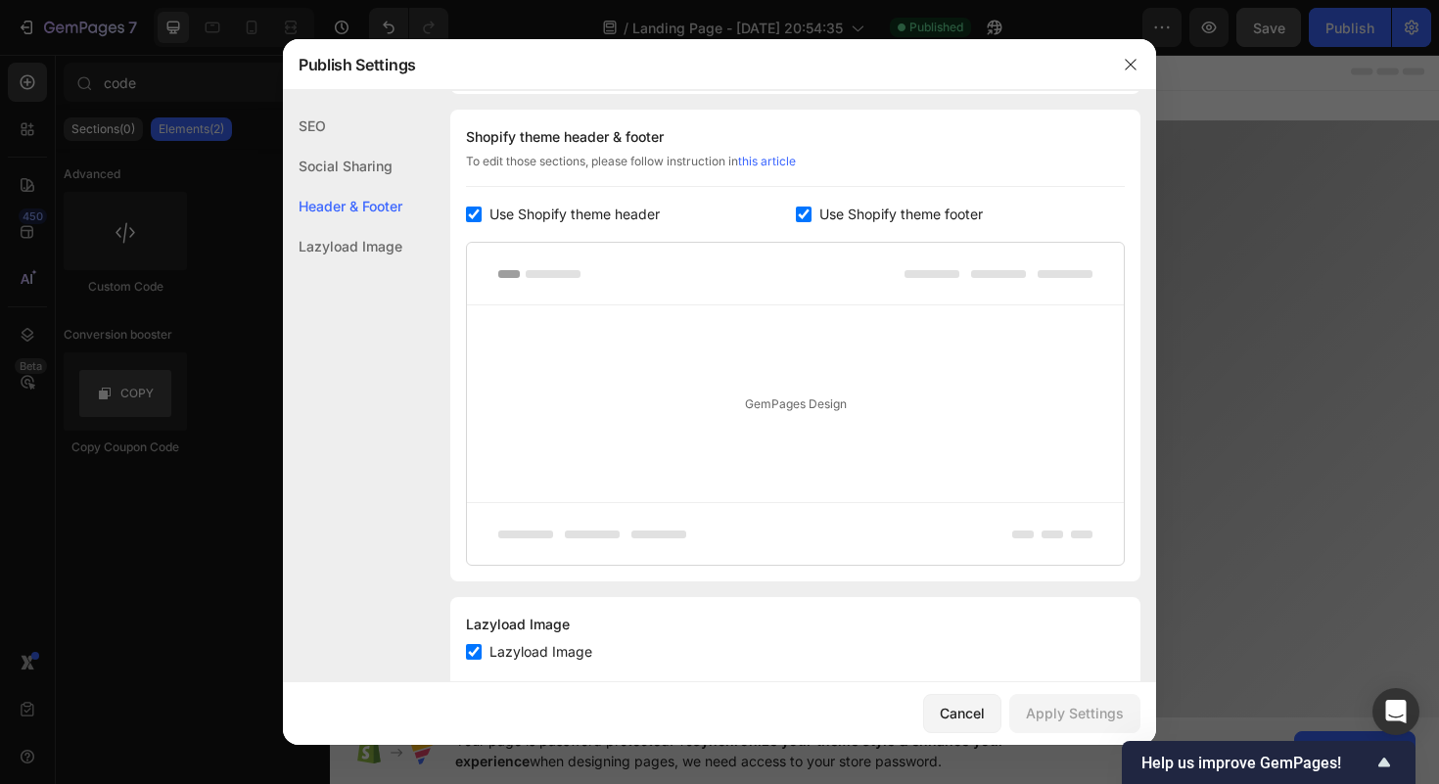
scroll to position [961, 0]
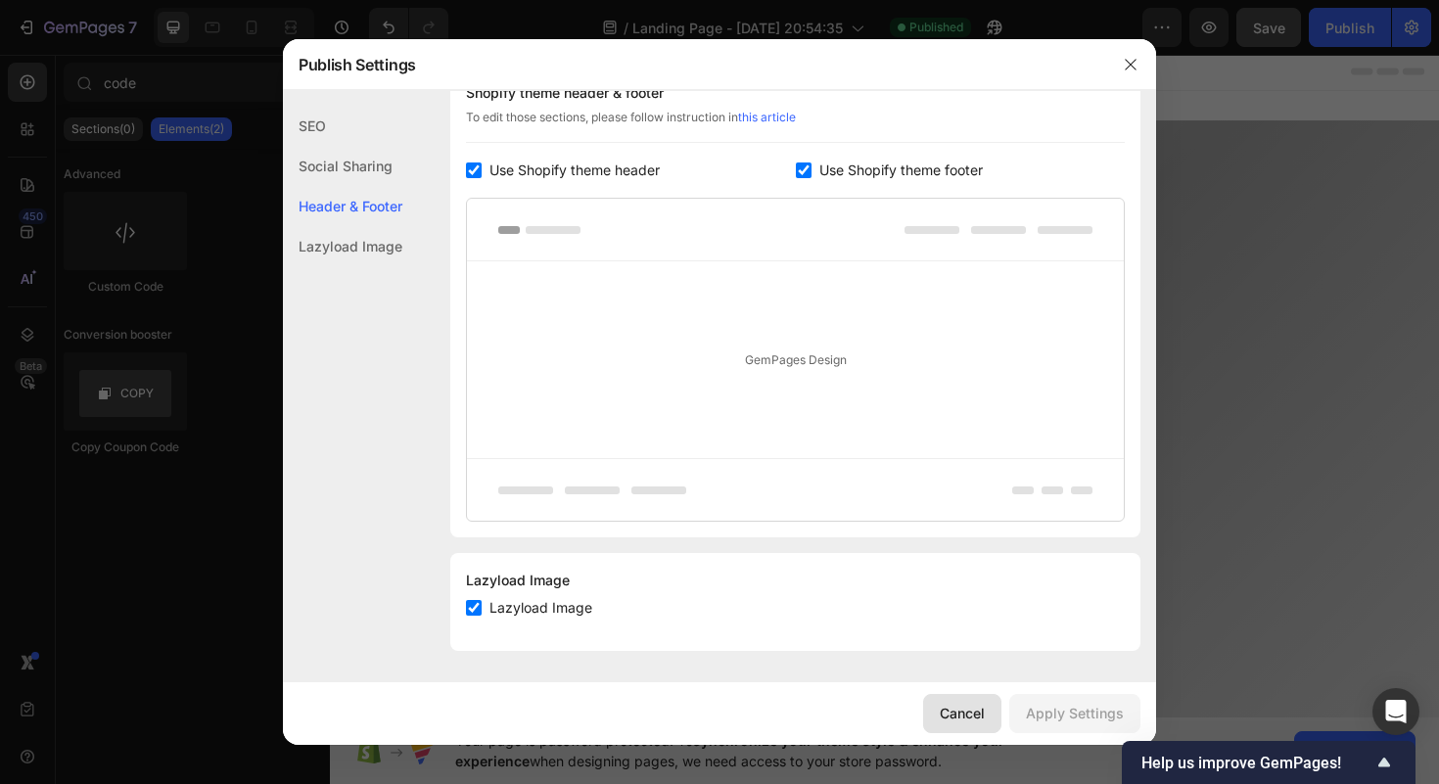
click at [965, 718] on div "Cancel" at bounding box center [962, 713] width 45 height 21
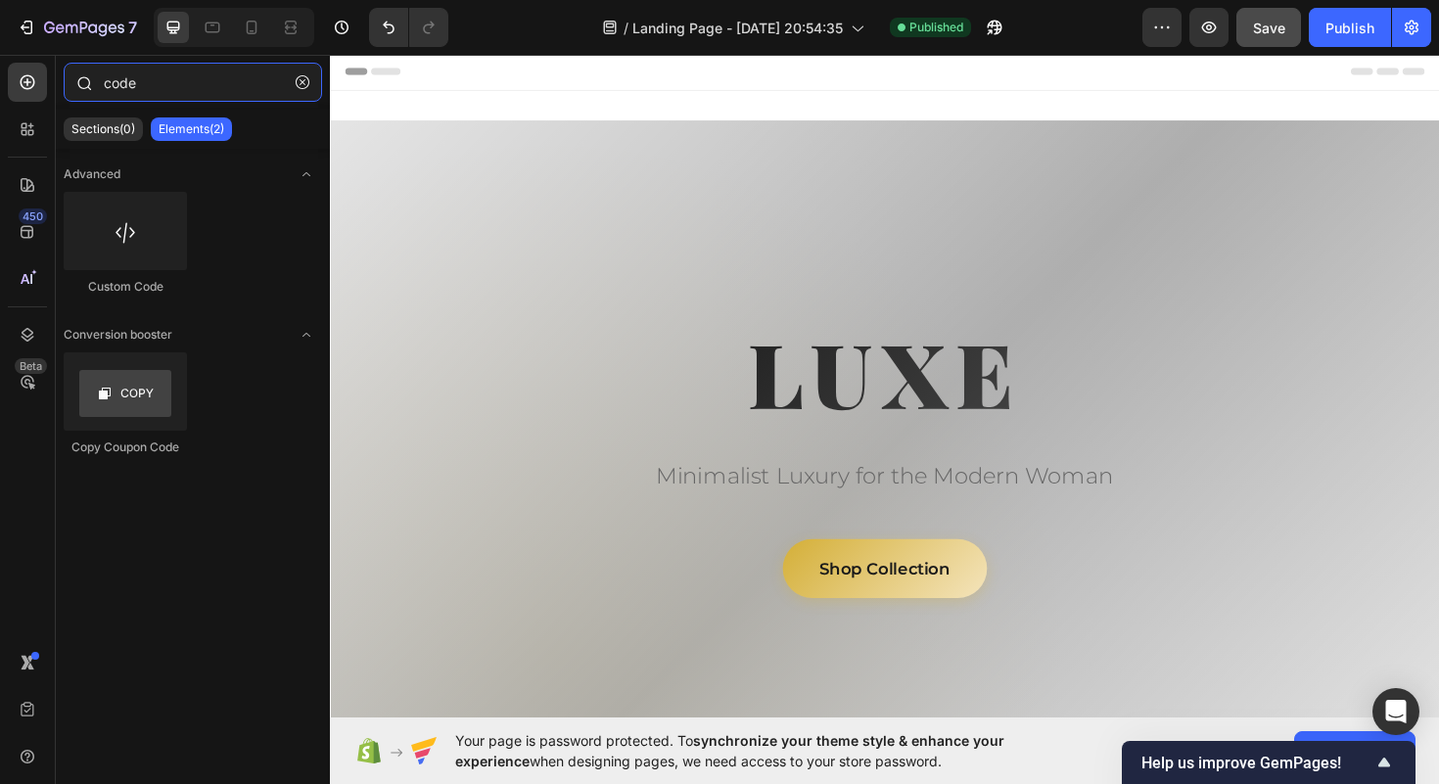
click at [145, 92] on input "code" at bounding box center [193, 82] width 258 height 39
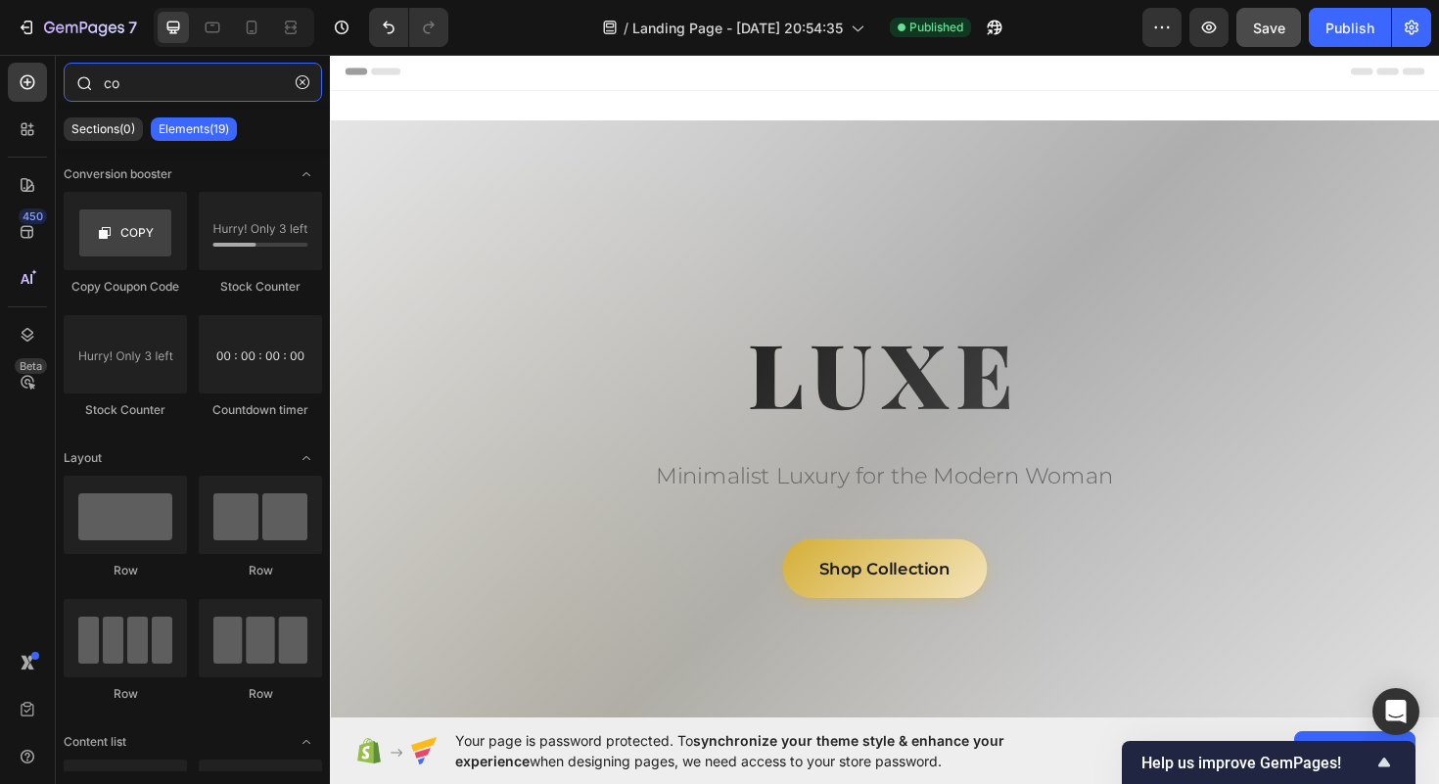
type input "c"
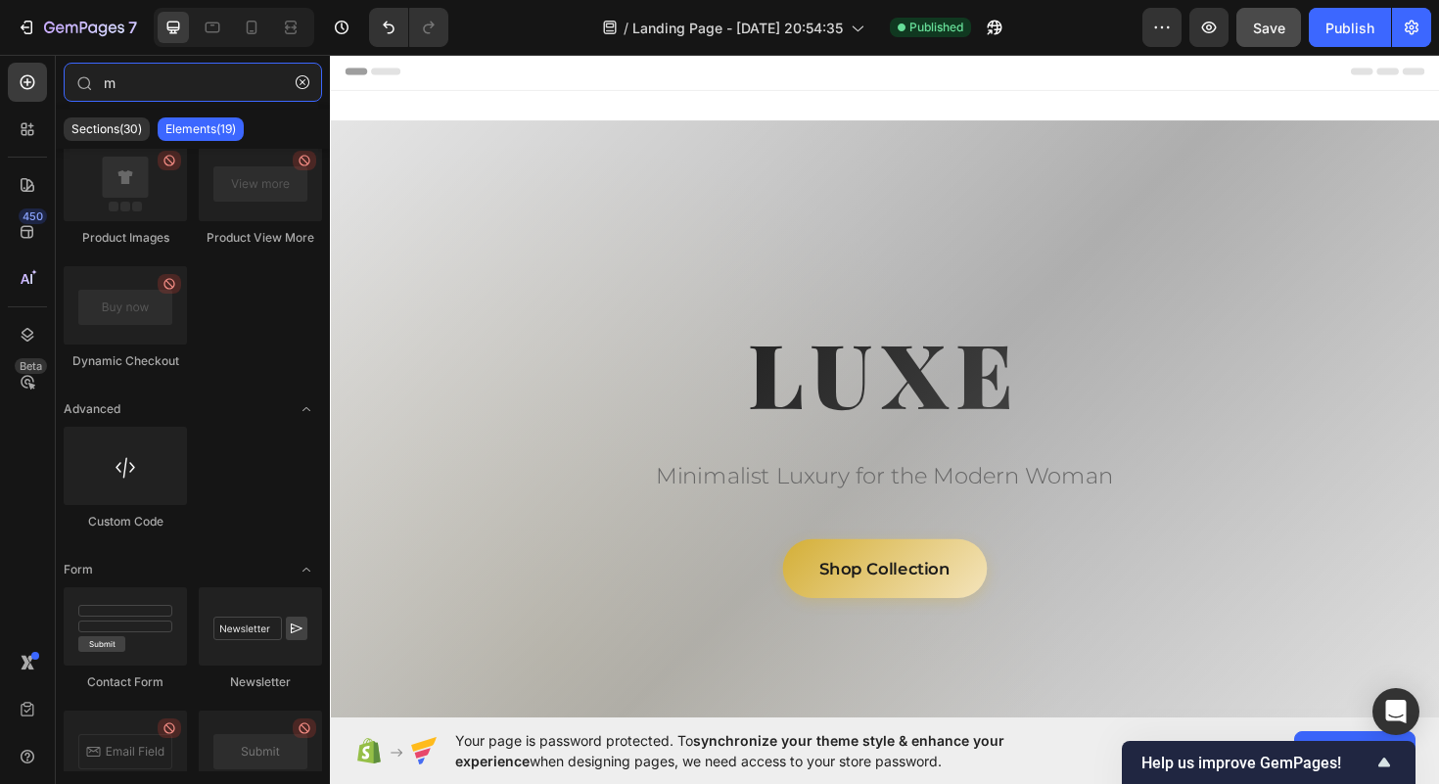
scroll to position [54, 0]
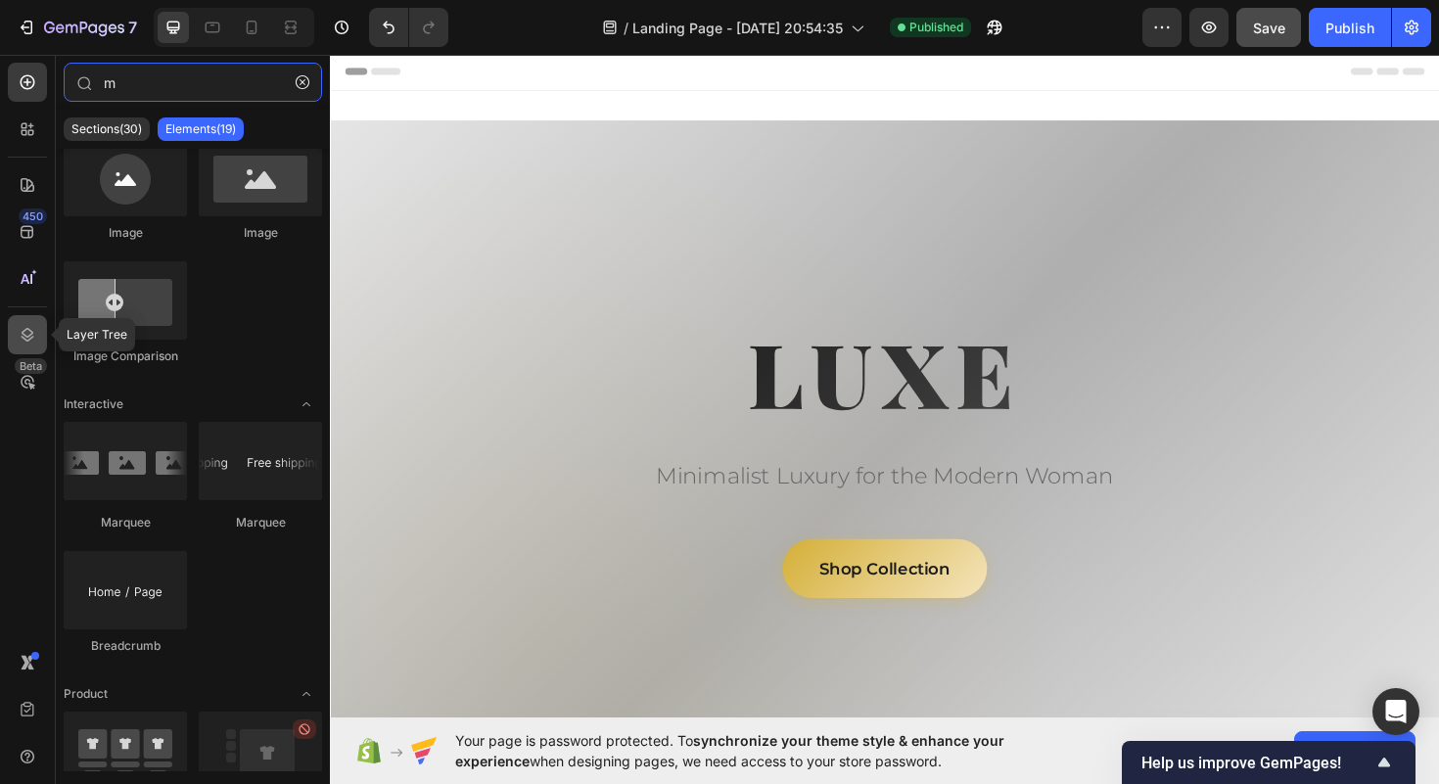
type input "m"
click at [24, 342] on icon at bounding box center [28, 335] width 20 height 20
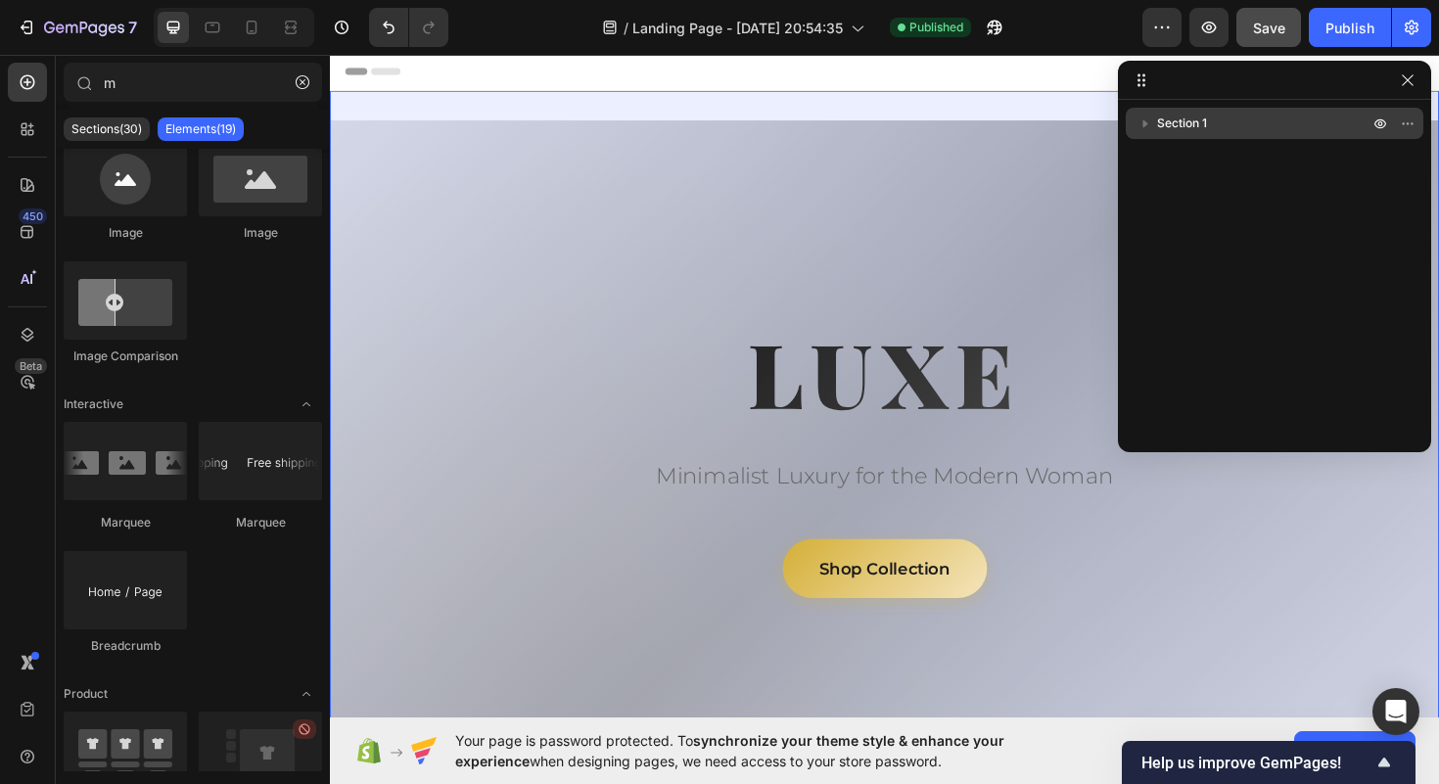
click at [1166, 117] on span "Section 1" at bounding box center [1182, 124] width 50 height 20
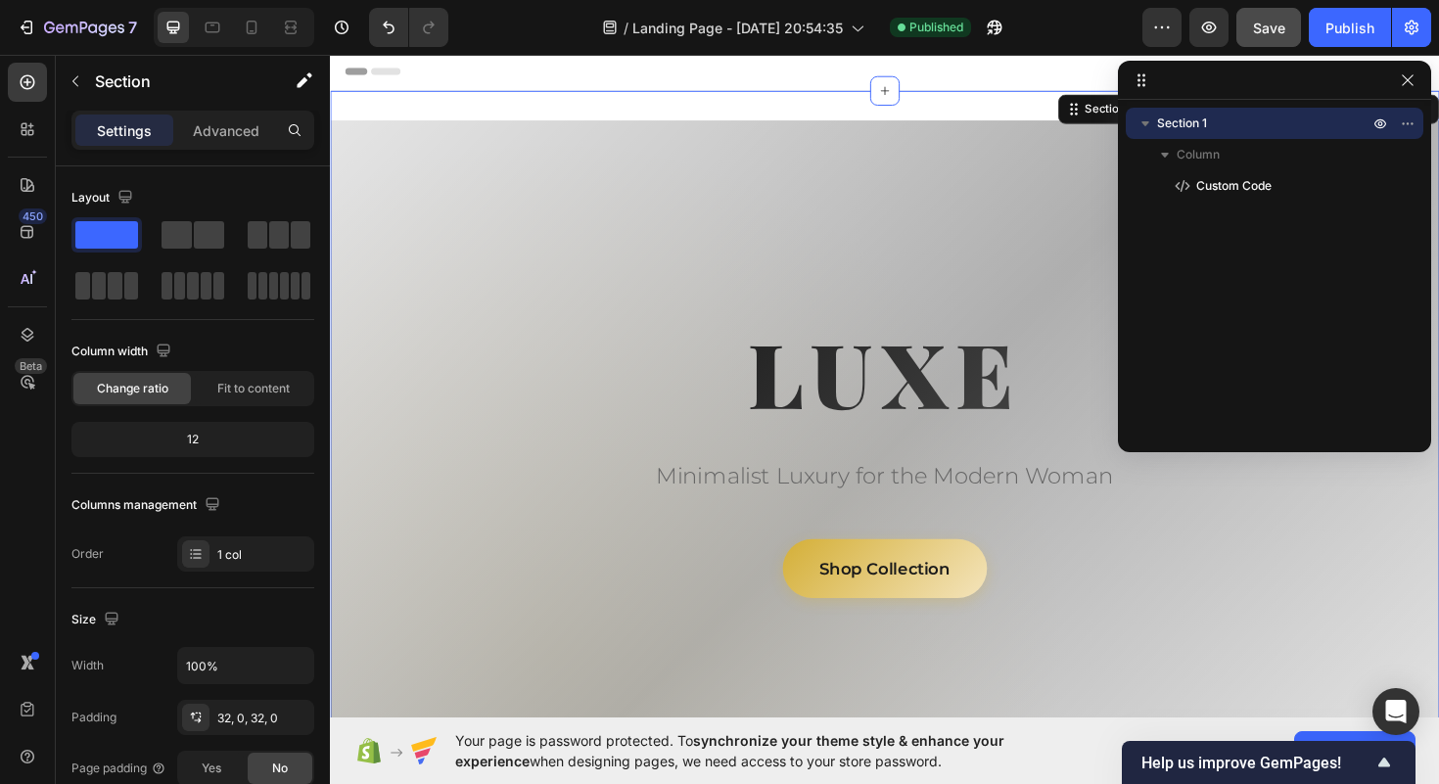
click at [1147, 117] on icon "button" at bounding box center [1146, 124] width 20 height 20
click at [1392, 85] on div at bounding box center [1274, 80] width 313 height 39
drag, startPoint x: 1397, startPoint y: 85, endPoint x: 1098, endPoint y: 35, distance: 302.7
click at [1397, 85] on button "button" at bounding box center [1407, 80] width 23 height 23
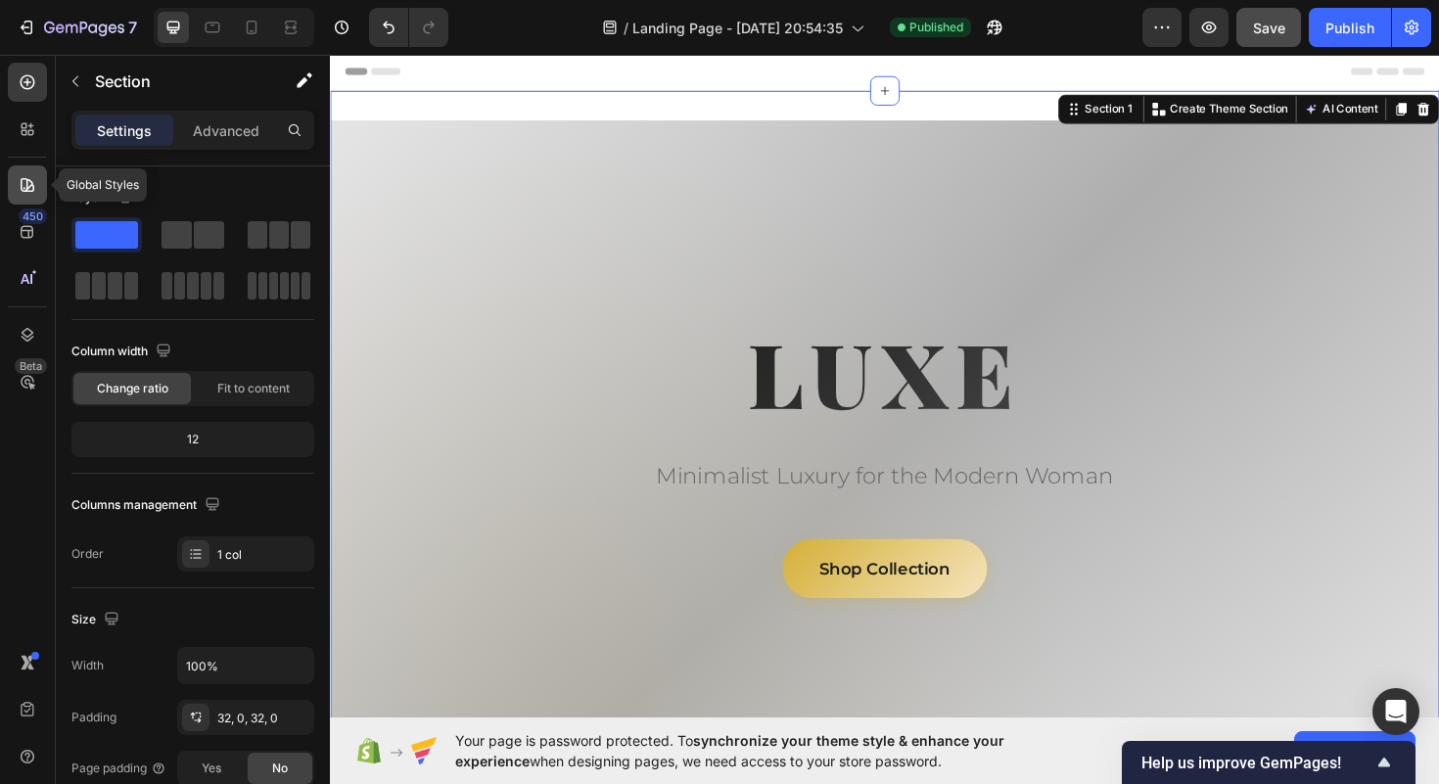
click at [29, 195] on div at bounding box center [27, 184] width 39 height 39
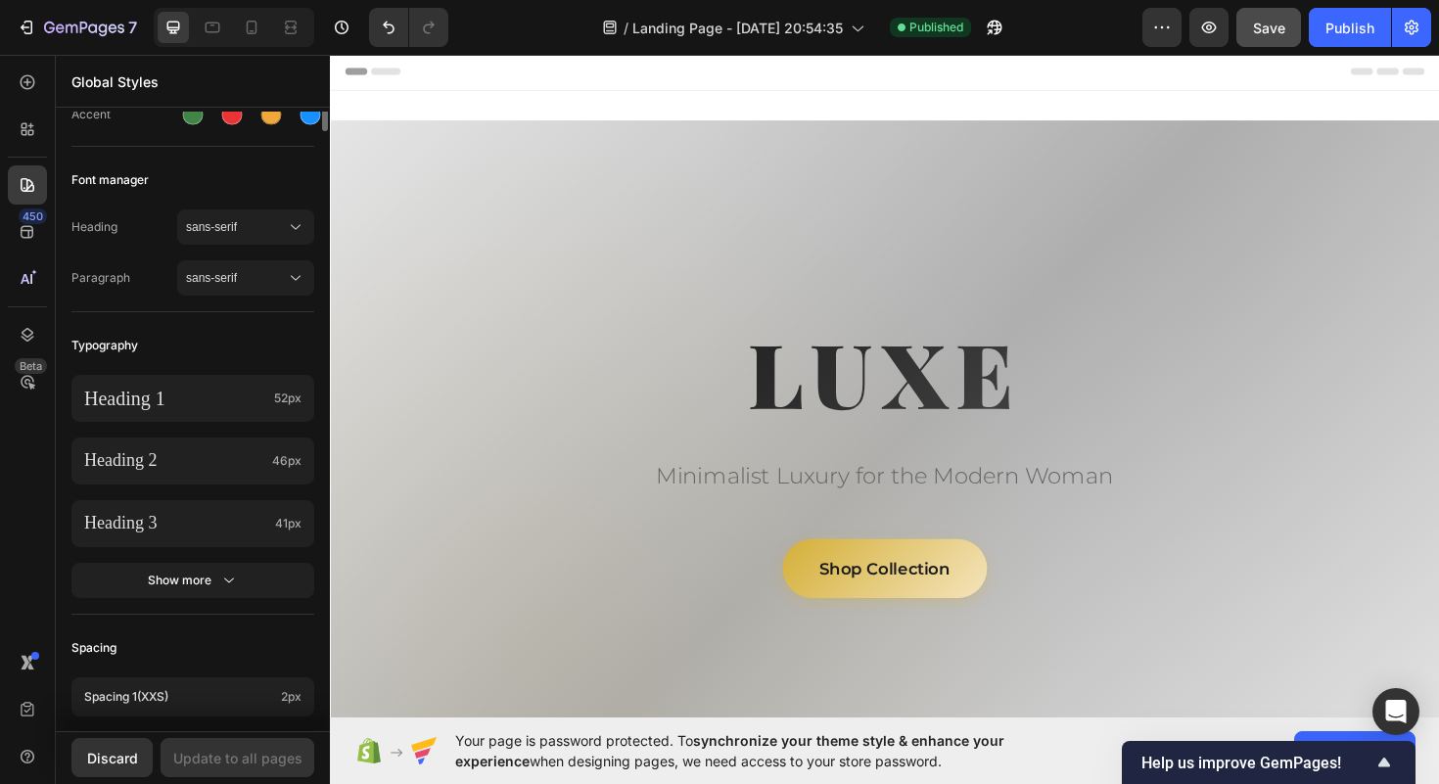
scroll to position [0, 0]
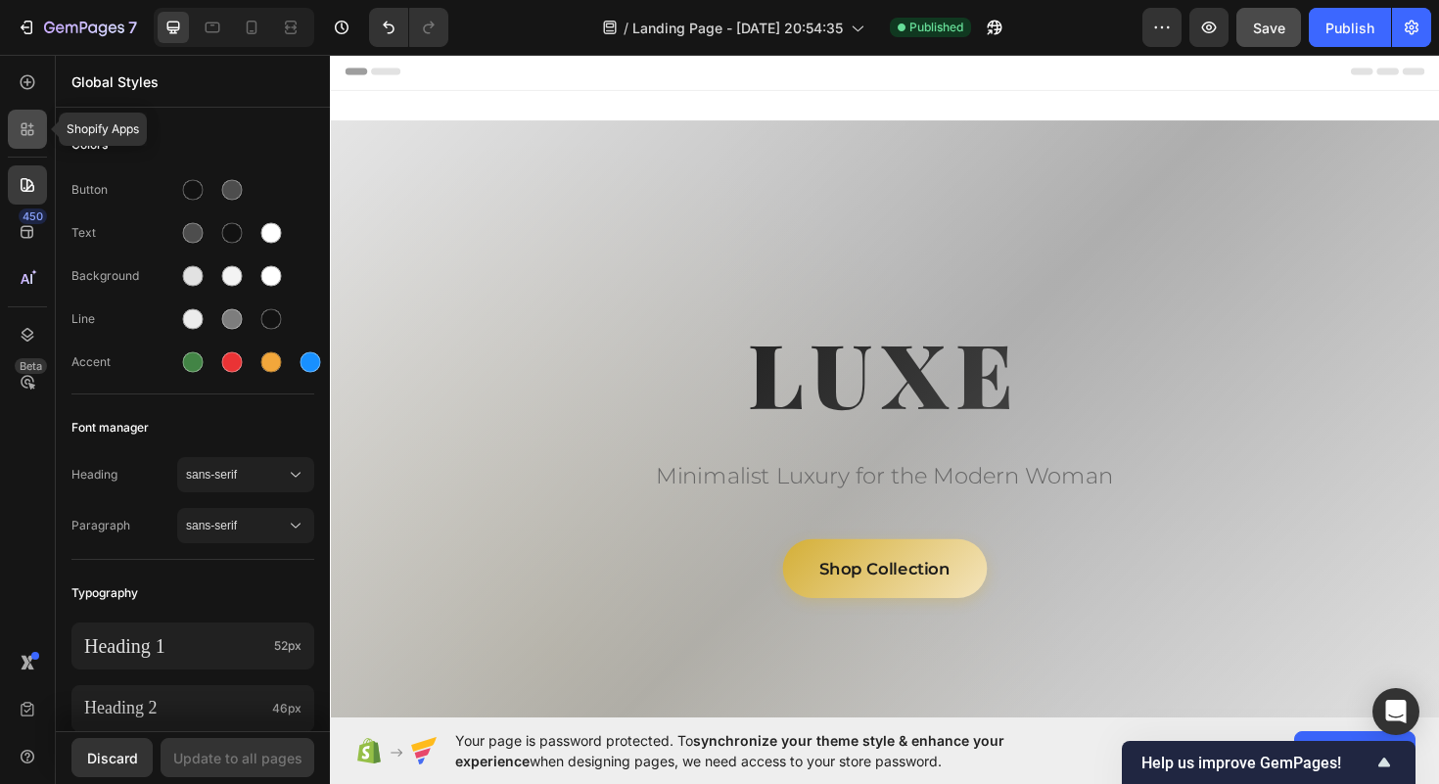
click at [26, 134] on icon at bounding box center [28, 129] width 20 height 20
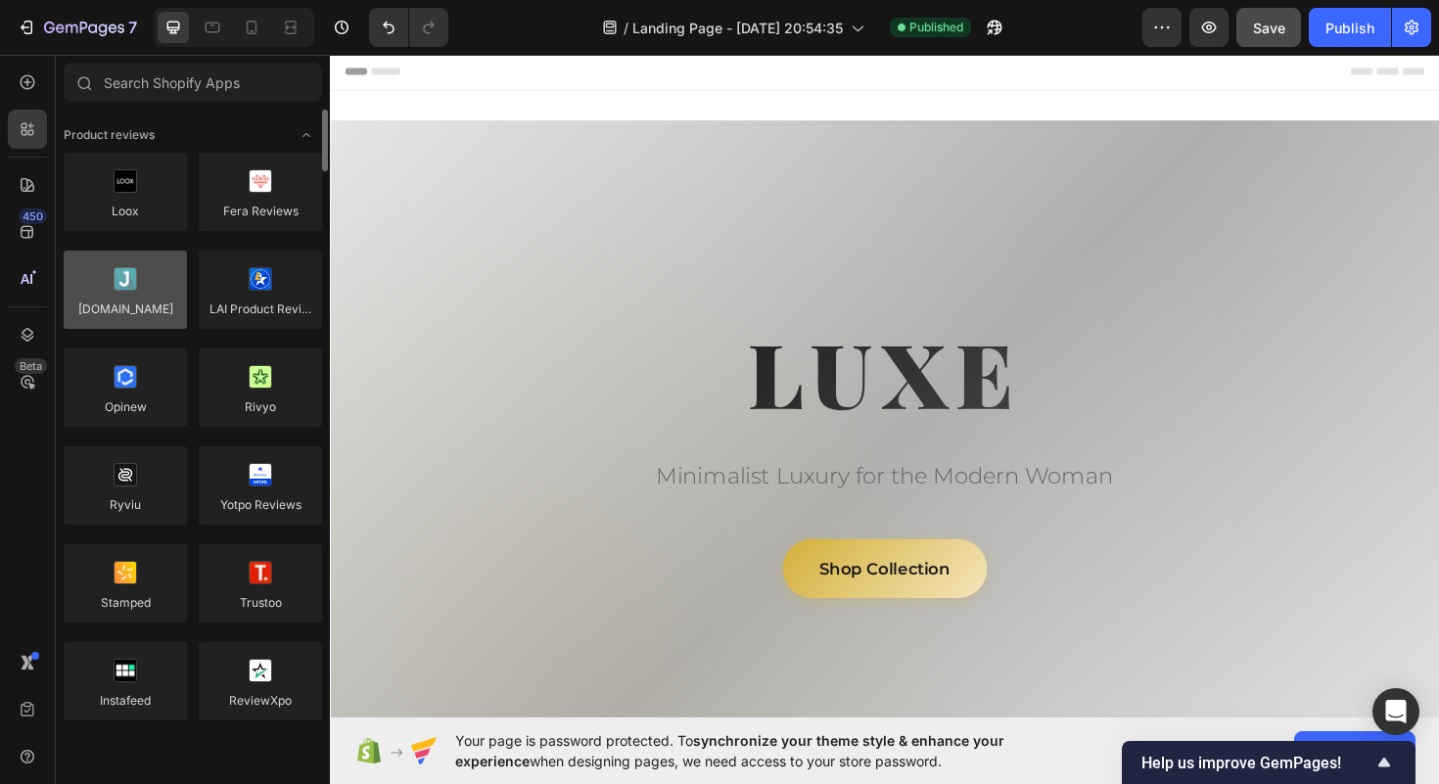
click at [165, 288] on div at bounding box center [125, 290] width 123 height 78
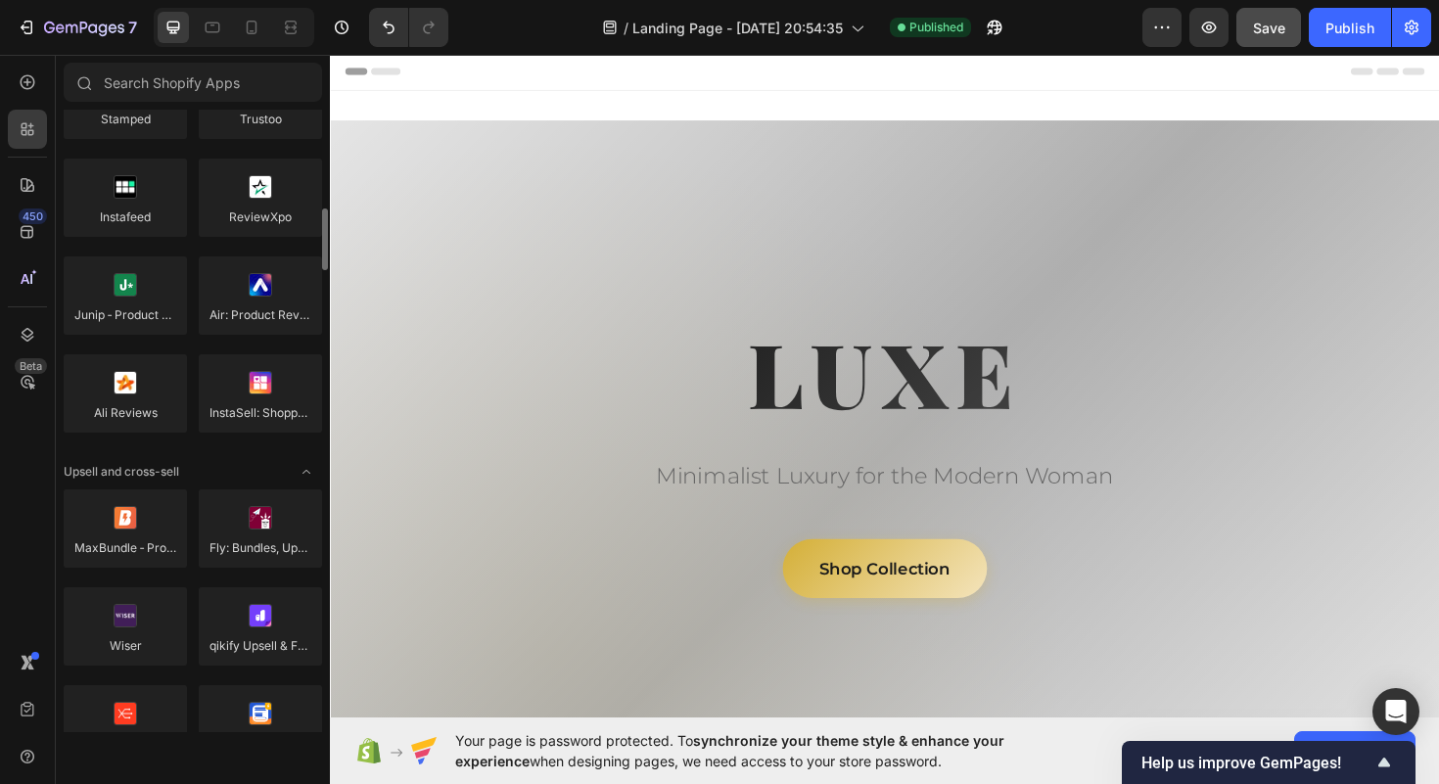
scroll to position [532, 0]
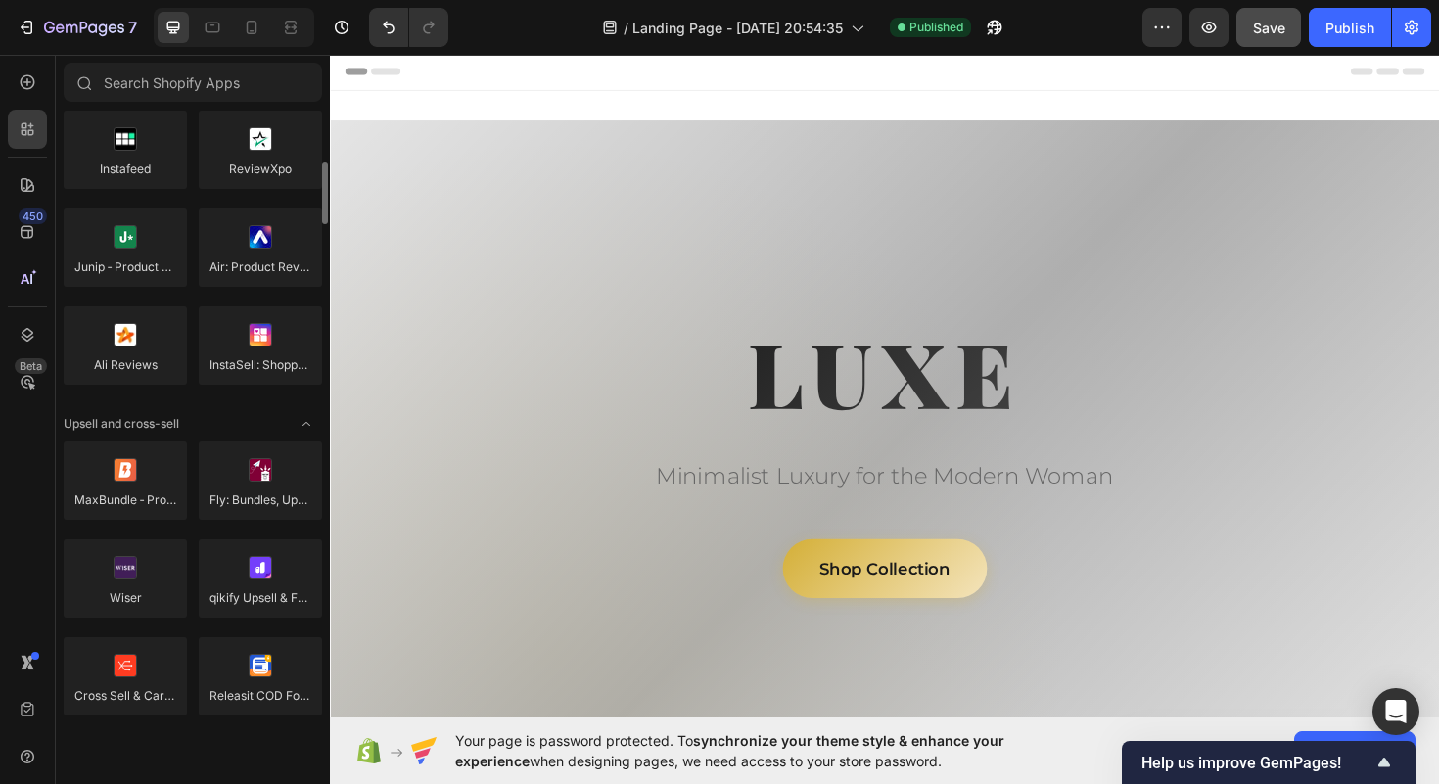
click at [306, 478] on div at bounding box center [260, 481] width 123 height 78
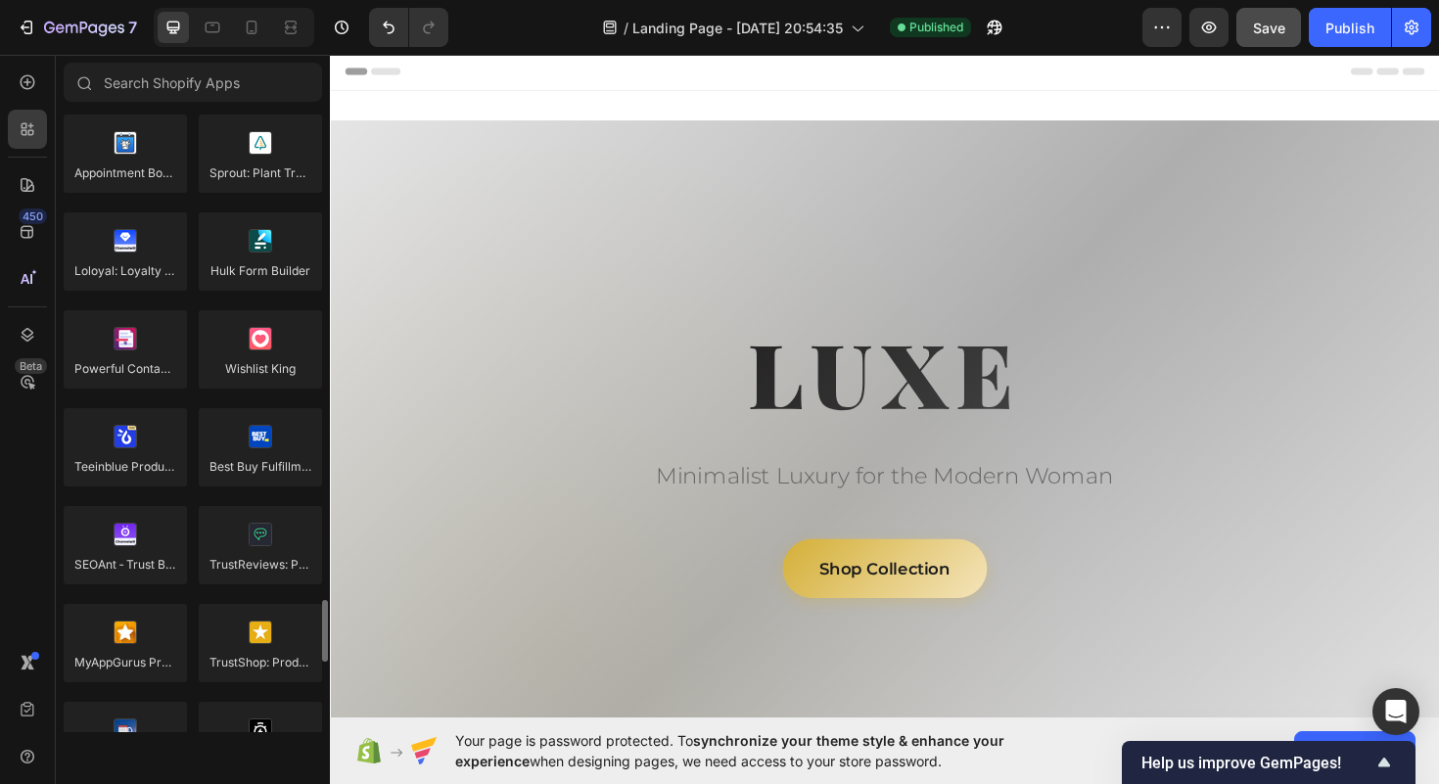
scroll to position [5226, 0]
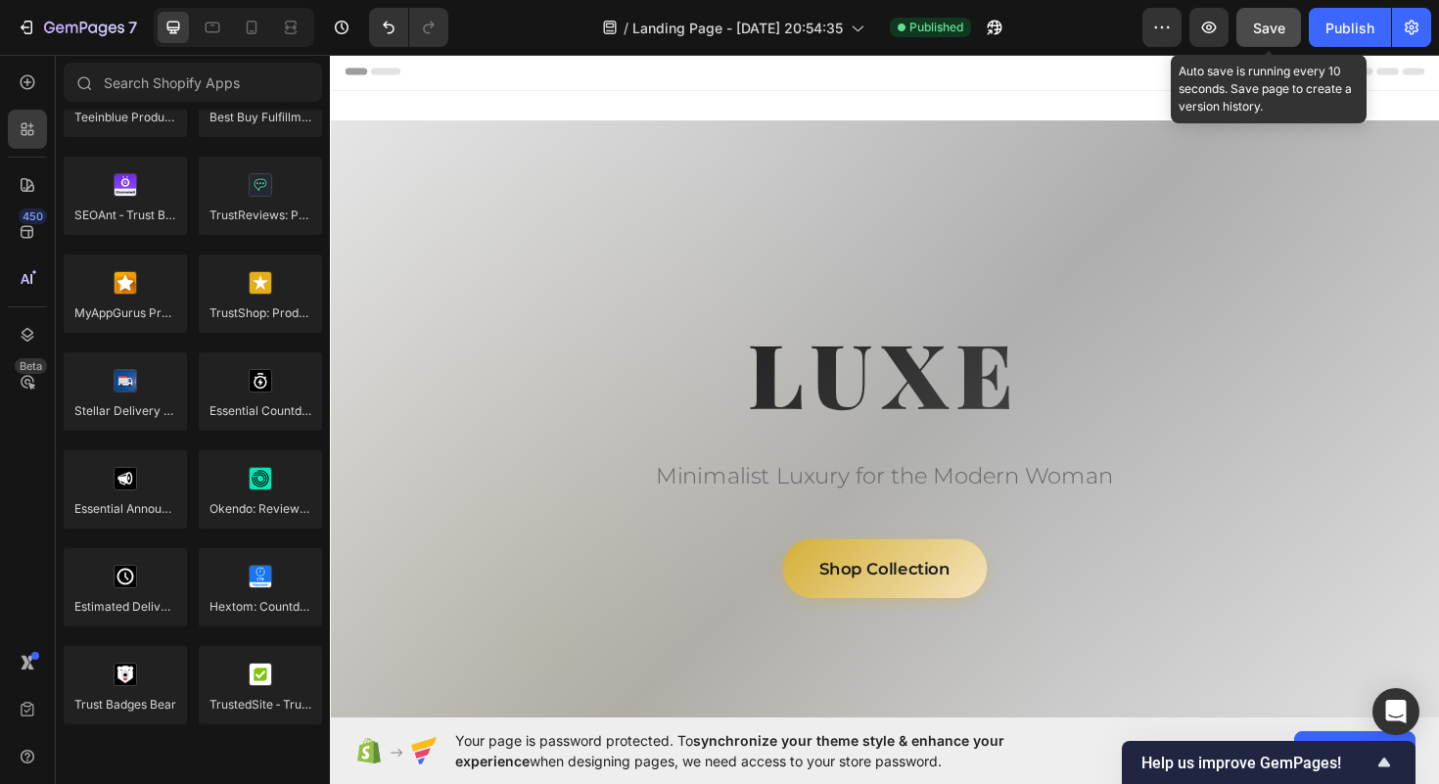
click at [1264, 28] on span "Save" at bounding box center [1269, 28] width 32 height 17
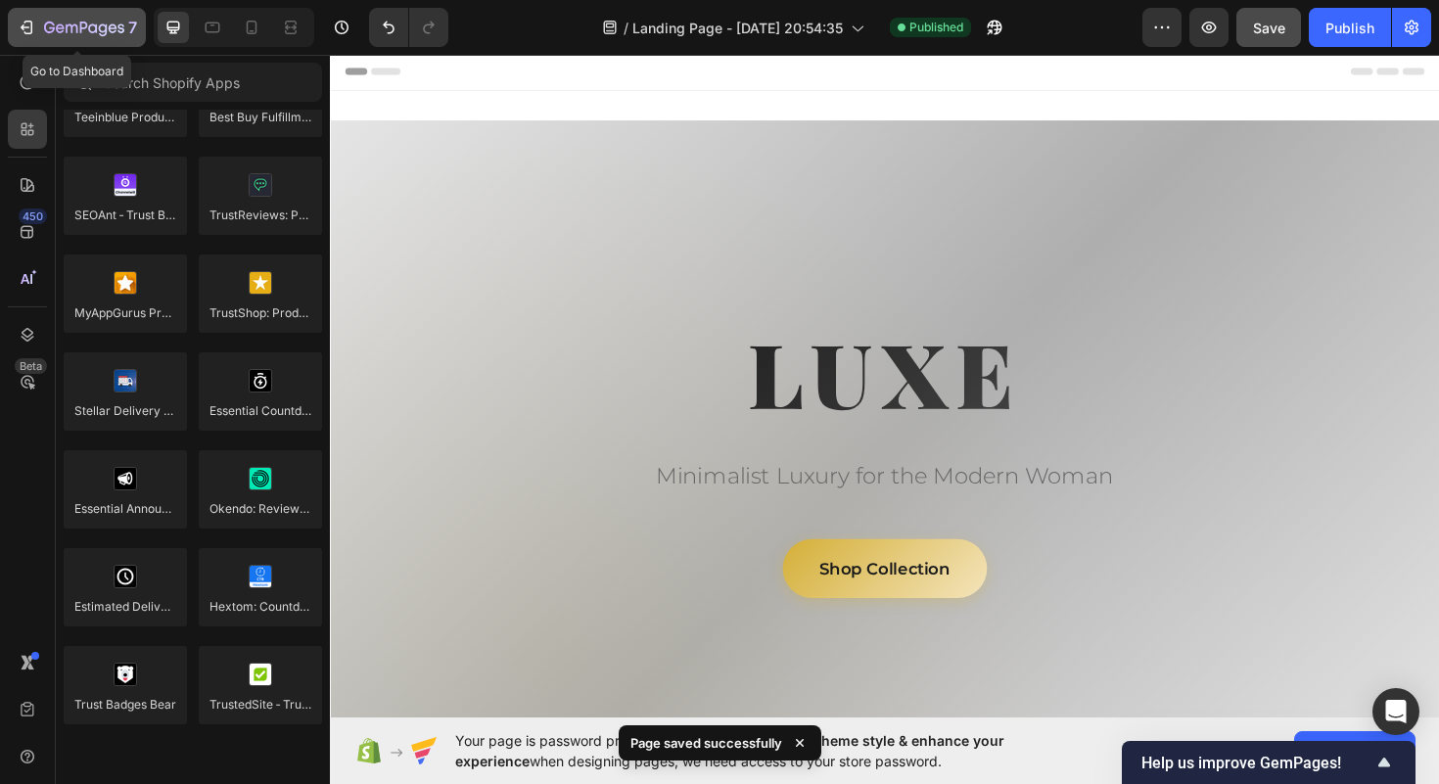
click at [16, 21] on button "7" at bounding box center [77, 27] width 138 height 39
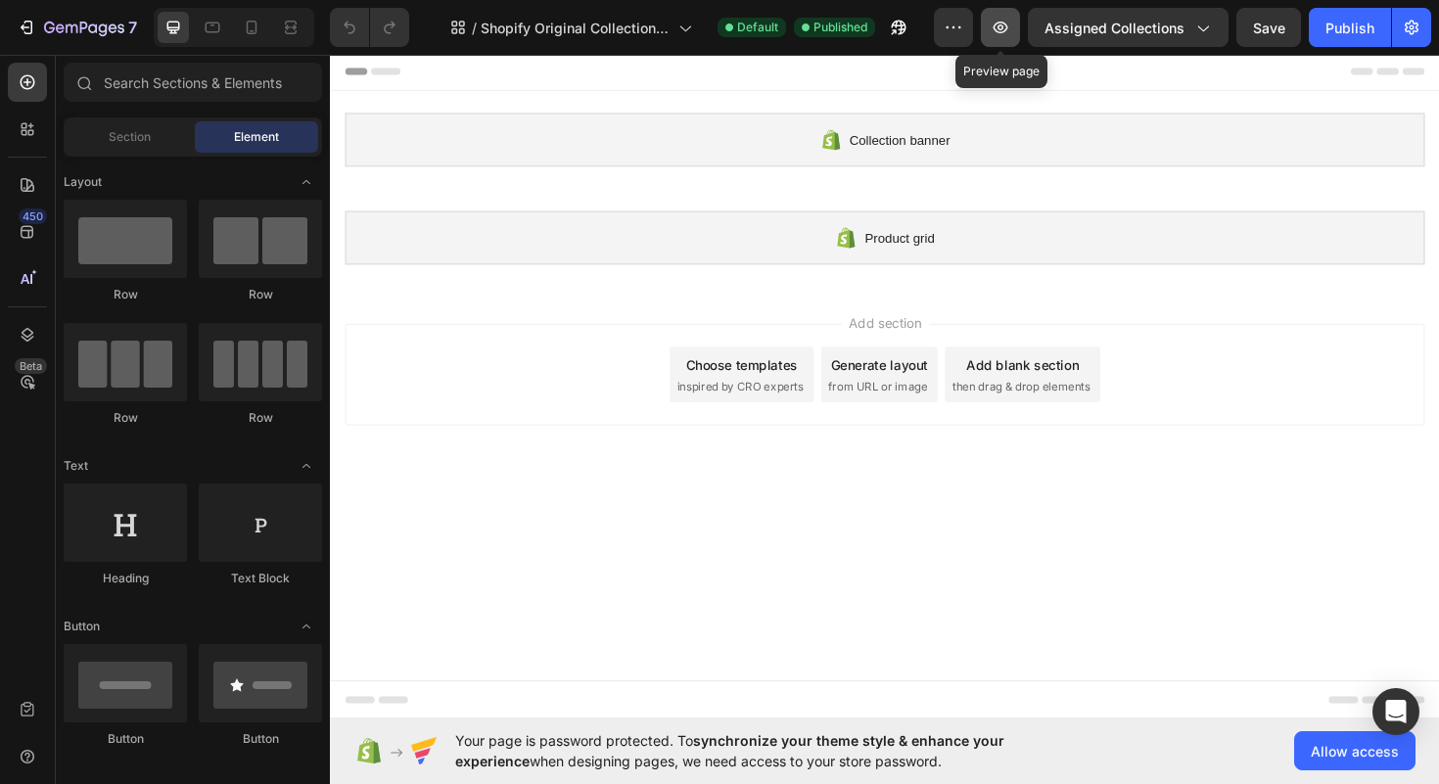
click at [991, 39] on button "button" at bounding box center [1000, 27] width 39 height 39
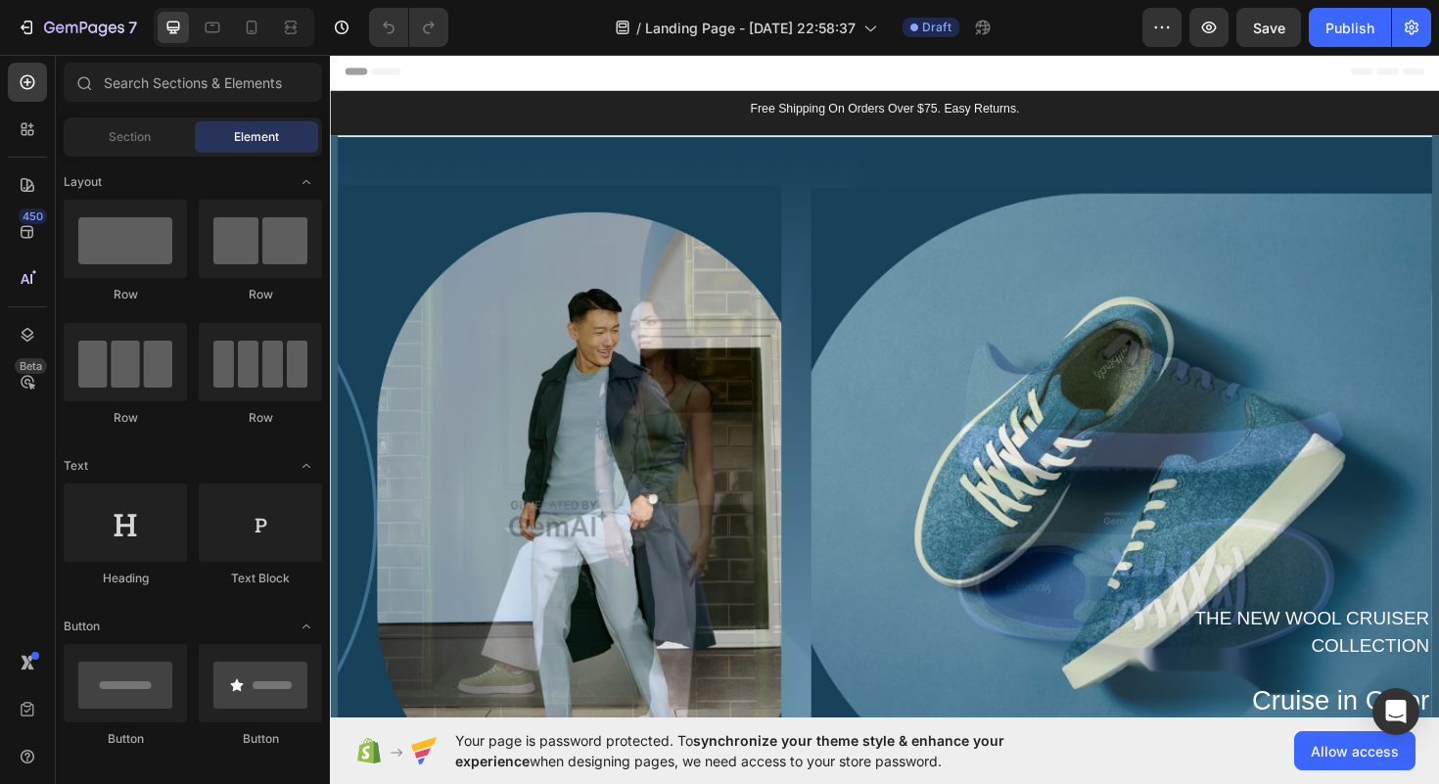
scroll to position [43, 0]
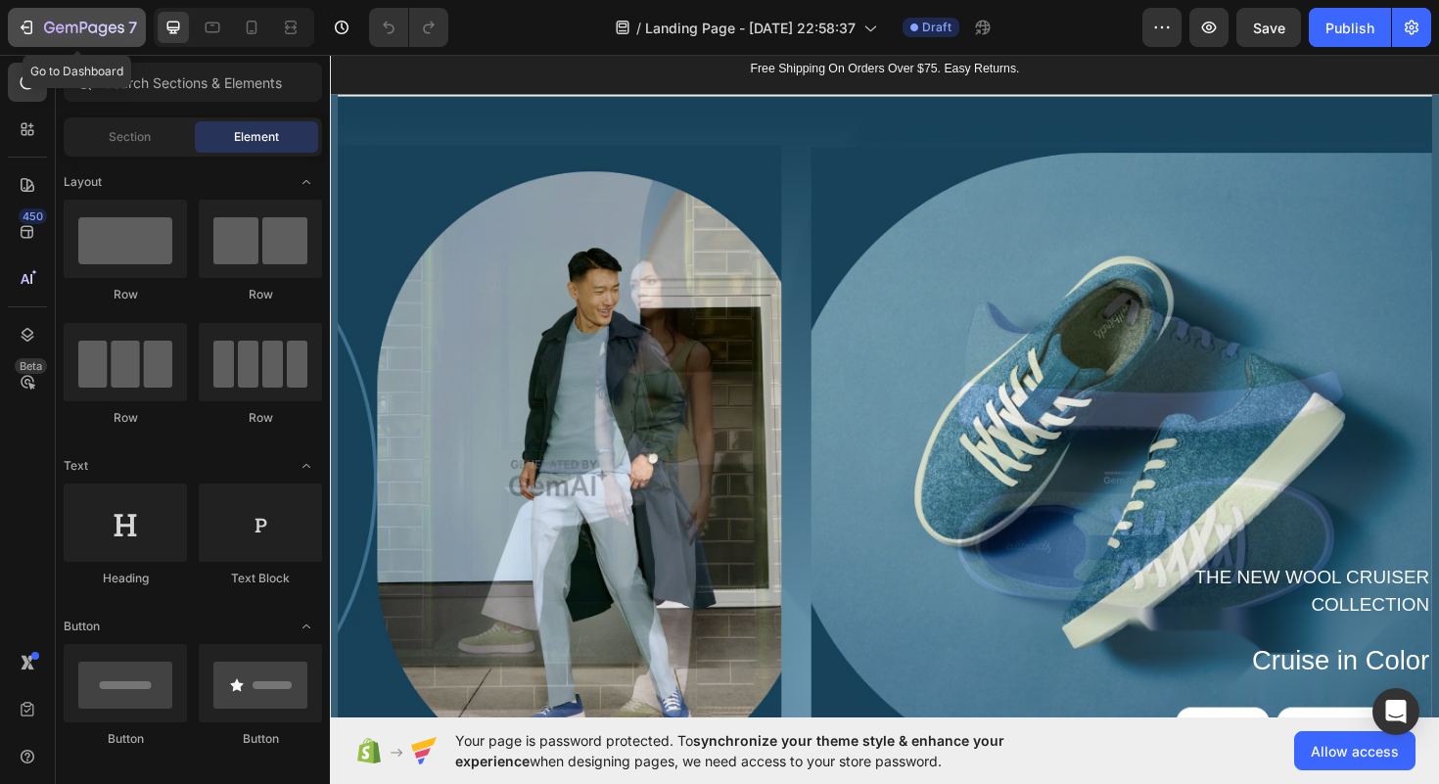
click at [22, 30] on icon "button" at bounding box center [27, 28] width 20 height 20
